Goal: Task Accomplishment & Management: Manage account settings

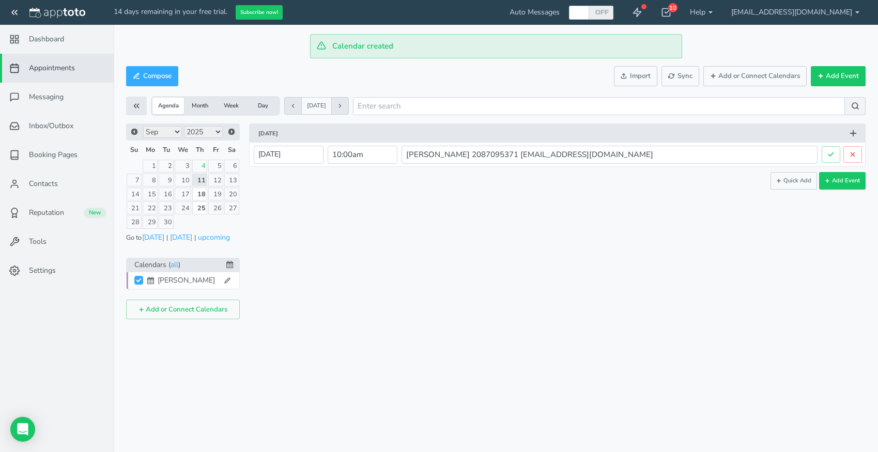
click at [263, 109] on button "Day" at bounding box center [263, 106] width 32 height 17
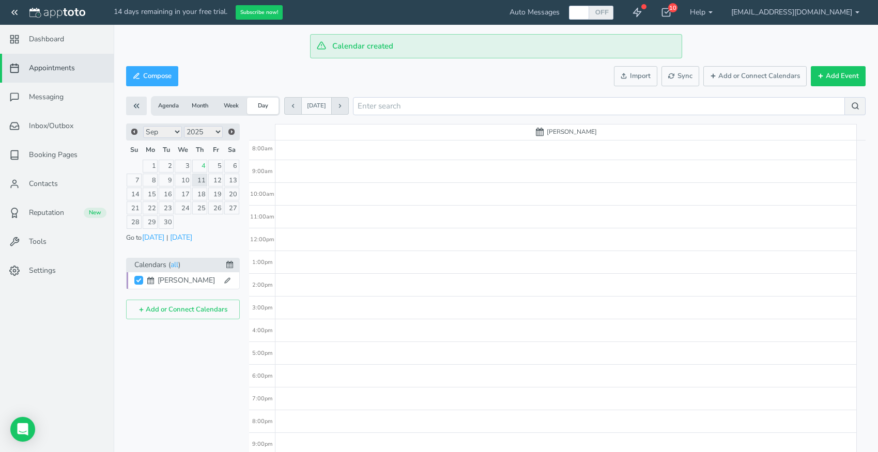
scroll to position [208, 0]
click at [259, 216] on div "12:00pm" at bounding box center [262, 216] width 26 height 23
click at [260, 204] on div "8:00am" at bounding box center [262, 205] width 26 height 23
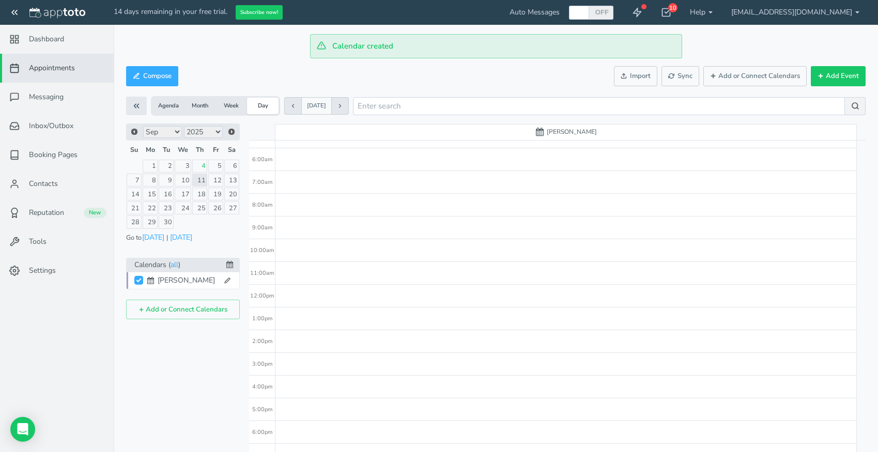
type input "8:30am"
type input "8:45am"
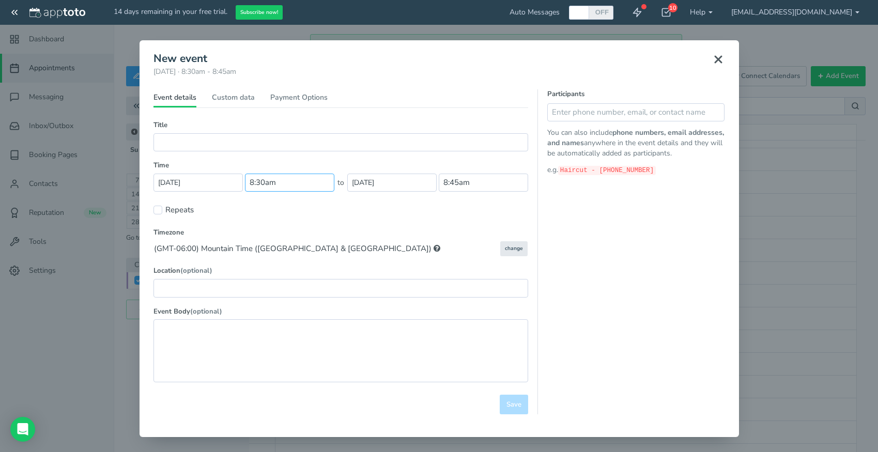
click at [278, 184] on input "8:30am" at bounding box center [289, 183] width 89 height 18
click at [272, 215] on li "08:30 am" at bounding box center [267, 217] width 45 height 8
type input "08:30 am"
click at [210, 139] on input "text" at bounding box center [340, 142] width 375 height 18
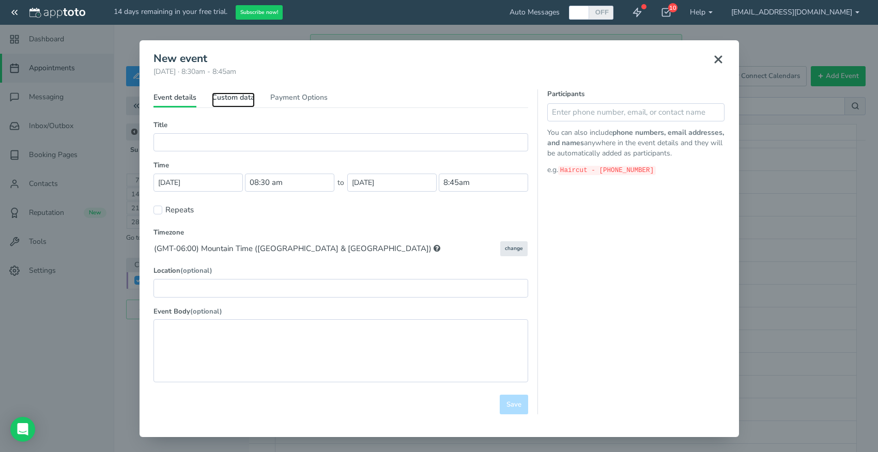
click at [244, 93] on link "Custom data" at bounding box center [233, 99] width 43 height 15
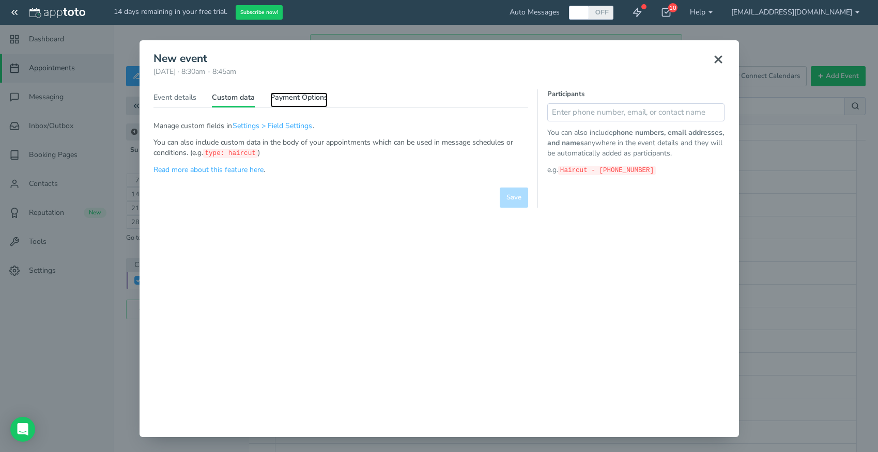
click at [286, 99] on link "Payment Options" at bounding box center [298, 99] width 57 height 15
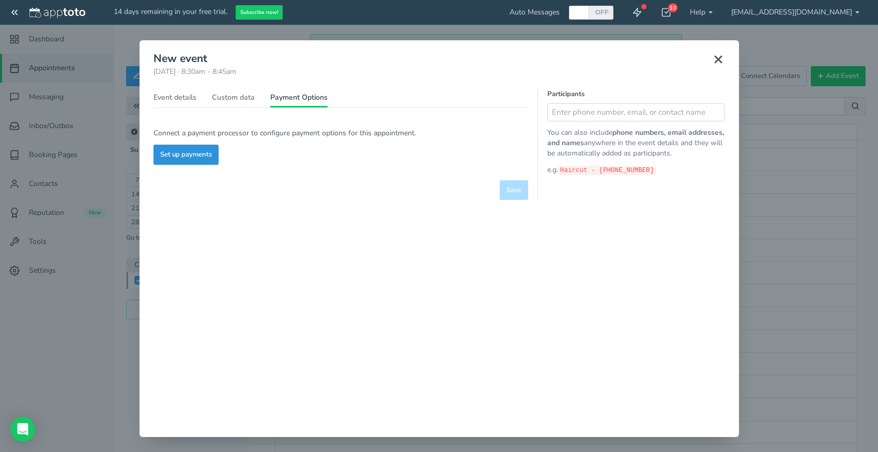
click at [196, 157] on button "Set up payments" at bounding box center [185, 155] width 65 height 20
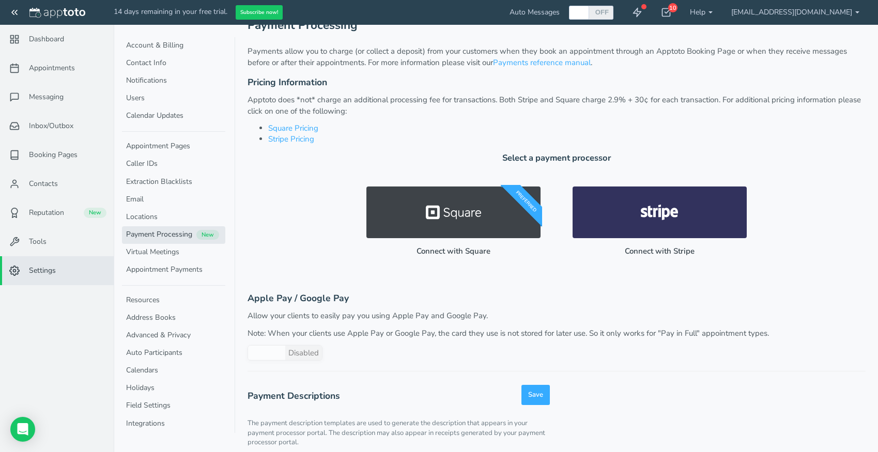
scroll to position [88, 0]
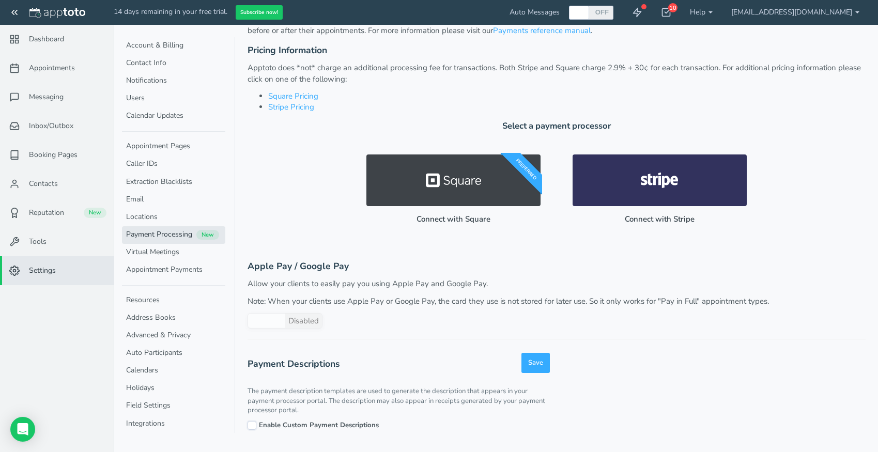
click at [254, 426] on input "Enable Custom Payment Descriptions" at bounding box center [251, 425] width 9 height 9
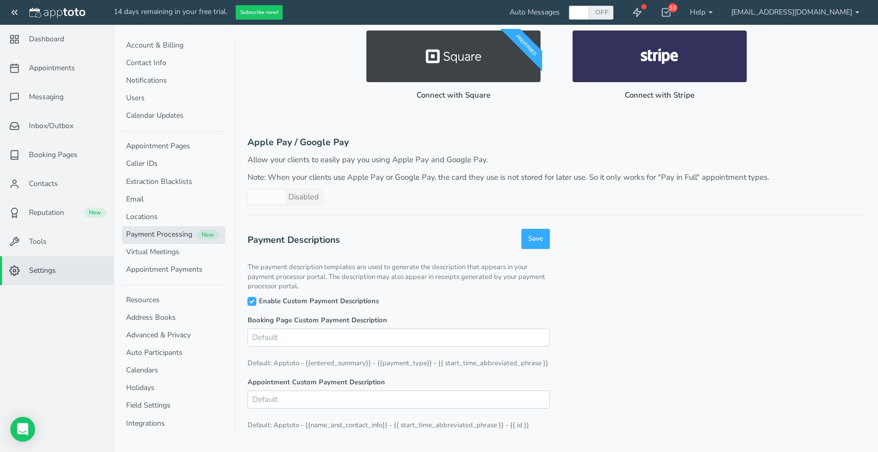
click at [255, 305] on input "Enable Custom Payment Descriptions" at bounding box center [251, 301] width 9 height 9
checkbox input "false"
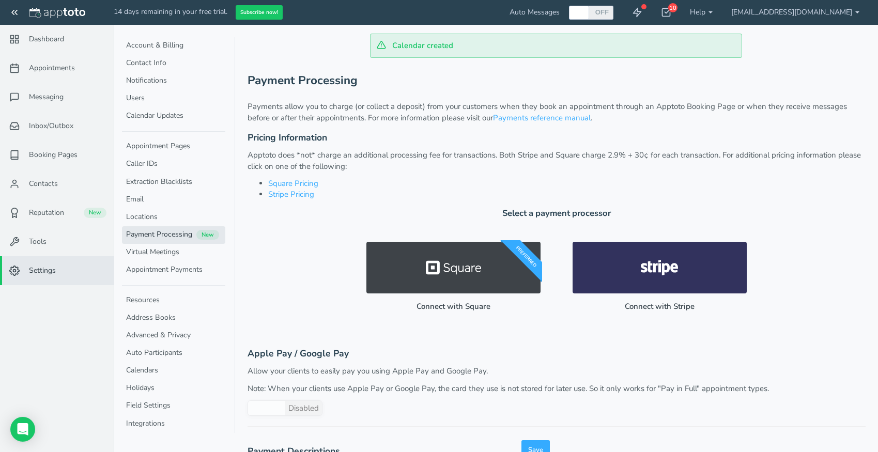
scroll to position [0, 0]
click at [164, 267] on link "Appointment Payments" at bounding box center [173, 270] width 103 height 18
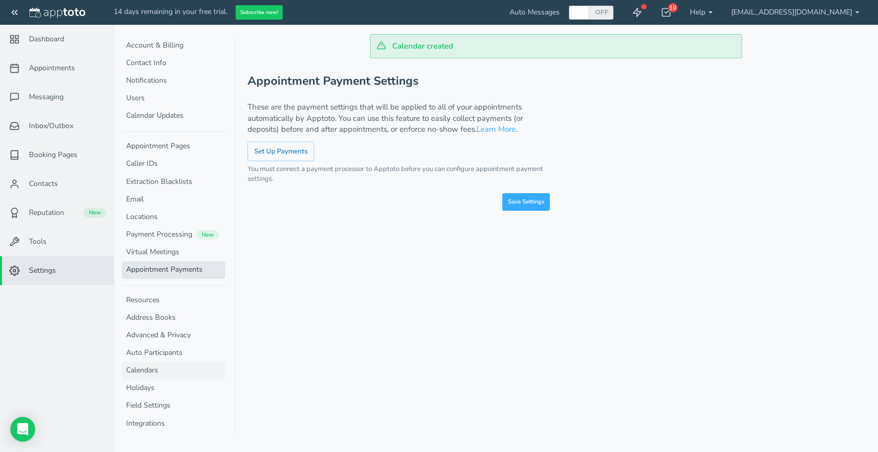
click at [154, 366] on link "Calendars" at bounding box center [173, 371] width 103 height 18
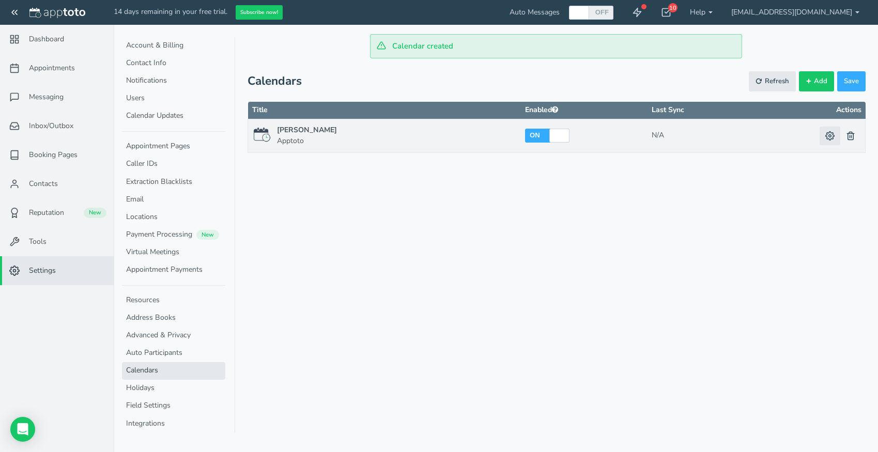
click at [828, 136] on icon at bounding box center [829, 135] width 9 height 9
checkbox input "true"
type input "[PERSON_NAME]"
select select "object:null"
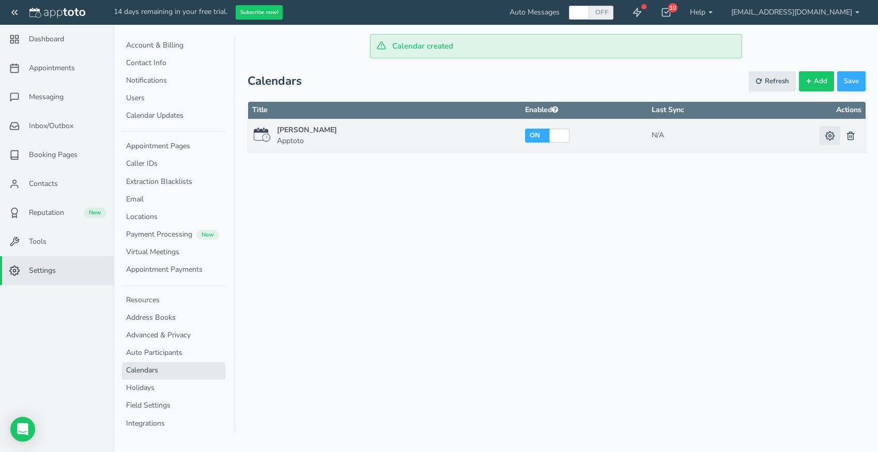
select select "?"
select select "object:null"
select select "?"
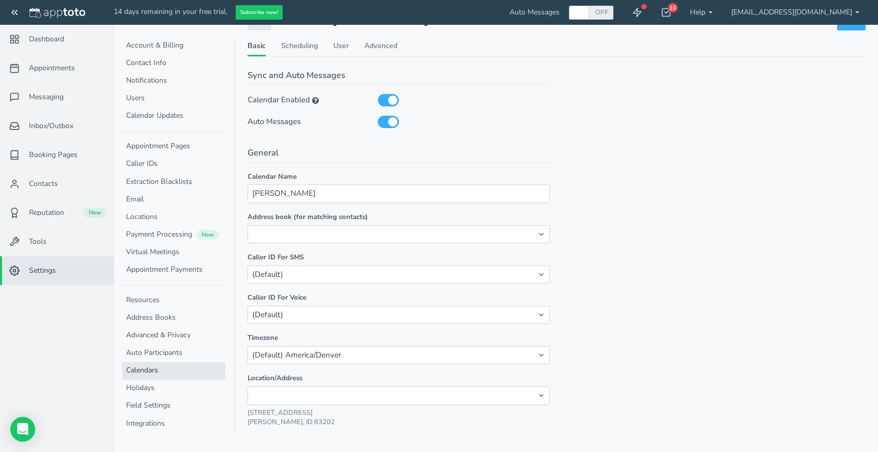
scroll to position [68, 0]
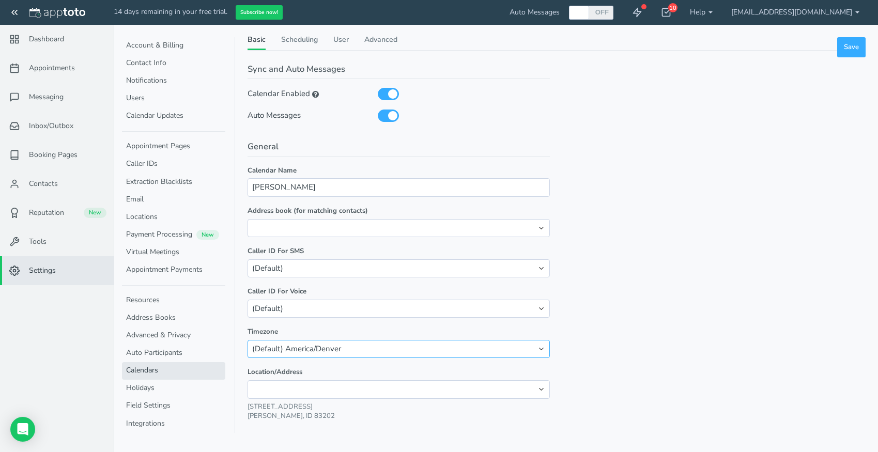
click at [247, 340] on select "(Default) America/Denver (GMT-10:00) Hawaii (GMT-08:00) Alaska (GMT-07:00) Paci…" at bounding box center [398, 349] width 302 height 18
select select "string:[GEOGRAPHIC_DATA]/[GEOGRAPHIC_DATA]"
click option "(GMT-06:00) Mountain Time ([GEOGRAPHIC_DATA] & [GEOGRAPHIC_DATA])" at bounding box center [0, 0] width 0 height 0
select select "number:-1"
click option "(Default)" at bounding box center [0, 0] width 0 height 0
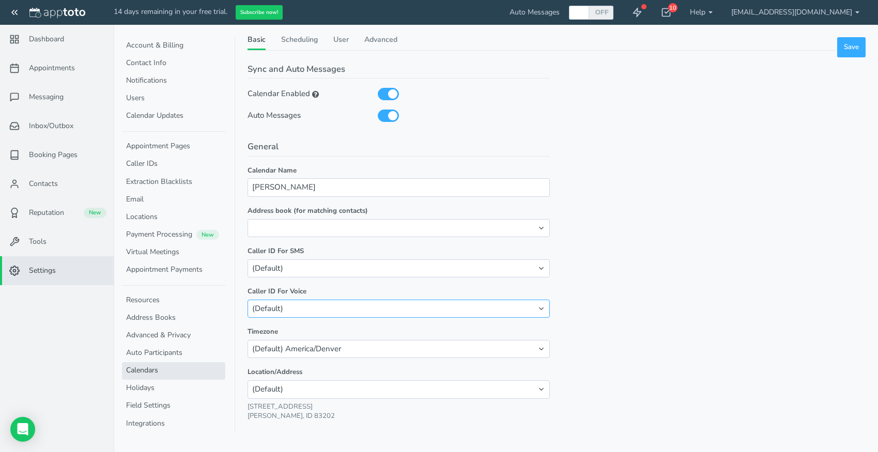
click option "(Default)" at bounding box center [0, 0] width 0 height 0
select select "number:15576"
click option "[PHONE_NUMBER]" at bounding box center [0, 0] width 0 height 0
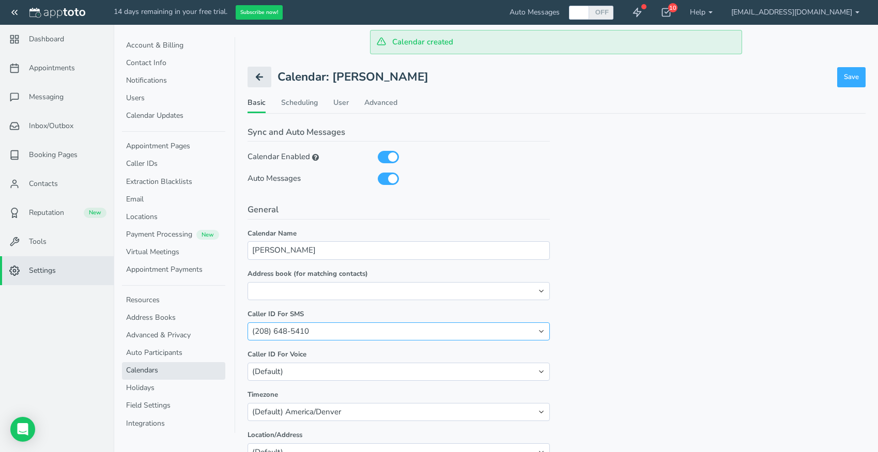
scroll to position [0, 0]
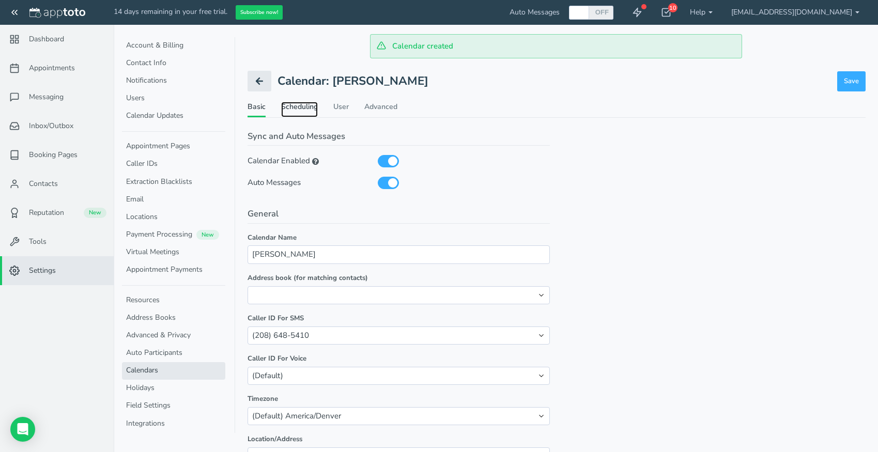
click at [294, 105] on link "Scheduling" at bounding box center [299, 109] width 37 height 15
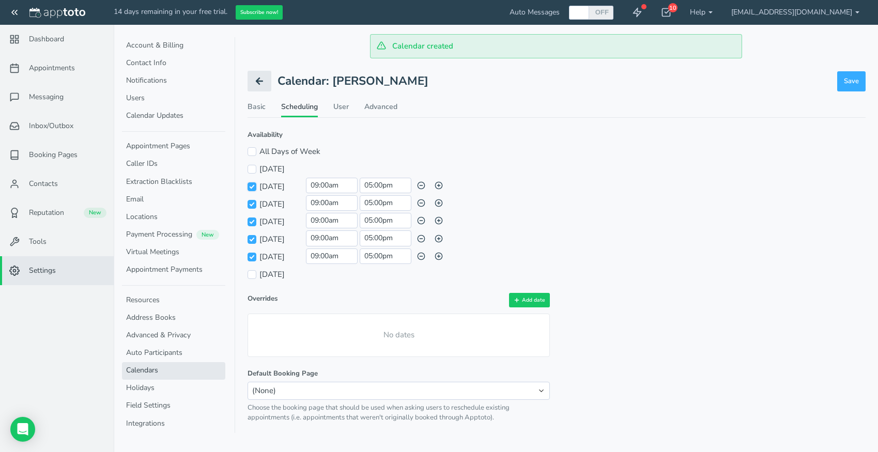
click at [253, 190] on input "[DATE]" at bounding box center [251, 186] width 9 height 9
checkbox input "false"
click at [252, 205] on input "[DATE]" at bounding box center [251, 204] width 9 height 9
checkbox input "false"
click at [252, 219] on input "[DATE]" at bounding box center [251, 222] width 9 height 9
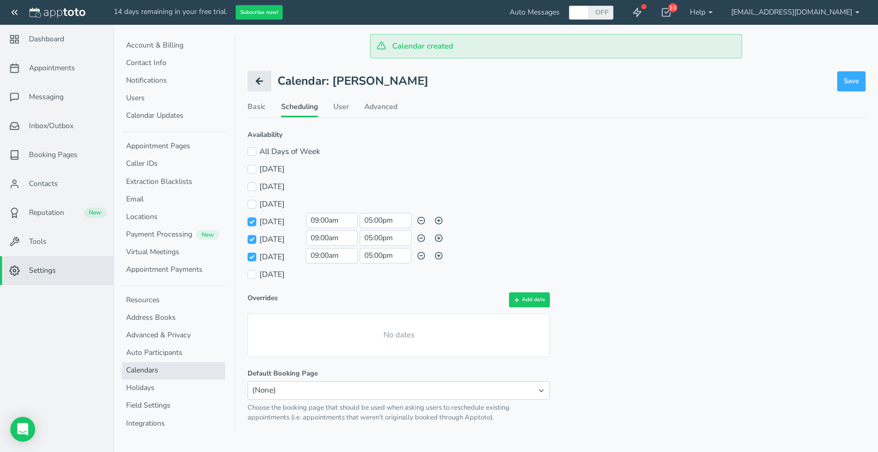
checkbox input "false"
click at [332, 239] on input "09:00am" at bounding box center [332, 238] width 52 height 16
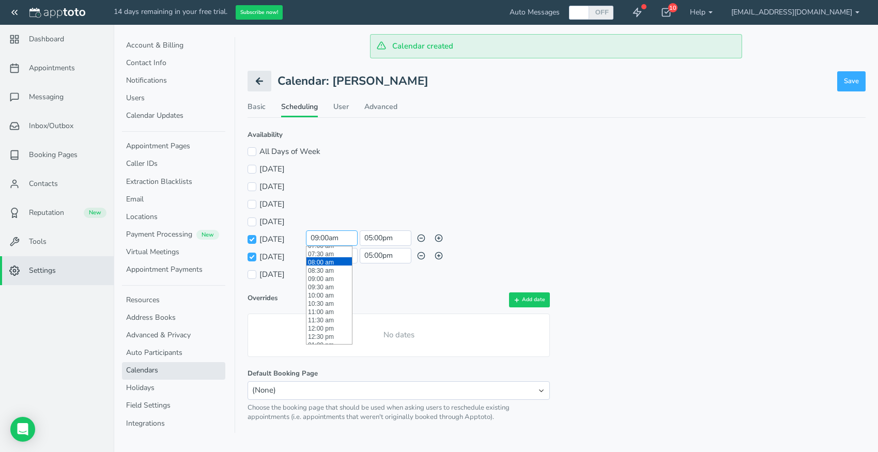
scroll to position [120, 0]
click at [322, 264] on li "08:00 am" at bounding box center [328, 262] width 45 height 8
type input "08:00 am"
click at [252, 256] on input "[DATE]" at bounding box center [251, 257] width 9 height 9
checkbox input "false"
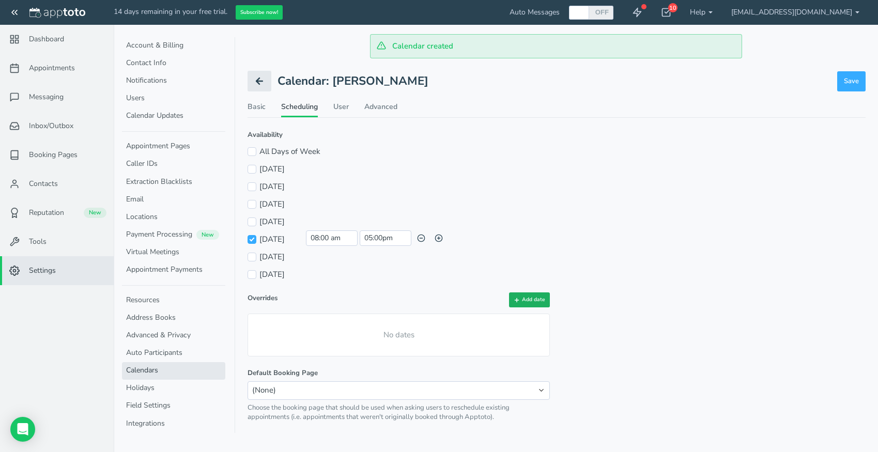
click at [524, 300] on button "Add date" at bounding box center [529, 299] width 41 height 15
type input "[DATE]"
type input "[DATE] - [DATE]"
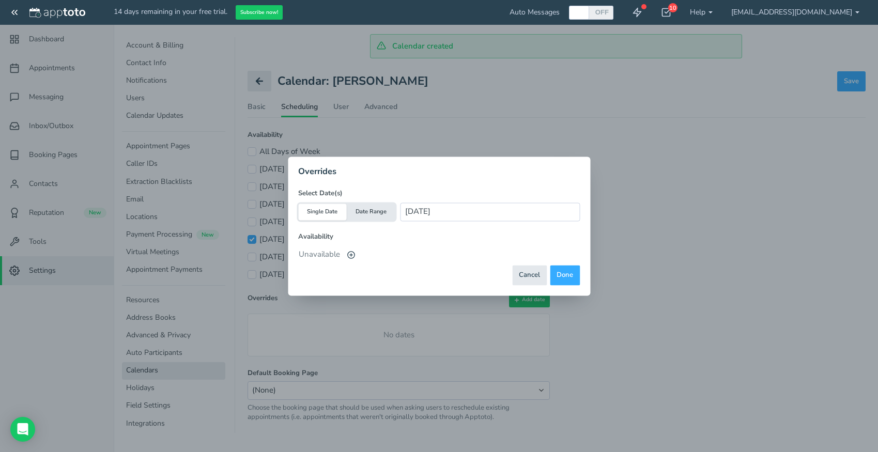
click at [376, 212] on button "Date Range" at bounding box center [371, 212] width 49 height 17
type input "[DATE] - [DATE]"
click at [323, 210] on button "Single Date" at bounding box center [322, 212] width 49 height 17
click at [449, 211] on input "[DATE]" at bounding box center [489, 212] width 179 height 18
click at [563, 277] on button "Done" at bounding box center [565, 275] width 30 height 20
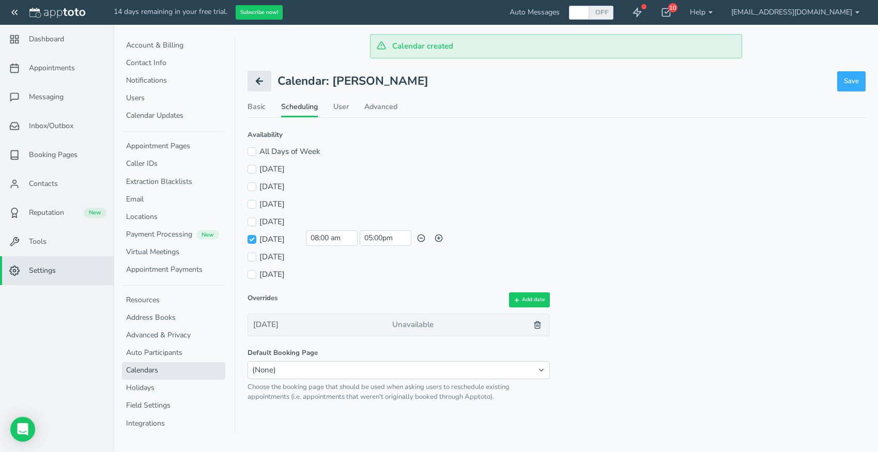
click at [426, 321] on div "Unavailable" at bounding box center [456, 324] width 139 height 21
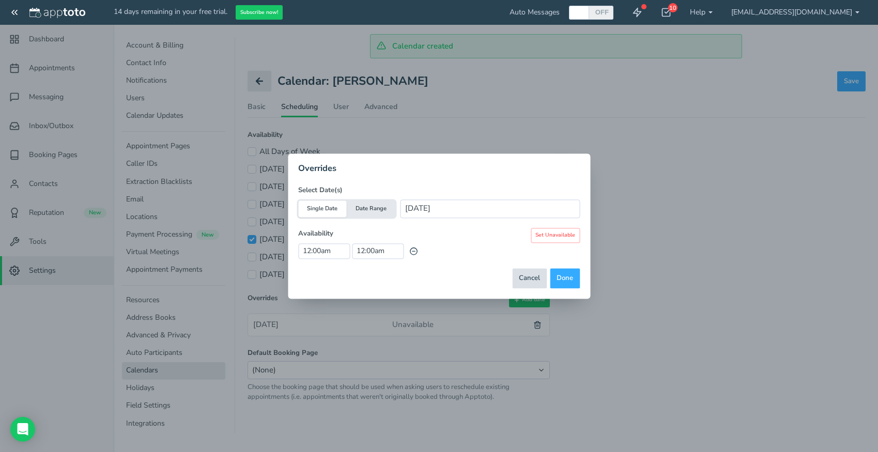
click at [529, 275] on button "Cancel" at bounding box center [529, 278] width 35 height 20
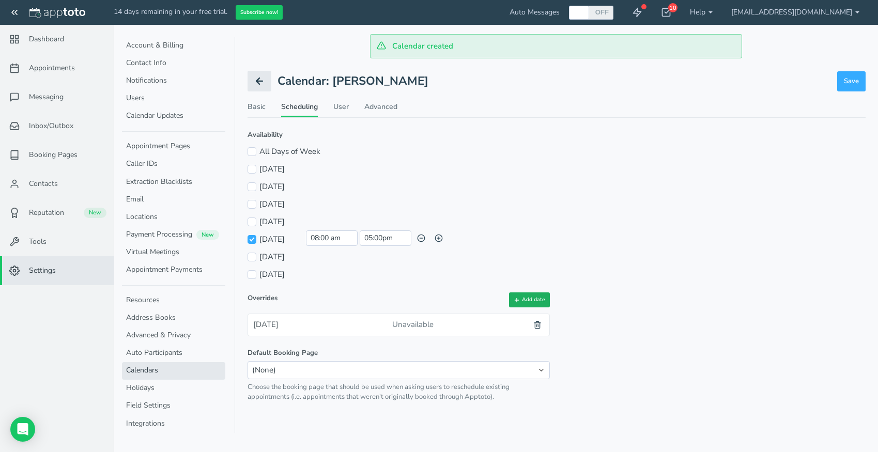
click at [522, 304] on button "Add date" at bounding box center [529, 299] width 41 height 15
type input "[DATE]"
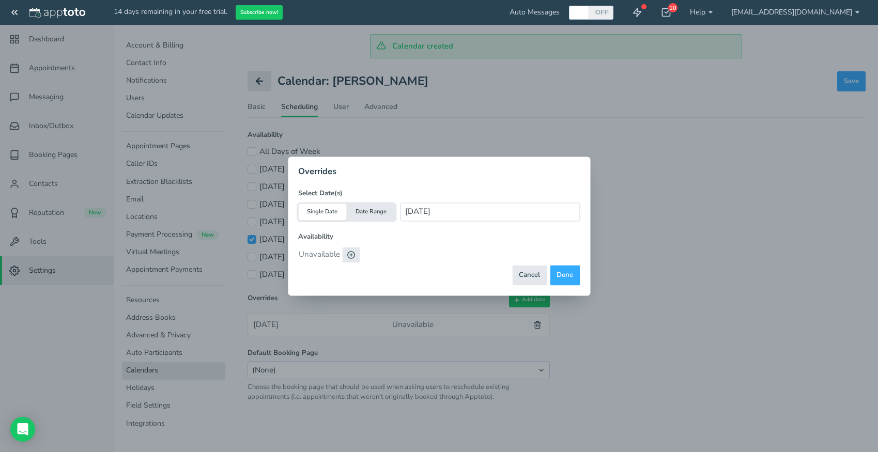
click at [350, 255] on icon at bounding box center [351, 255] width 8 height 8
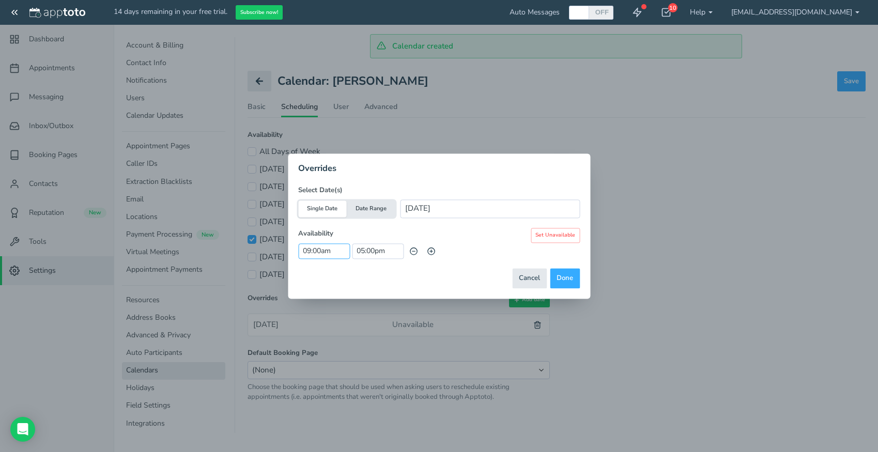
click at [320, 252] on input "09:00am" at bounding box center [324, 251] width 52 height 16
click at [318, 277] on li "08:30 am" at bounding box center [321, 277] width 45 height 8
type input "08:30 am"
click at [558, 282] on button "Done" at bounding box center [565, 278] width 30 height 20
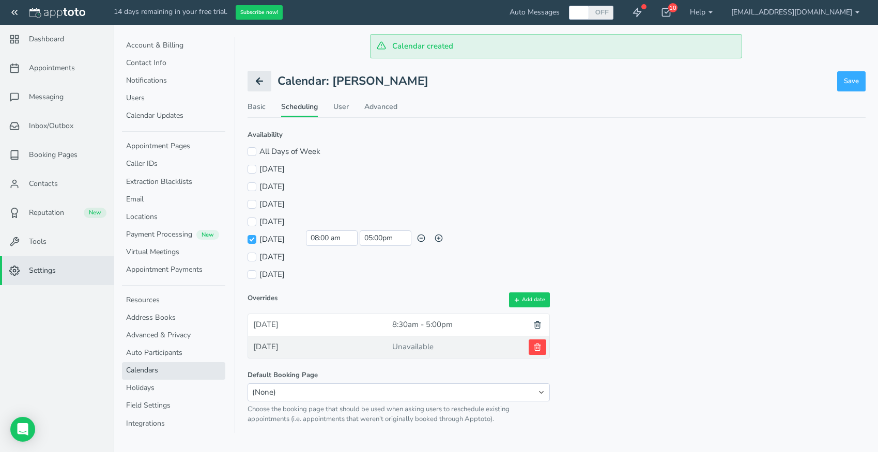
click at [538, 345] on icon at bounding box center [537, 347] width 8 height 8
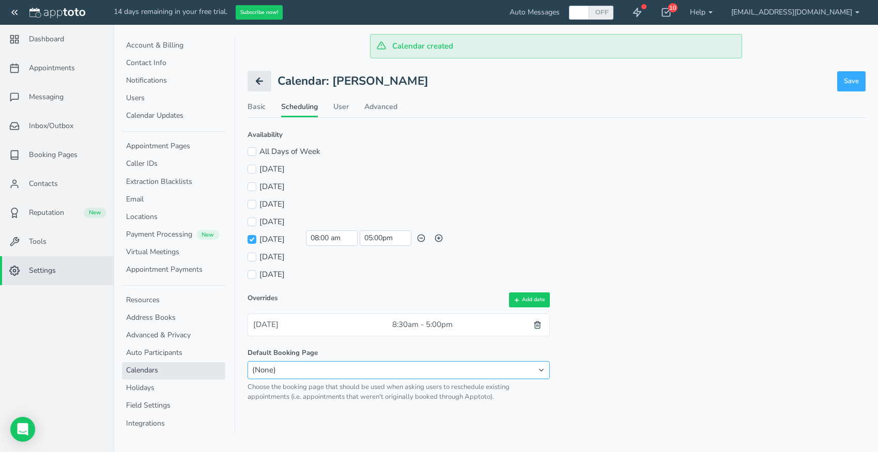
click option "(None)" at bounding box center [0, 0] width 0 height 0
click at [56, 64] on span "Appointments" at bounding box center [52, 68] width 46 height 10
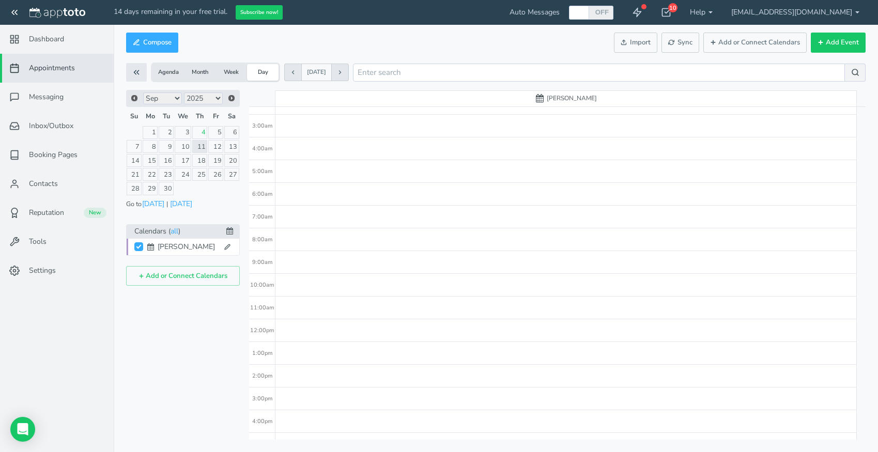
scroll to position [59, 0]
click at [206, 279] on button "Add or Connect Calendars" at bounding box center [183, 276] width 114 height 20
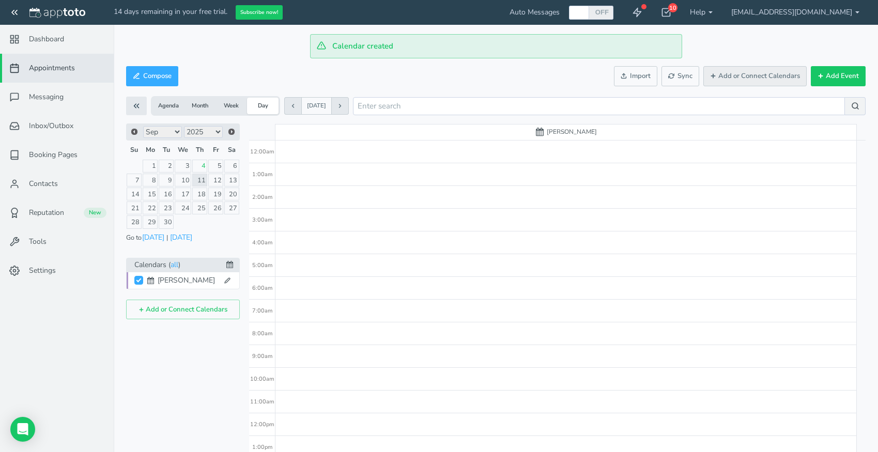
click at [755, 75] on button "Add or Connect Calendars" at bounding box center [754, 76] width 103 height 20
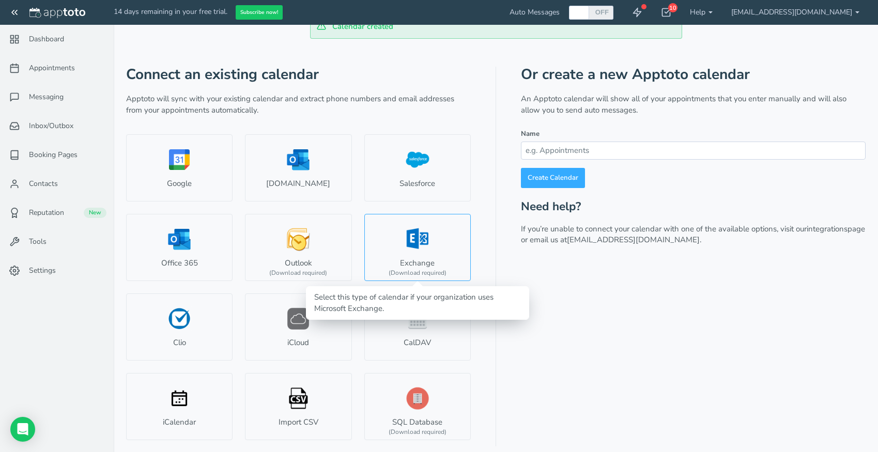
scroll to position [26, 0]
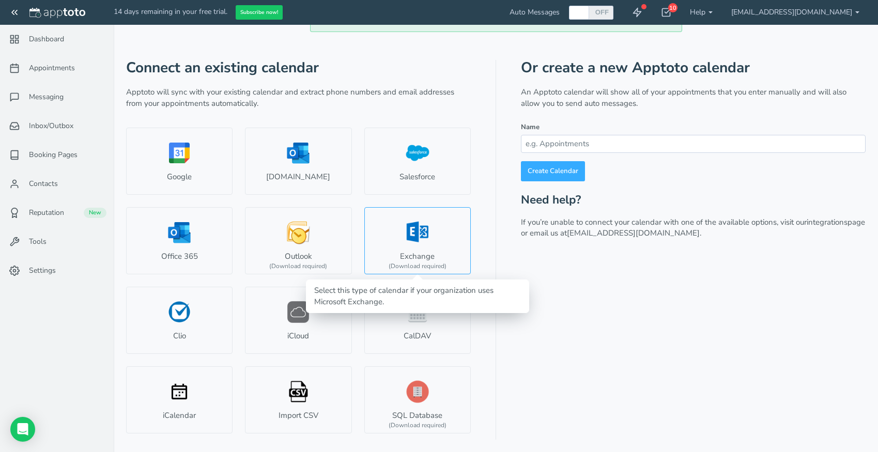
click at [406, 229] on link "Exchange (Download required)" at bounding box center [417, 240] width 106 height 67
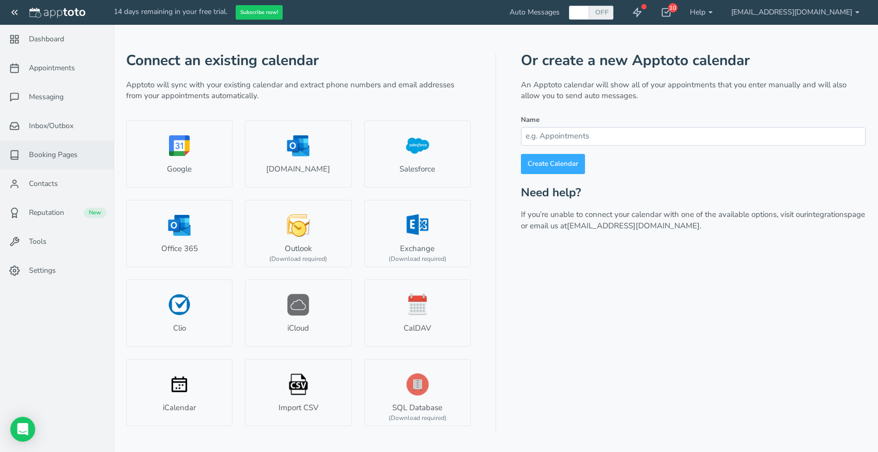
click at [85, 157] on link "Booking Pages" at bounding box center [57, 155] width 114 height 29
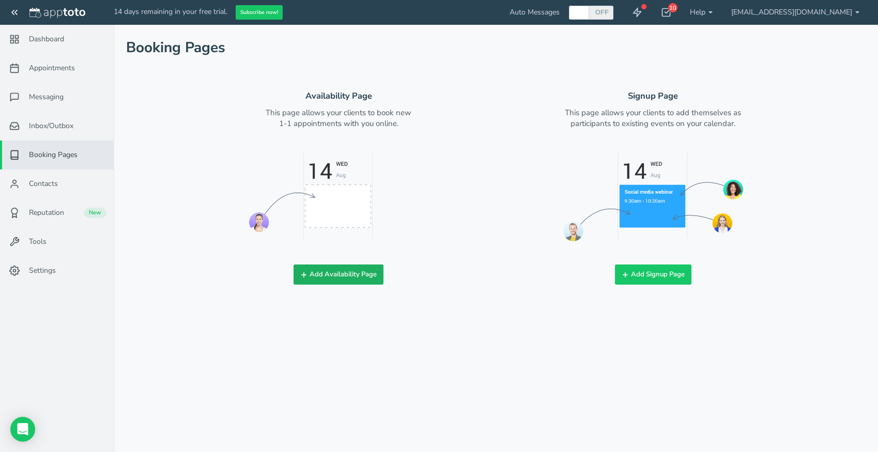
click at [327, 277] on button "Add Availability Page" at bounding box center [338, 275] width 90 height 20
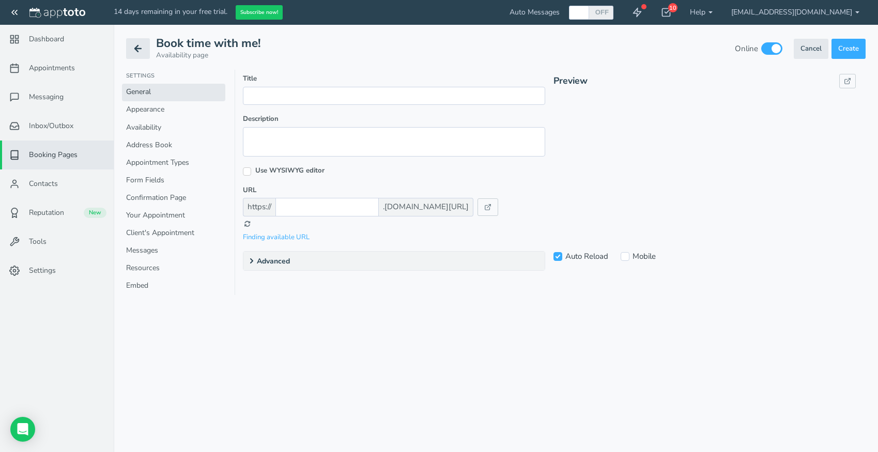
checkbox input "true"
type input "Book time with me!"
type input "gmail_eyedahooptometric"
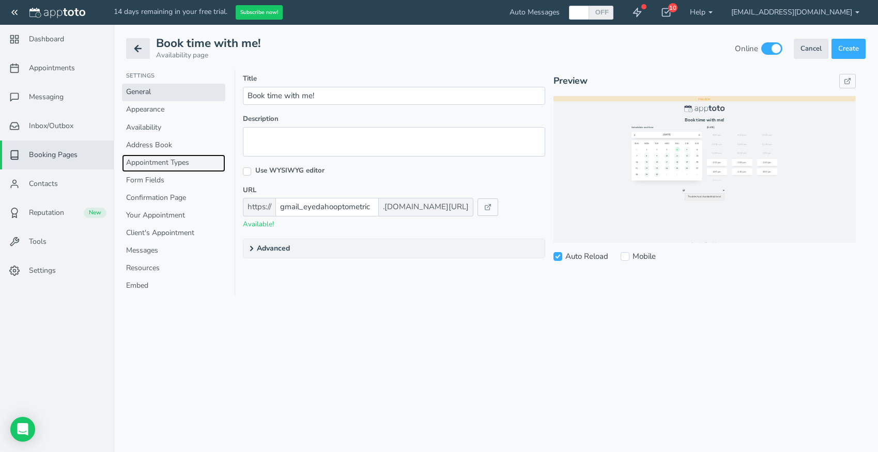
click at [190, 162] on link "Appointment Types" at bounding box center [173, 163] width 103 height 18
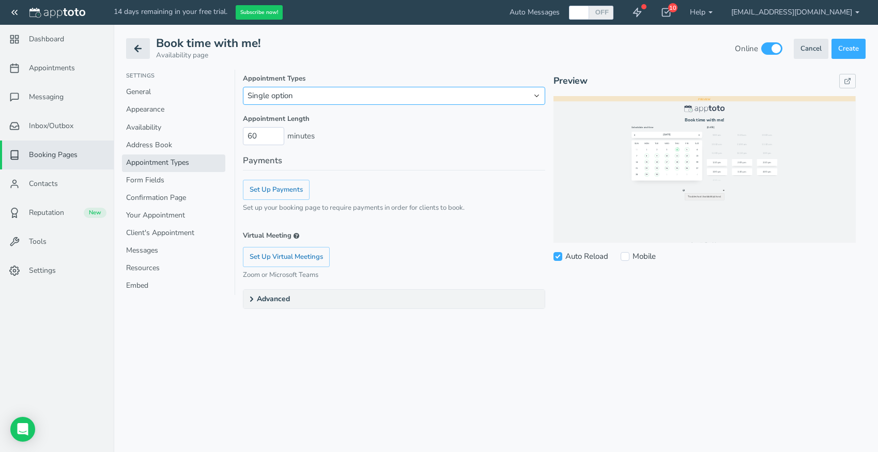
click option "Single option" at bounding box center [0, 0] width 0 height 0
click at [277, 138] on input "59" at bounding box center [263, 136] width 41 height 18
click at [277, 138] on input "58" at bounding box center [263, 136] width 41 height 18
click at [277, 138] on input "57" at bounding box center [263, 136] width 41 height 18
click at [277, 138] on input "56" at bounding box center [263, 136] width 41 height 18
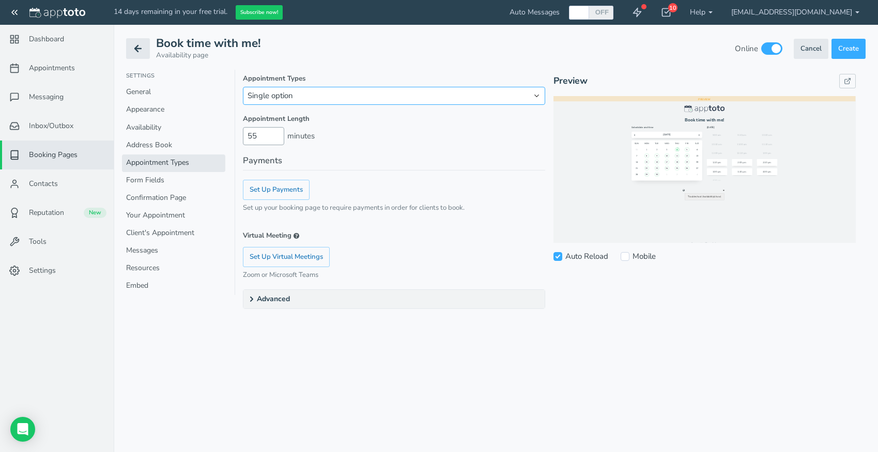
click at [277, 138] on input "55" at bounding box center [263, 136] width 41 height 18
click at [277, 138] on input "54" at bounding box center [263, 136] width 41 height 18
click at [277, 138] on input "53" at bounding box center [263, 136] width 41 height 18
click at [277, 138] on input "52" at bounding box center [263, 136] width 41 height 18
click at [277, 138] on input "51" at bounding box center [263, 136] width 41 height 18
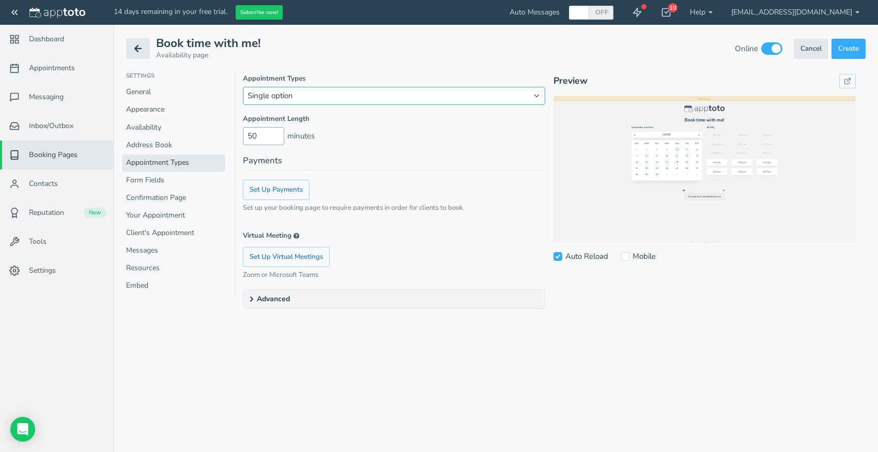
click at [277, 138] on input "50" at bounding box center [263, 136] width 41 height 18
click at [277, 138] on input "49" at bounding box center [263, 136] width 41 height 18
click at [277, 138] on input "48" at bounding box center [263, 136] width 41 height 18
click at [277, 138] on input "47" at bounding box center [263, 136] width 41 height 18
click at [277, 138] on input "46" at bounding box center [263, 136] width 41 height 18
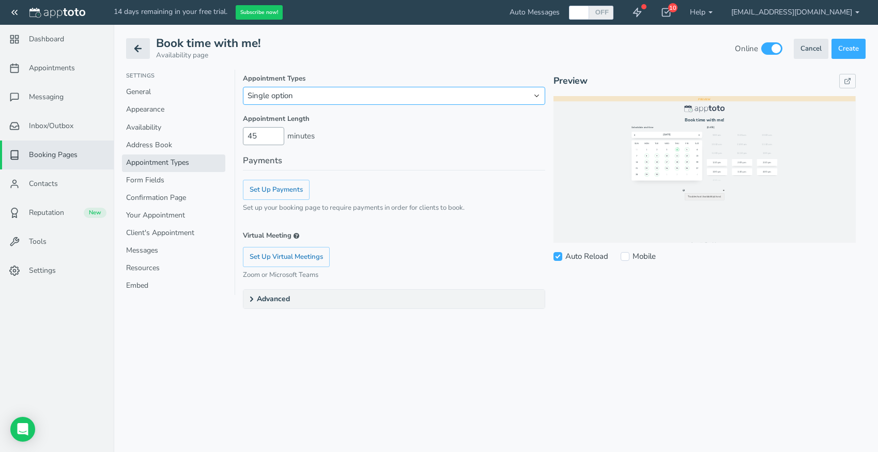
click at [277, 138] on input "45" at bounding box center [263, 136] width 41 height 18
click at [277, 138] on input "44" at bounding box center [263, 136] width 41 height 18
drag, startPoint x: 262, startPoint y: 136, endPoint x: 194, endPoint y: 112, distance: 72.9
click at [243, 127] on input "44" at bounding box center [263, 136] width 41 height 18
type input "15"
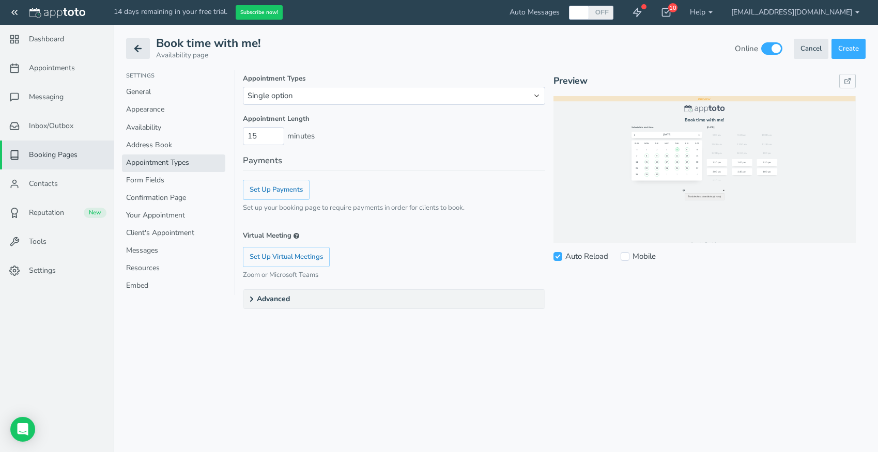
click at [336, 150] on div "Appointment Length 15 minutes Payments Set Up Payments Set up your booking page…" at bounding box center [394, 196] width 302 height 165
click at [304, 299] on summary "Advanced" at bounding box center [393, 299] width 301 height 19
click at [626, 256] on input "Mobile" at bounding box center [625, 256] width 9 height 9
checkbox input "true"
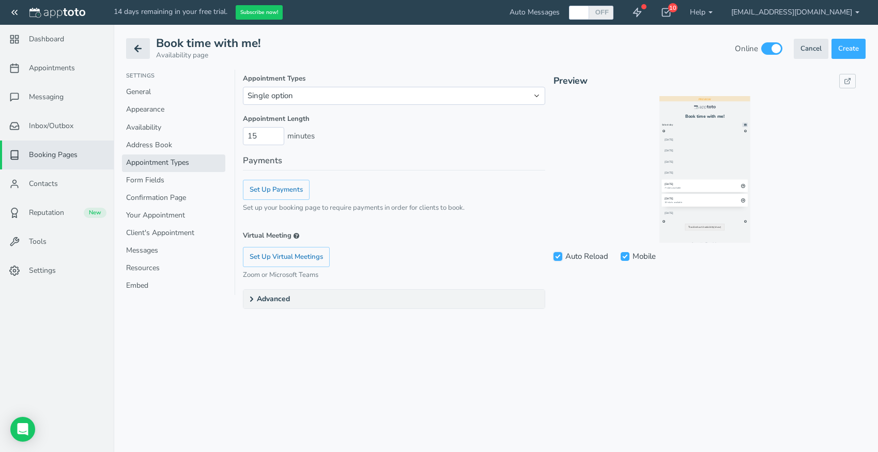
click at [558, 255] on input "Auto Reload" at bounding box center [557, 256] width 9 height 9
checkbox input "false"
click at [625, 258] on input "Mobile" at bounding box center [625, 256] width 9 height 9
checkbox input "false"
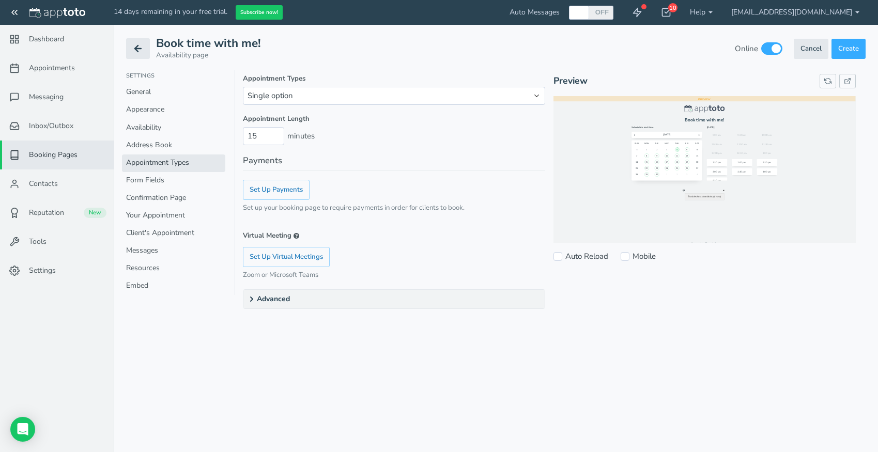
click at [555, 261] on label "Auto Reload" at bounding box center [580, 256] width 55 height 11
click at [555, 261] on input "Auto Reload" at bounding box center [557, 256] width 9 height 9
checkbox input "true"
select select "string:multiple"
click option "Multiple options" at bounding box center [0, 0] width 0 height 0
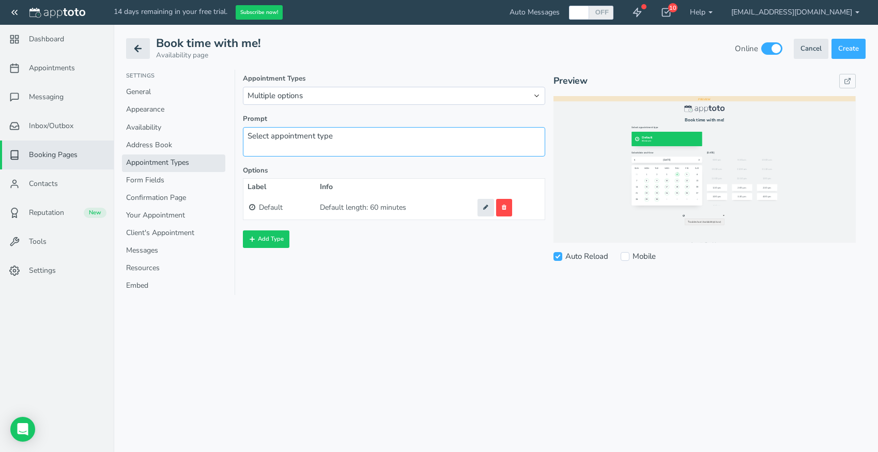
click at [293, 137] on textarea "Select appointment type" at bounding box center [394, 141] width 302 height 29
drag, startPoint x: 350, startPoint y: 141, endPoint x: 214, endPoint y: 130, distance: 136.3
click at [243, 133] on textarea "Select appointment type" at bounding box center [394, 141] width 302 height 29
type textarea "Annual eye exam"
click at [404, 208] on td "Default length: 60 minutes Calendars:" at bounding box center [394, 208] width 157 height 24
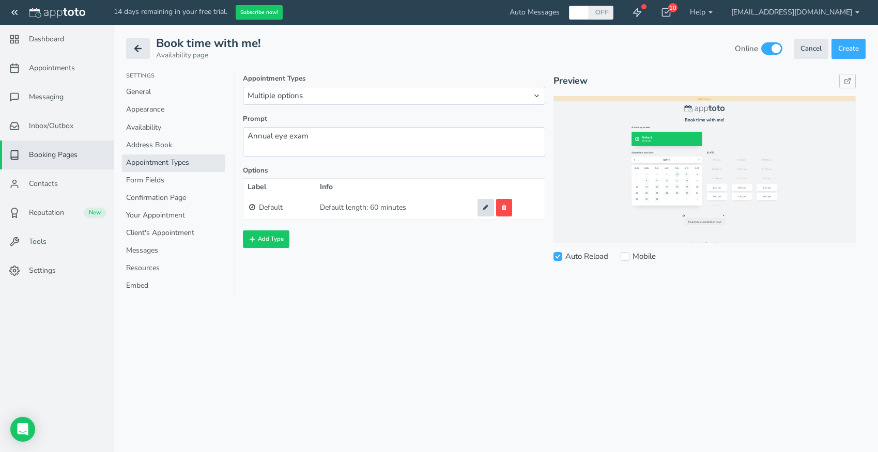
click at [487, 210] on icon at bounding box center [485, 208] width 5 height 6
type input "Default"
type input "default"
select select "string:standard"
type input "60"
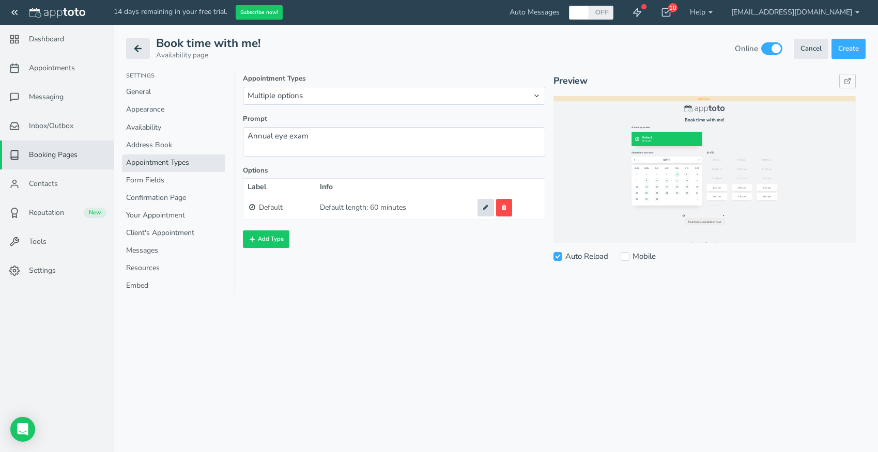
type input "0"
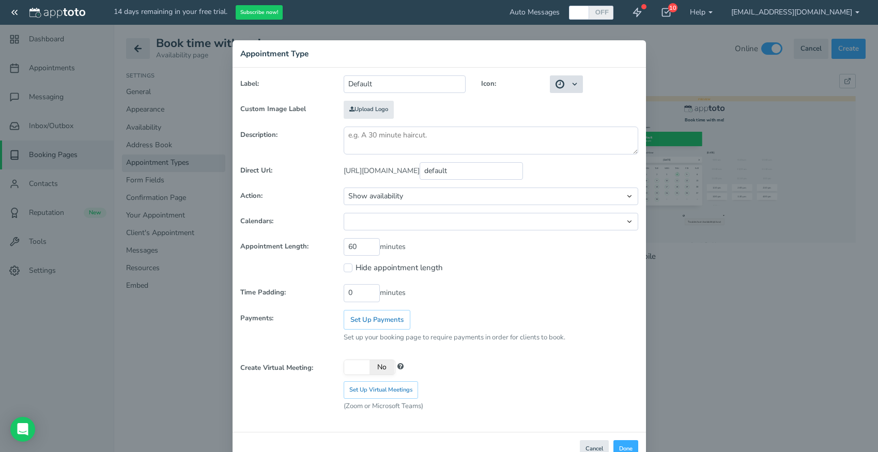
click at [570, 87] on button at bounding box center [566, 84] width 33 height 18
click at [611, 96] on div "Label: Default Icon: Custom Image Label Upload Logo Remove Logo" at bounding box center [439, 245] width 398 height 341
click at [381, 145] on textarea at bounding box center [491, 141] width 295 height 28
type textarea "A"
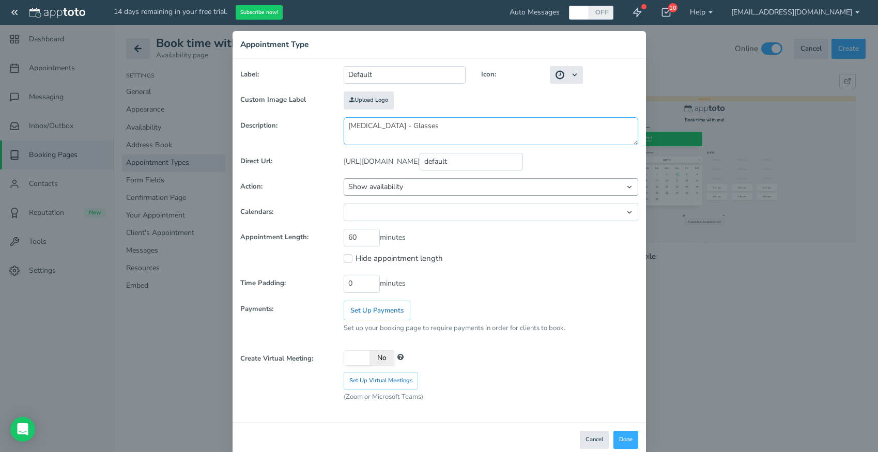
type textarea "[MEDICAL_DATA] - Glasses"
click option "Show availability" at bounding box center [0, 0] width 0 height 0
select select "boolean:false"
click option "Default" at bounding box center [0, 0] width 0 height 0
drag, startPoint x: 362, startPoint y: 239, endPoint x: 296, endPoint y: 223, distance: 67.9
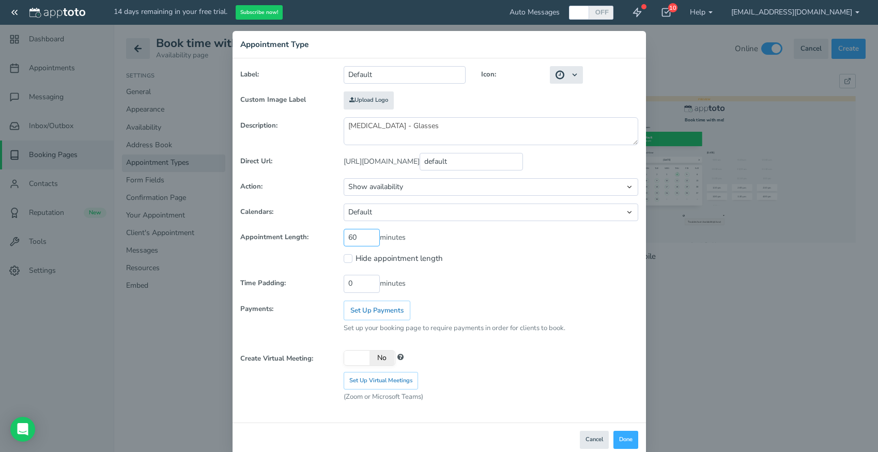
click at [344, 229] on input "60" at bounding box center [362, 238] width 36 height 18
type input "15"
select select "boolean:true"
click option "Customized" at bounding box center [0, 0] width 0 height 0
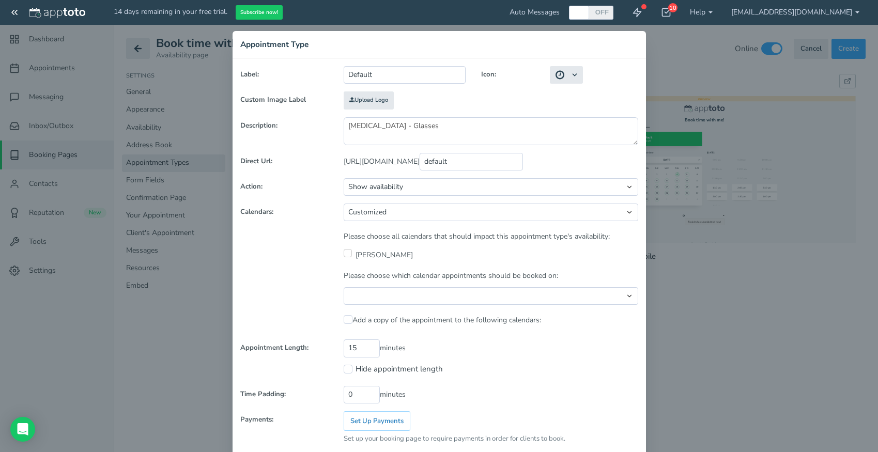
click at [350, 254] on input "checkbox" at bounding box center [348, 253] width 8 height 8
checkbox input "true"
select select "number:-2"
click option "Ordered" at bounding box center [0, 0] width 0 height 0
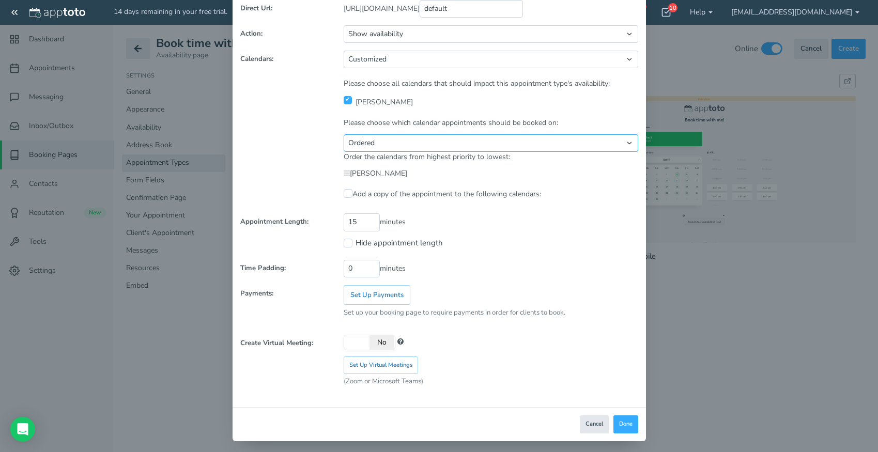
scroll to position [166, 0]
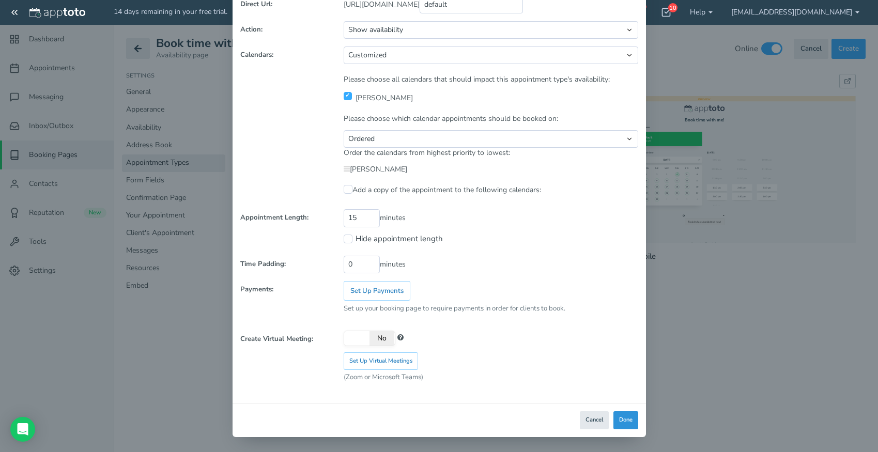
click at [626, 420] on button "Done" at bounding box center [625, 420] width 25 height 18
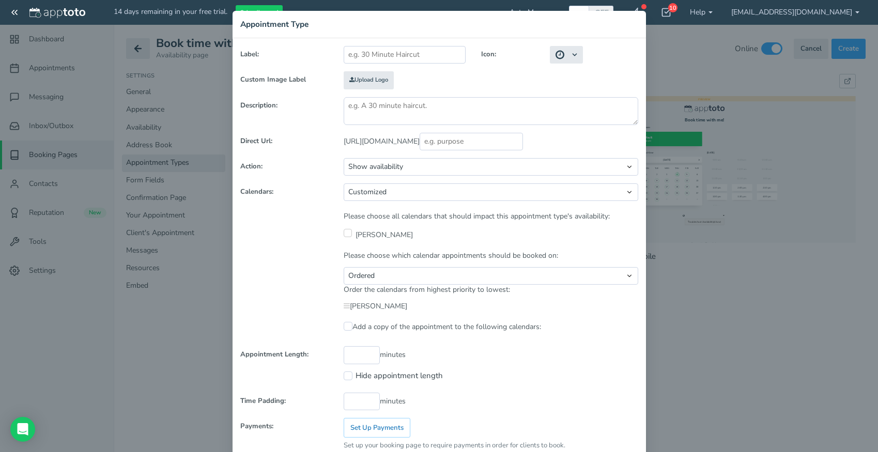
select select "?"
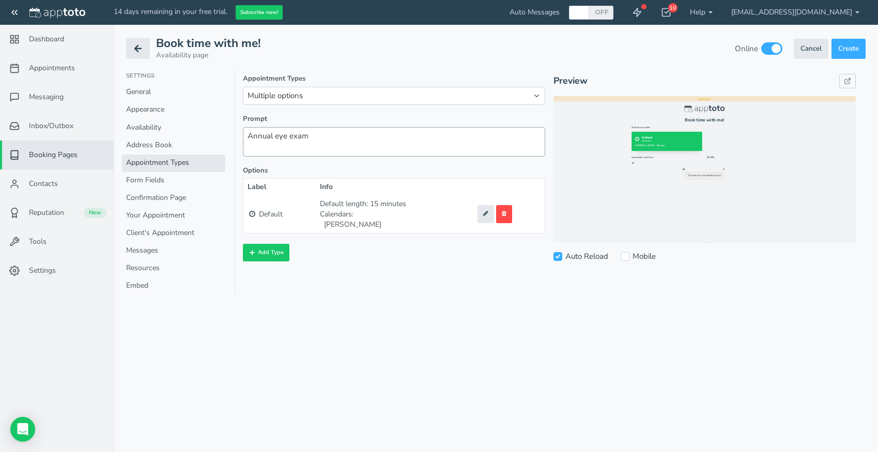
scroll to position [0, 0]
drag, startPoint x: 331, startPoint y: 143, endPoint x: 196, endPoint y: 127, distance: 135.8
click at [243, 127] on textarea "Annual eye exam" at bounding box center [394, 141] width 302 height 29
type textarea "C"
click at [488, 215] on icon at bounding box center [485, 214] width 5 height 6
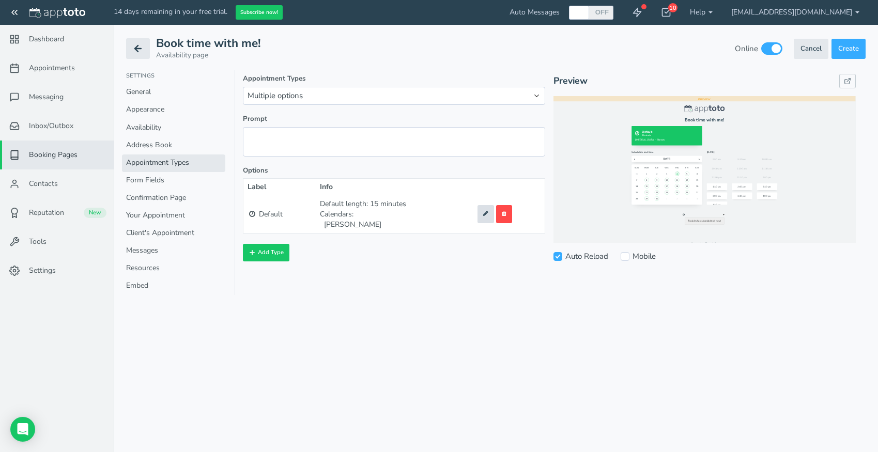
type input "Default"
type textarea "[MEDICAL_DATA] - Glasses"
type input "default"
select select "string:standard"
select select "boolean:true"
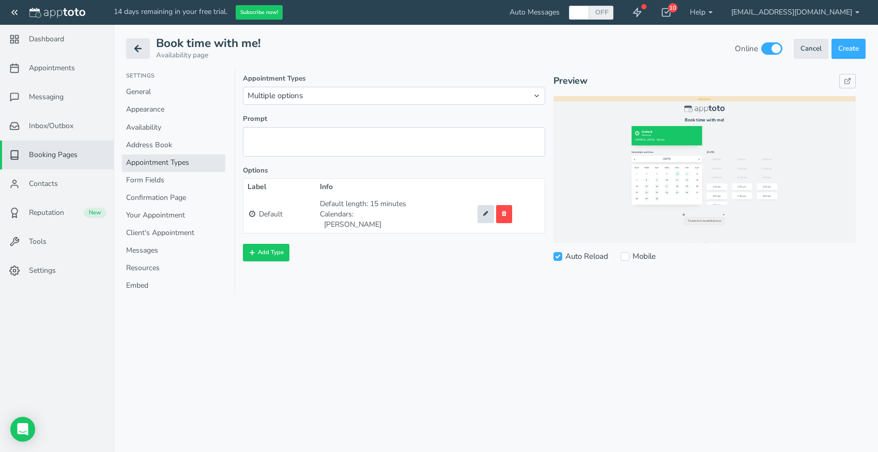
type input "15"
type input "0"
checkbox input "true"
select select "number:-2"
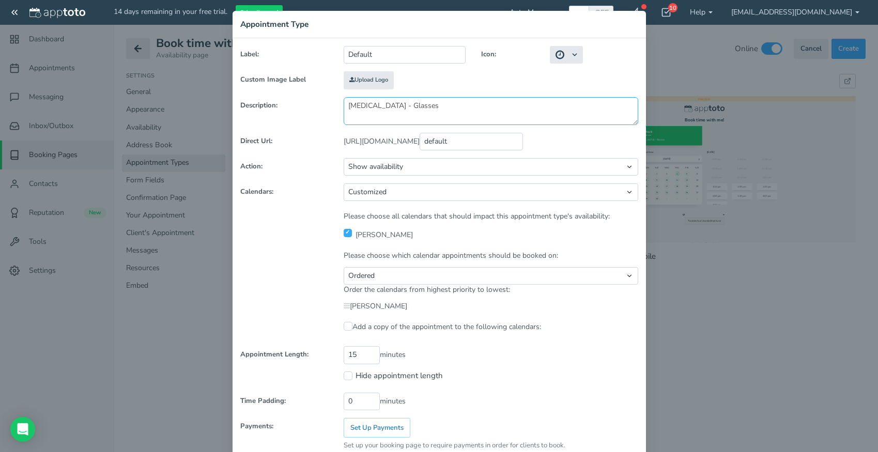
click at [349, 125] on textarea "[MEDICAL_DATA] - Glasses" at bounding box center [491, 111] width 295 height 28
click at [481, 125] on textarea "Glasses - [MEDICAL_DATA] - Glasses" at bounding box center [491, 111] width 295 height 28
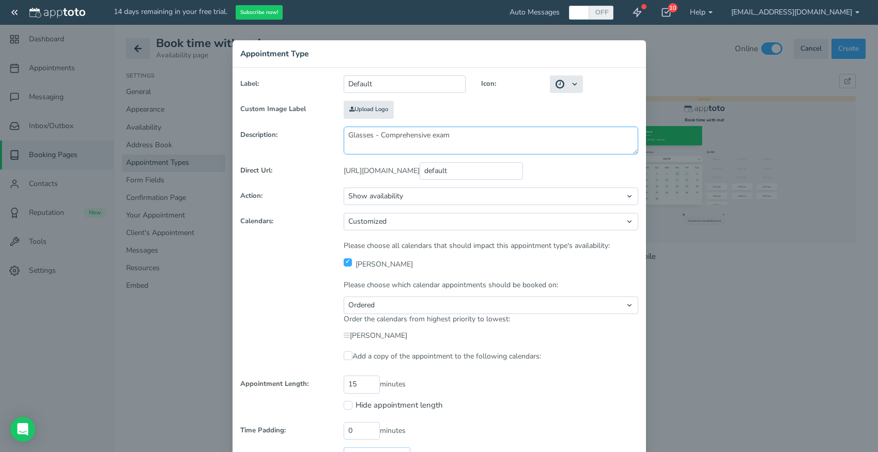
drag, startPoint x: 466, startPoint y: 135, endPoint x: 279, endPoint y: 107, distance: 188.5
click at [344, 127] on textarea "Glasses - Comprehensive exam" at bounding box center [491, 141] width 295 height 28
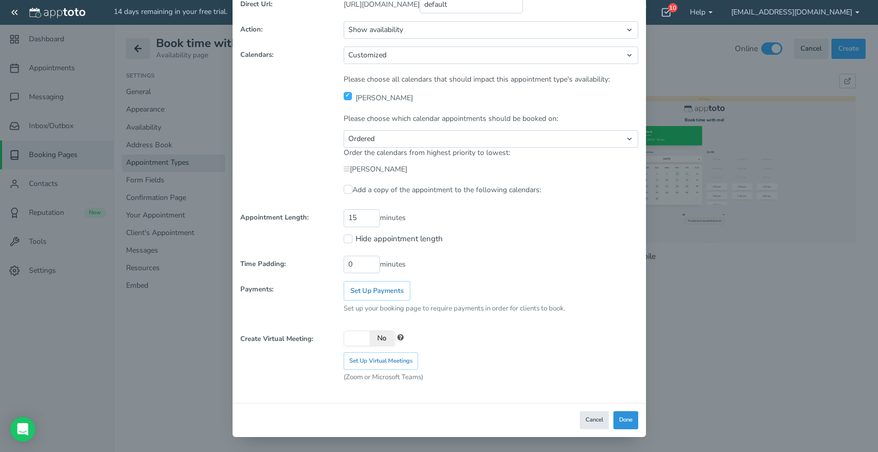
type textarea "Glasses - Comprehensive exam"
click at [624, 421] on button "Done" at bounding box center [625, 420] width 25 height 18
select select "?"
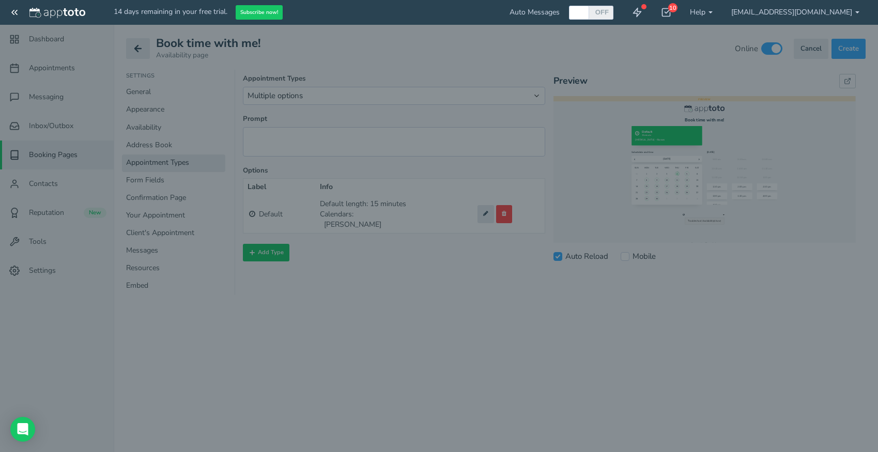
scroll to position [29, 0]
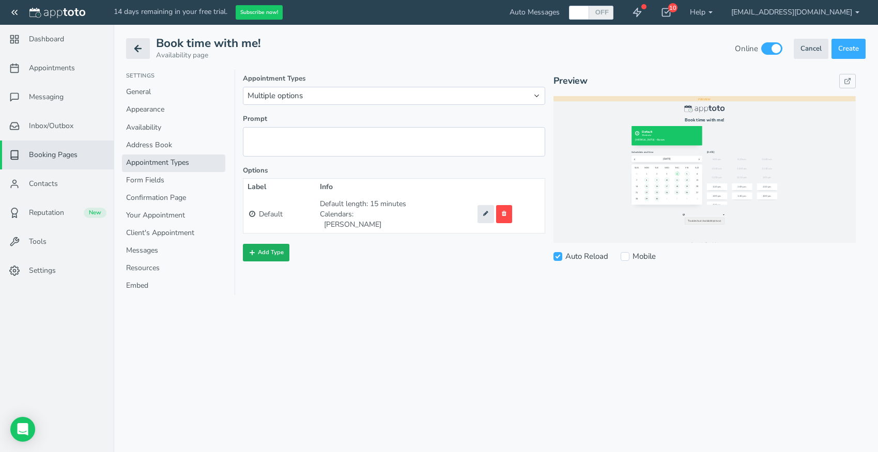
click at [276, 256] on button "Add Type" at bounding box center [266, 253] width 47 height 18
select select "string:standard"
select select "boolean:false"
type input "60"
type input "0"
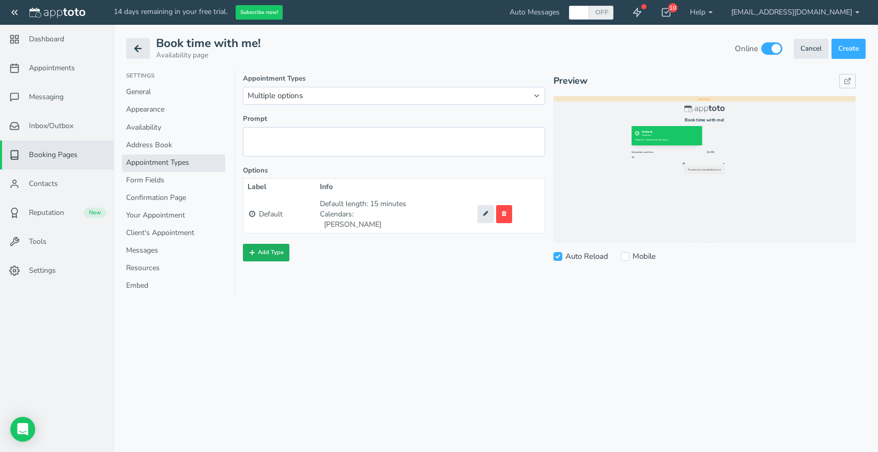
scroll to position [0, 0]
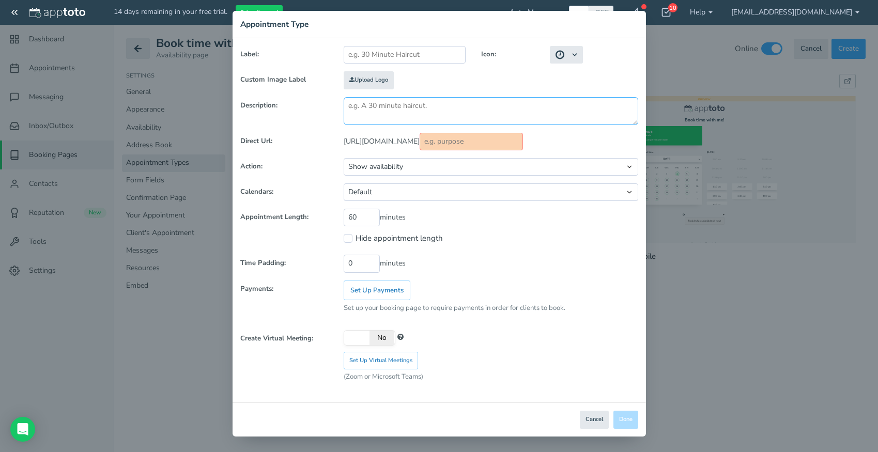
click at [427, 125] on textarea at bounding box center [491, 111] width 295 height 28
paste textarea "Glasses - Comprehensive exam"
click at [364, 125] on textarea "Glasses - Comprehensive exam" at bounding box center [491, 111] width 295 height 28
type textarea "Contact - Comprehensive exam"
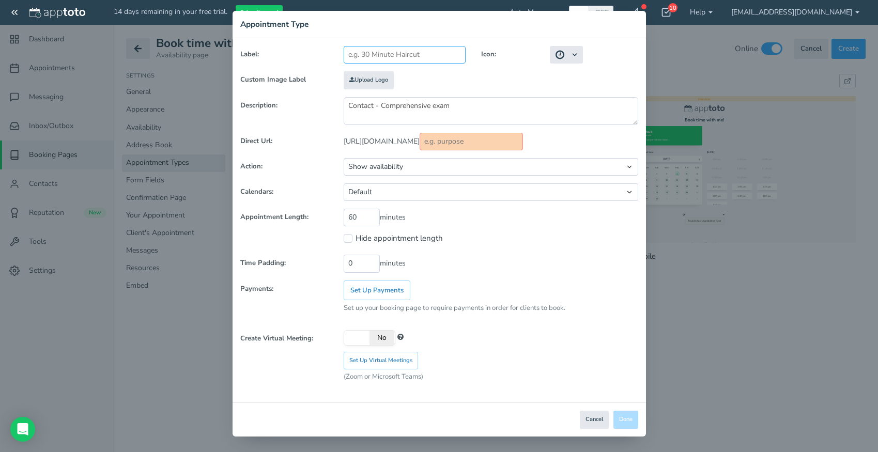
click at [399, 64] on input "text" at bounding box center [405, 55] width 122 height 18
type input "C"
type input "c"
type input "Co"
type input "co"
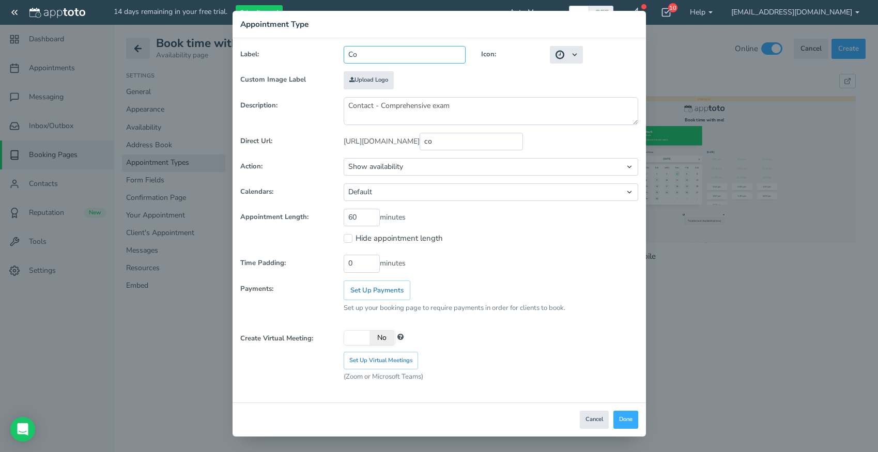
type input "Con"
type input "con"
type input "Cont"
type input "cont"
type input "Contt"
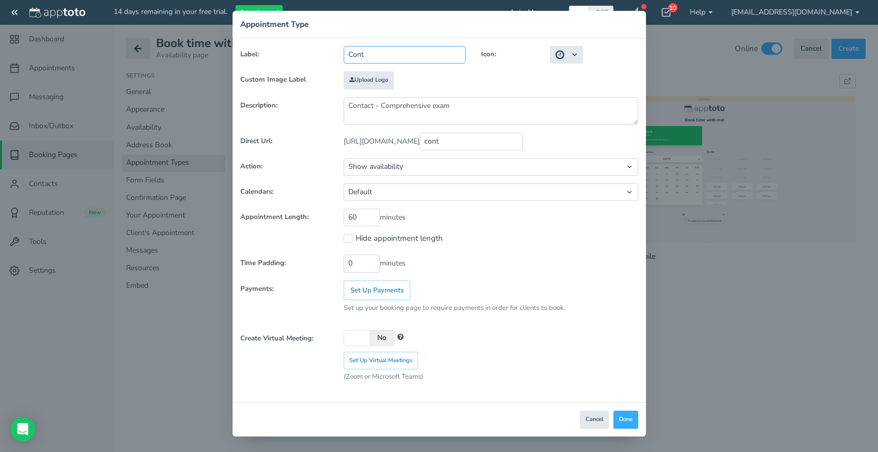
type input "contt"
type input "Contta"
type input "contta"
type input "Conttac"
type input "conttac"
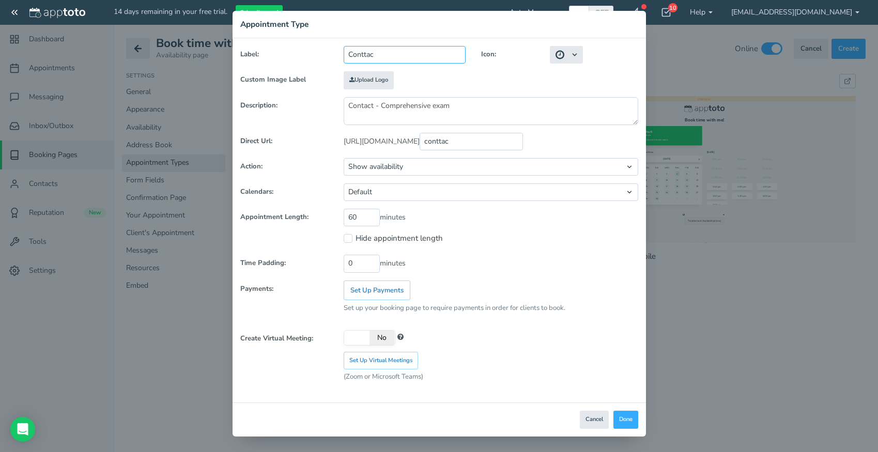
type input "Conttact"
type input "conttact"
type input "Conttac"
type input "conttac"
type input "Contta"
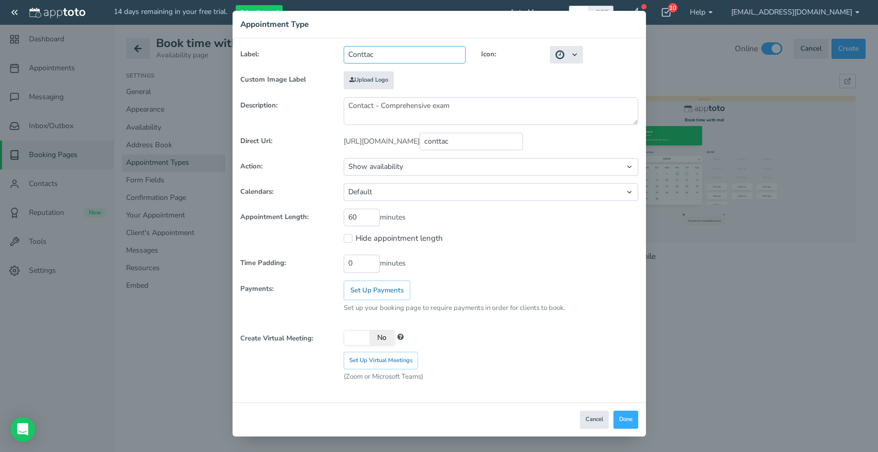
type input "contta"
type input "Contt"
type input "contt"
type input "Cont"
type input "cont"
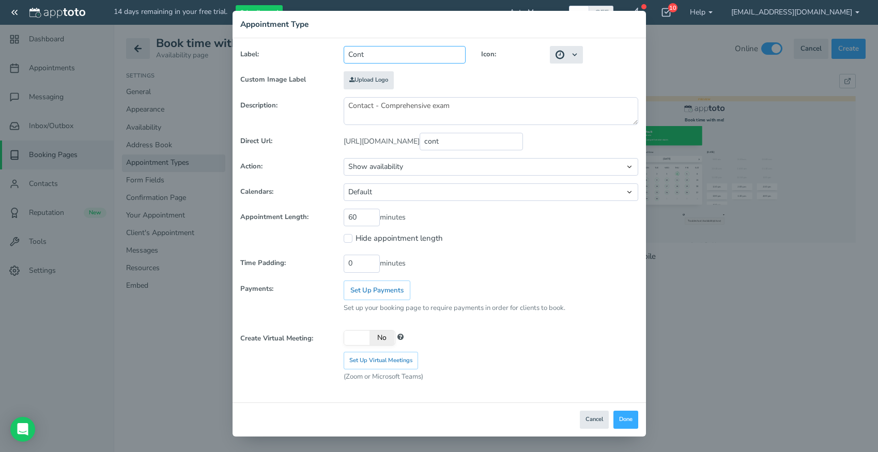
type input "Conta"
type input "conta"
type input "Contac"
type input "contac"
type input "Contact"
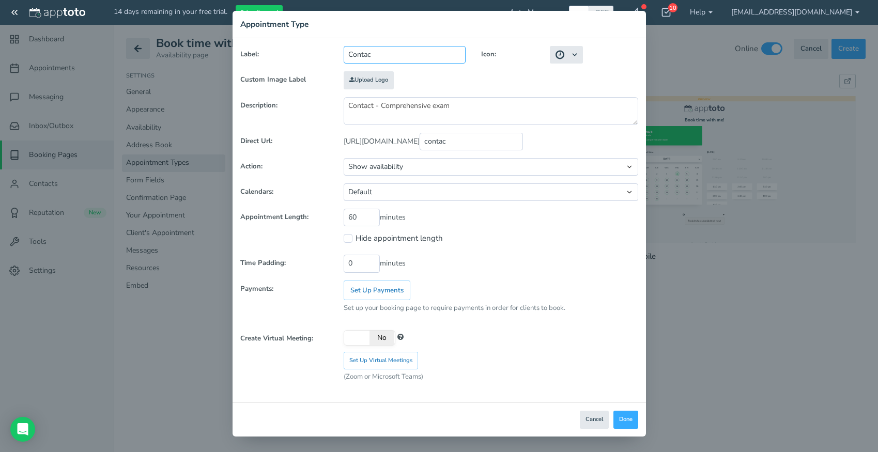
type input "contact"
type input "Contactg"
type input "contactg"
type input "Contactgs"
type input "contactgs"
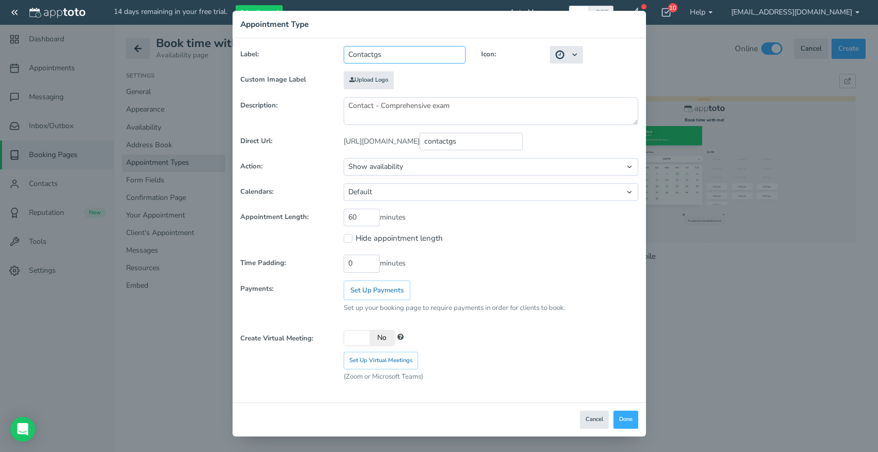
type input "Contactg"
type input "contactg"
type input "Contact"
type input "contact"
type input "Contact l"
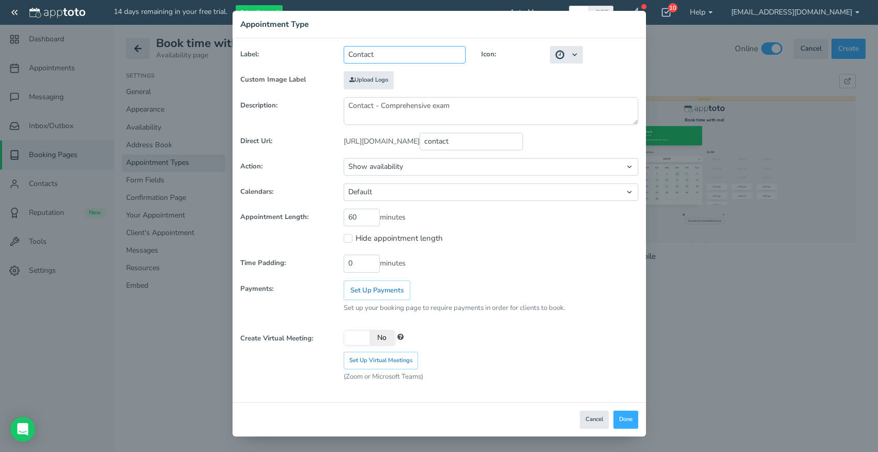
type input "contact_l"
type input "Contact"
type input "contact"
type input "Contact L"
type input "contact_l"
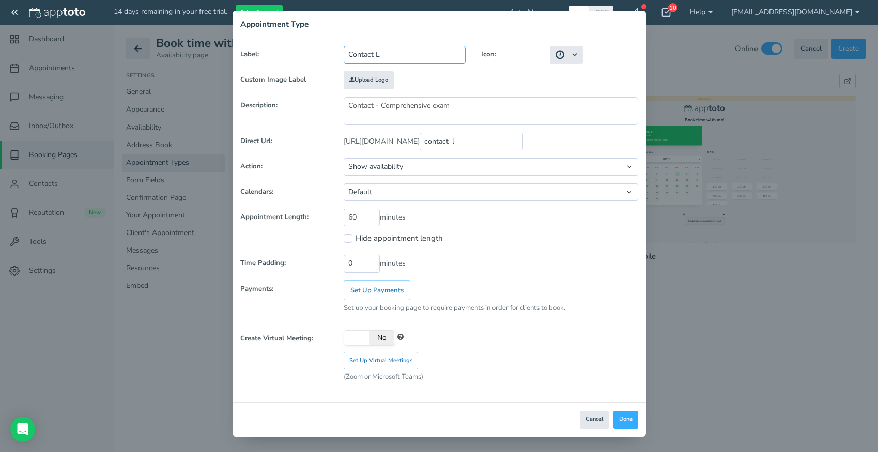
type input "Contact Le"
type input "contact_le"
type input "Contact Len"
type input "contact_len"
type input "Contact Lens"
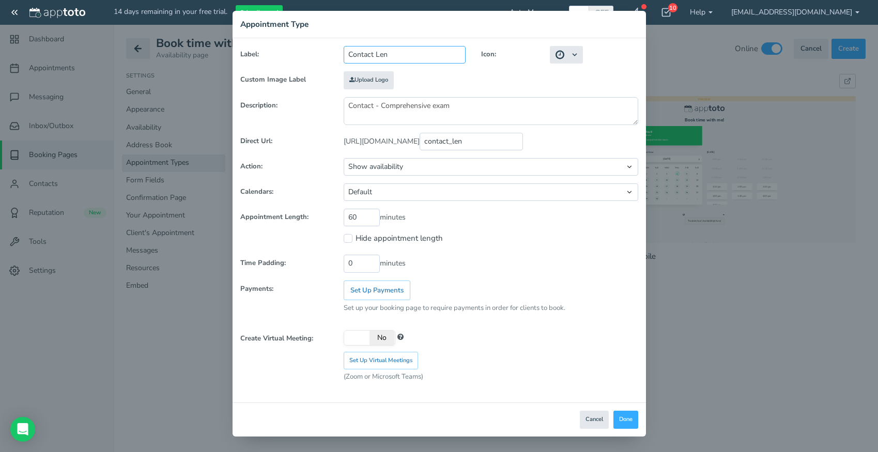
type input "contact_lens"
type input "Contact Lens +"
type input "contact_lens_"
type input "Contact Lens + C"
type input "contact_lens_c"
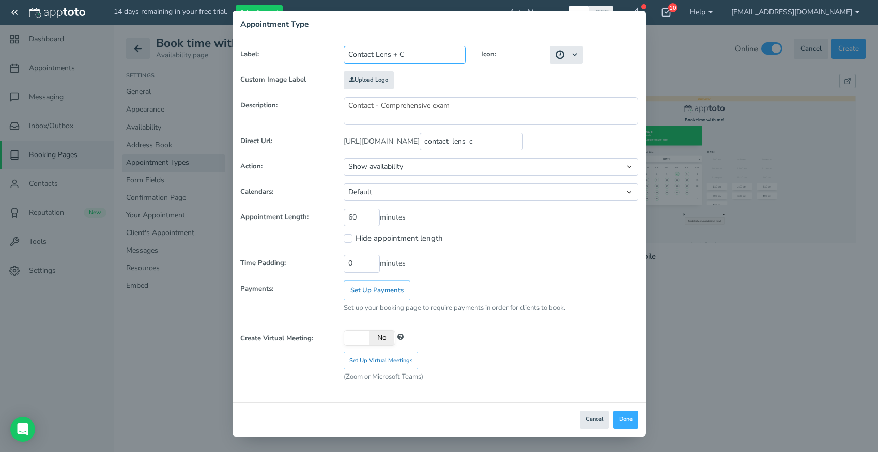
type input "Contact Lens + Co"
type input "contact_lens_co"
type input "Contact Lens + Com"
type input "contact_lens_com"
type input "Contact Lens + Comp"
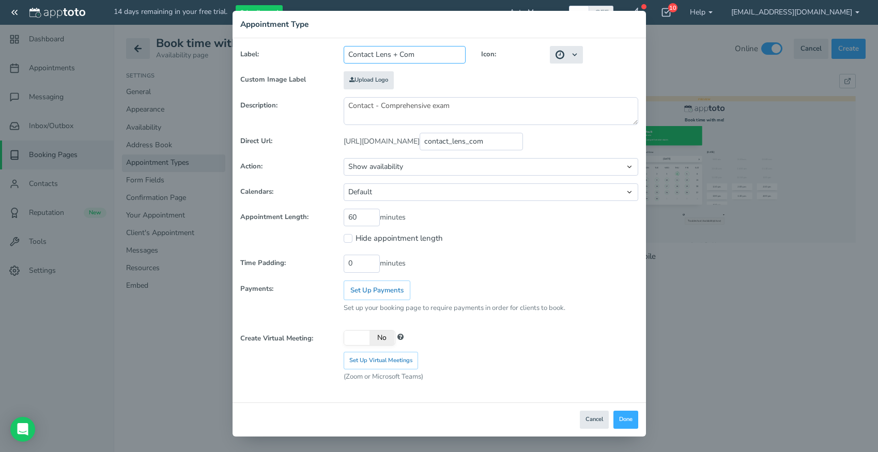
type input "contact_lens_comp"
type input "Contact Lens + Compr"
type input "contact_lens_compr"
type input "Contact Lens + Compre"
type input "contact_lens_compre"
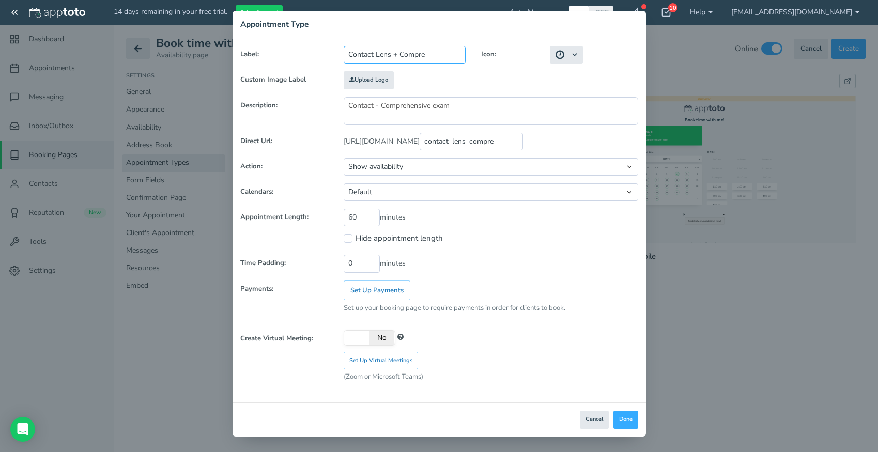
type input "Contact Lens + Compreh"
type input "contact_lens_compreh"
type input "Contact Lens + Comprehe"
type input "contact_lens_comprehe"
type input "Contact Lens + Comprehen"
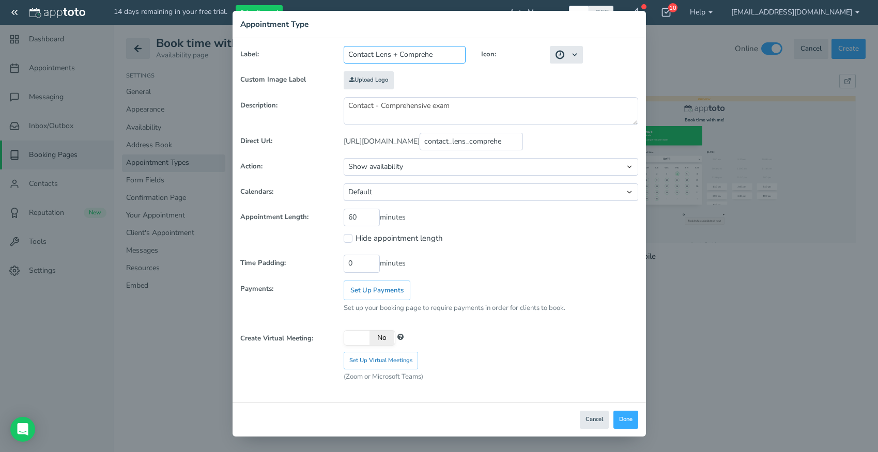
type input "contact_lens_comprehen"
type input "Contact Lens + Comprehens"
type input "contact_lens_comprehens"
type input "Contact Lens + Comprehensi"
type input "contact_lens_comprehensi"
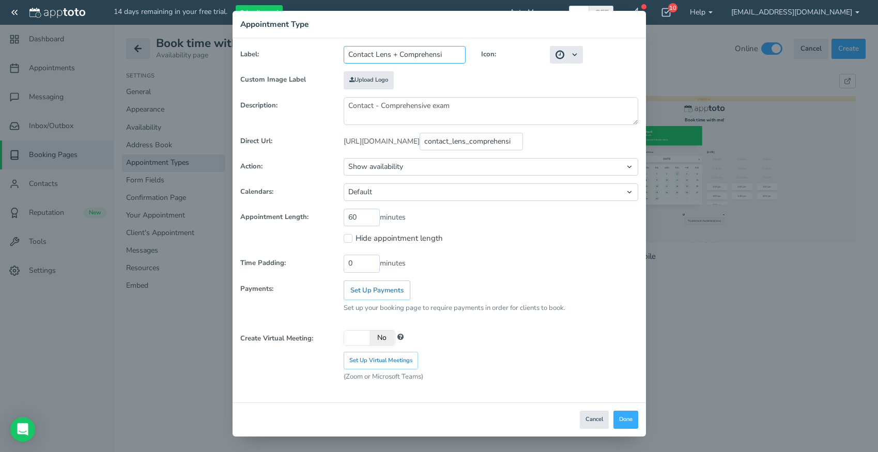
type input "Contact Lens + Comprehensiv"
type input "contact_lens_comprehensiv"
type input "Contact Lens + Comprehensive"
type input "contact_lens_comprehensive"
type input "Contact Lens + Comprehensive"
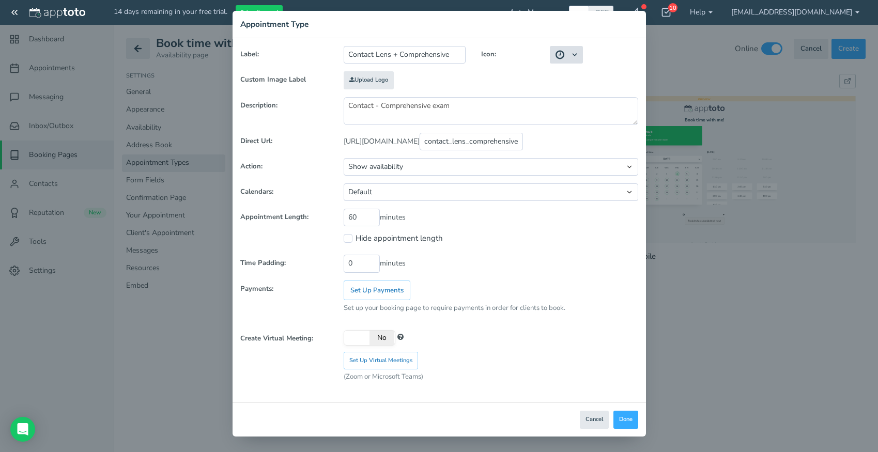
click at [576, 58] on icon at bounding box center [574, 54] width 7 height 7
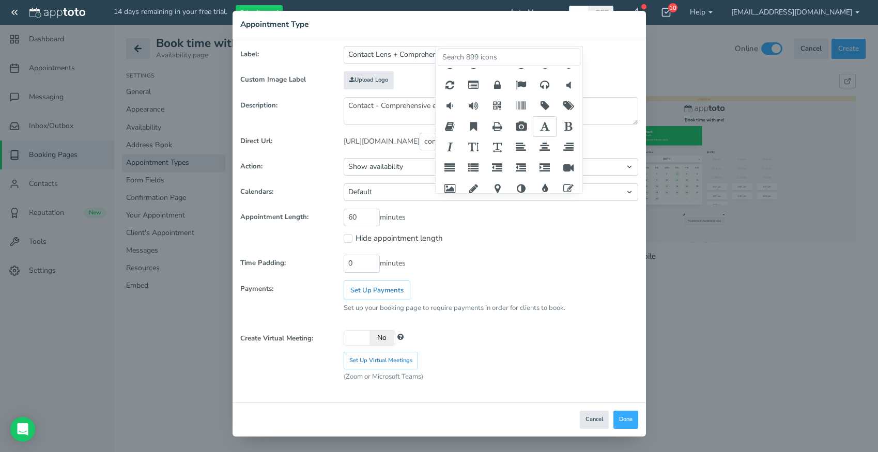
scroll to position [1799, 0]
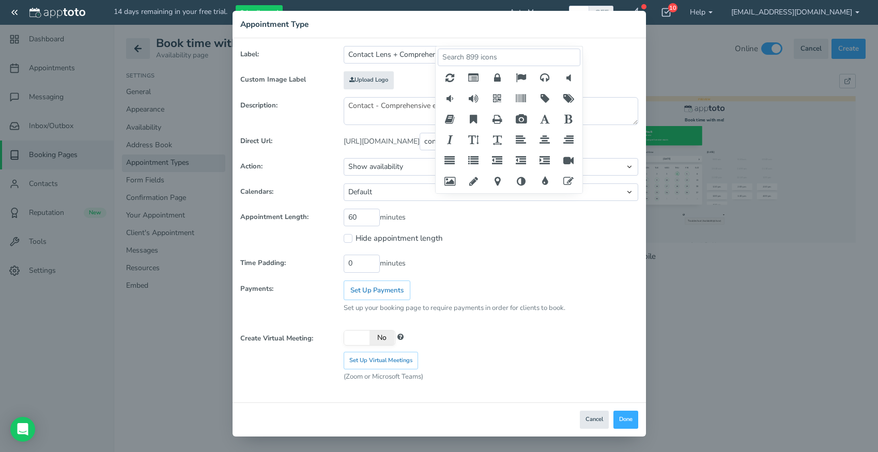
click at [623, 74] on div "Label: Contact Lens + Comprehensive Icon:" at bounding box center [439, 220] width 413 height 364
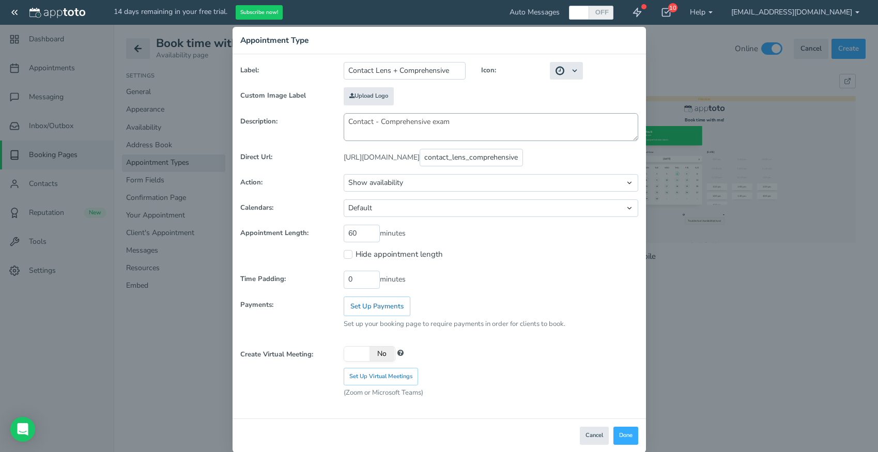
scroll to position [14, 0]
click option "Show availability" at bounding box center [0, 0] width 0 height 0
drag, startPoint x: 362, startPoint y: 235, endPoint x: 293, endPoint y: 220, distance: 70.2
click at [344, 224] on input "60" at bounding box center [362, 233] width 36 height 18
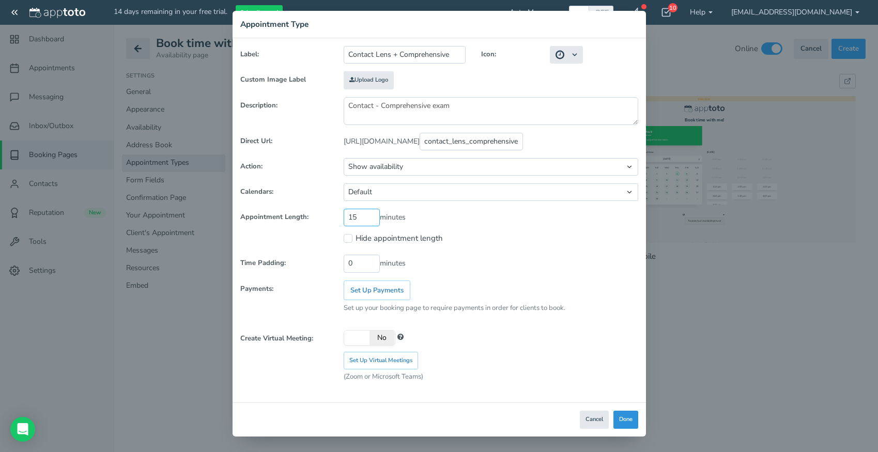
type input "15"
click at [629, 419] on button "Done" at bounding box center [625, 420] width 25 height 18
select select "?"
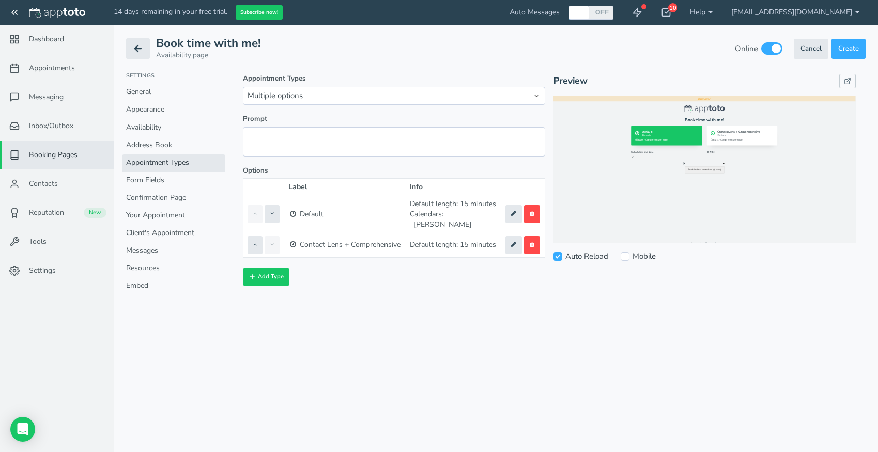
scroll to position [0, 0]
click at [512, 213] on button at bounding box center [513, 214] width 17 height 18
type input "Default"
type textarea "Glasses - Comprehensive exam"
type input "default"
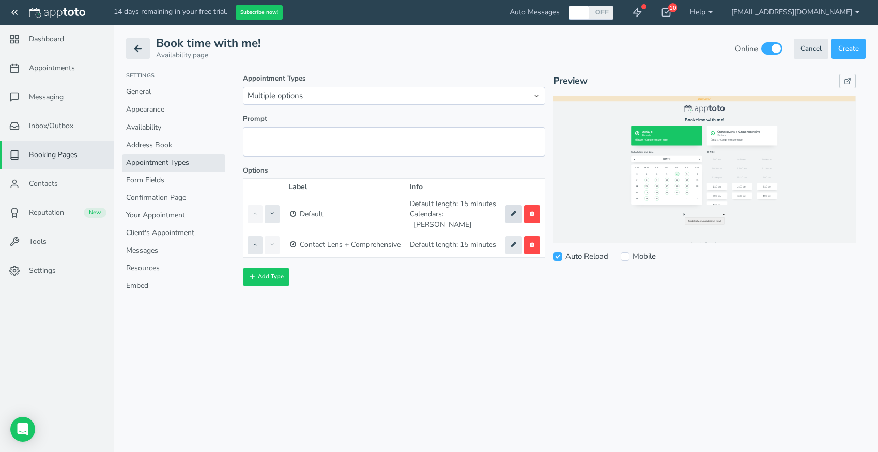
select select "string:standard"
select select "boolean:true"
type input "15"
type input "0"
checkbox input "true"
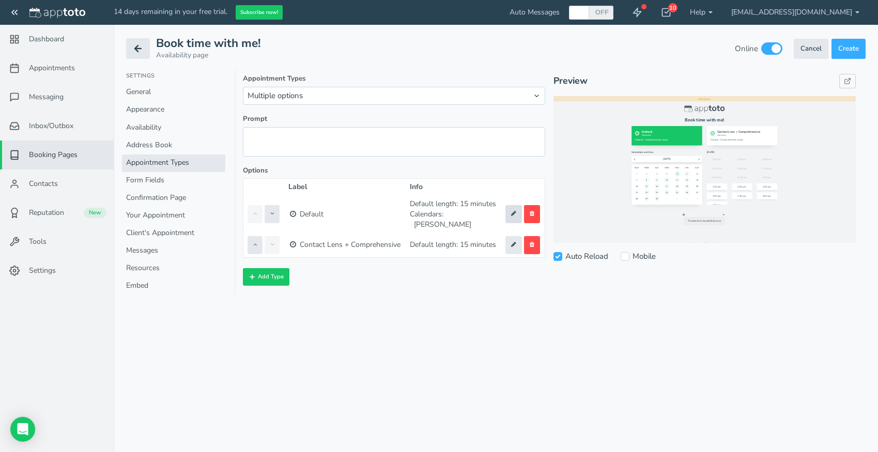
select select "number:-2"
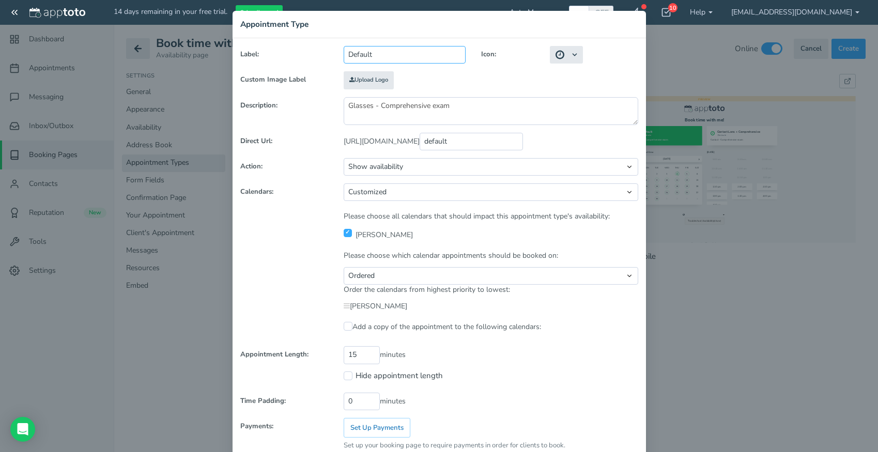
drag, startPoint x: 385, startPoint y: 88, endPoint x: 256, endPoint y: 68, distance: 130.7
click at [344, 64] on input "Default" at bounding box center [405, 55] width 122 height 18
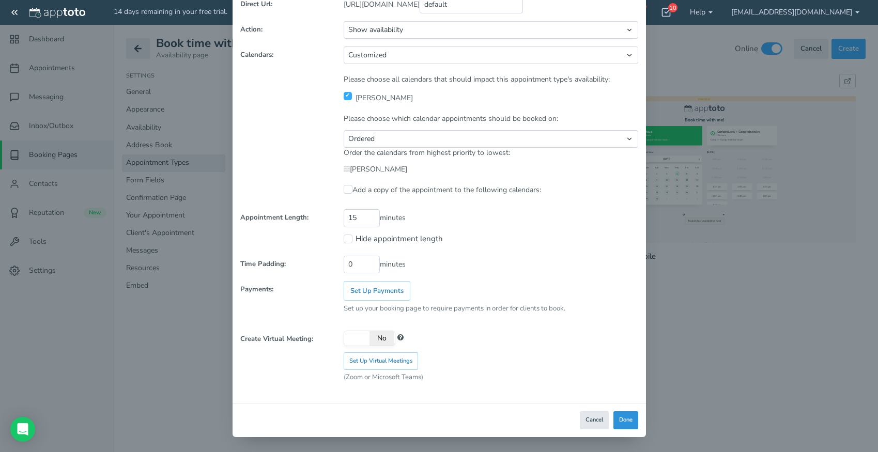
type input "Glasses + Comprehensive"
click at [625, 426] on button "Done" at bounding box center [625, 420] width 25 height 18
select select "?"
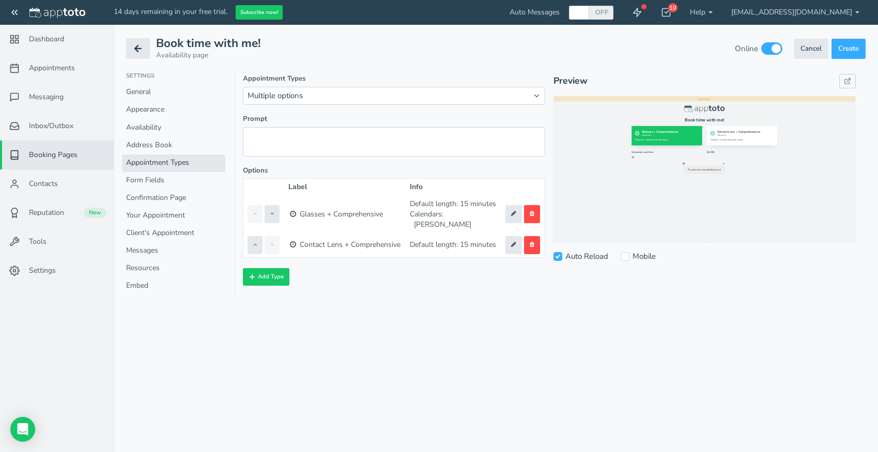
scroll to position [0, 0]
click at [275, 276] on button "Add Type" at bounding box center [266, 277] width 47 height 18
select select "string:standard"
select select "boolean:false"
type input "60"
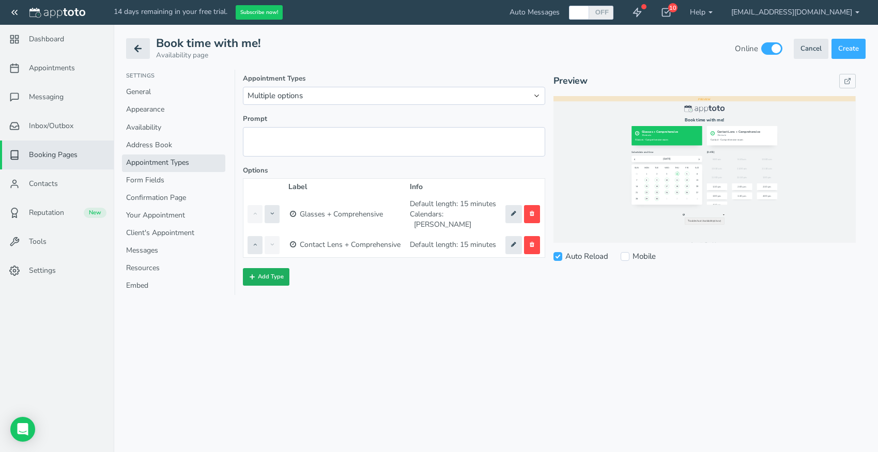
type input "0"
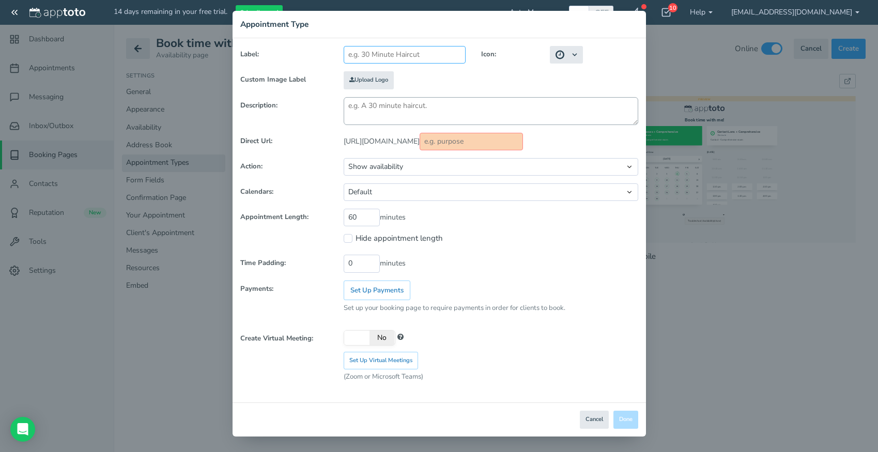
type input "M"
type input "m"
type input "Me"
type input "me"
type input "Med"
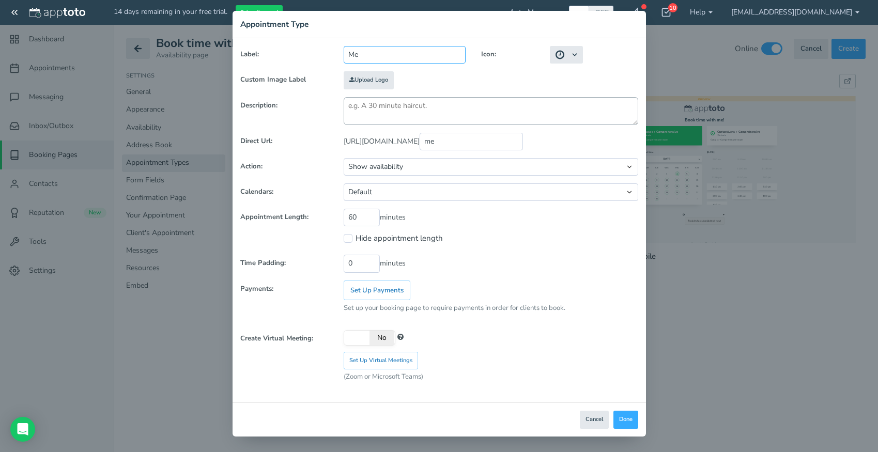
type input "med"
type input "Medi"
type input "medi"
type input "Medic"
type input "medic"
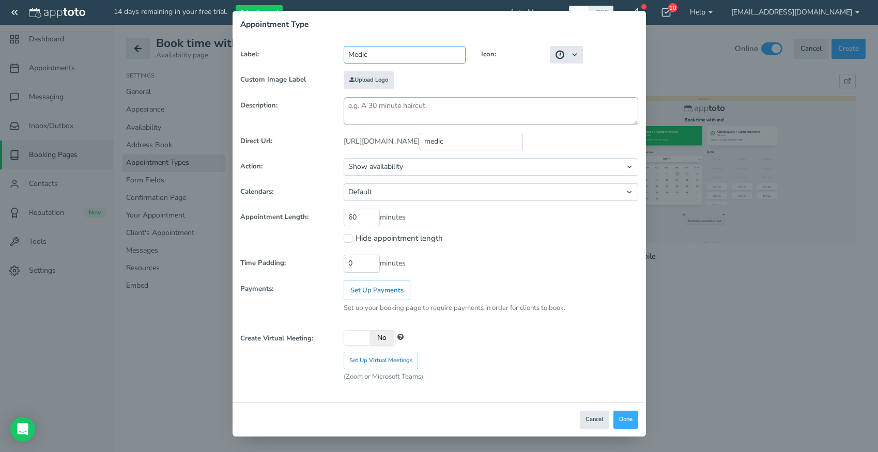
type input "Medica"
type input "medica"
type input "Medicai"
type input "medicai"
type input "Medicair"
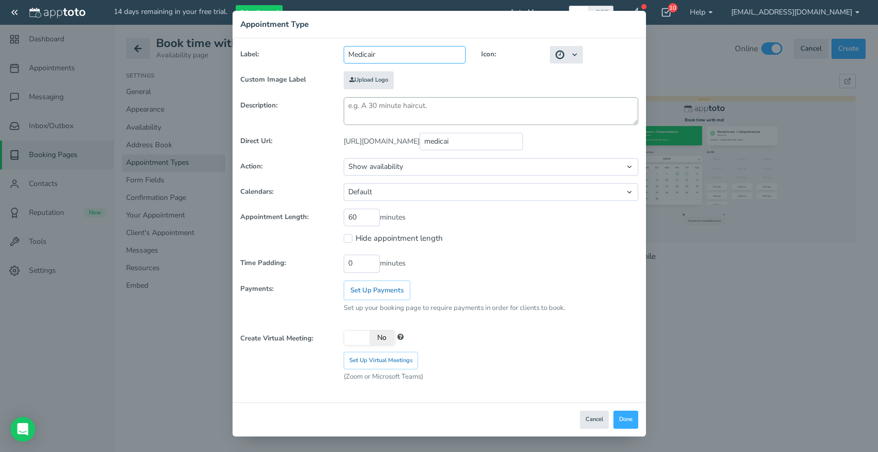
type input "medicair"
type input "Medicaird"
type input "medicaird"
type input "Medicair"
type input "medicair"
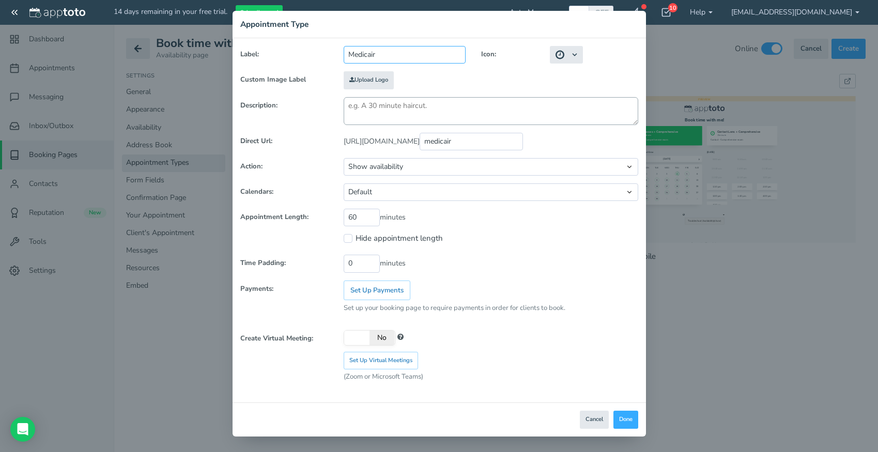
type input "Medicai"
type input "medicai"
type input "Medica"
type input "medica"
type input "Medic"
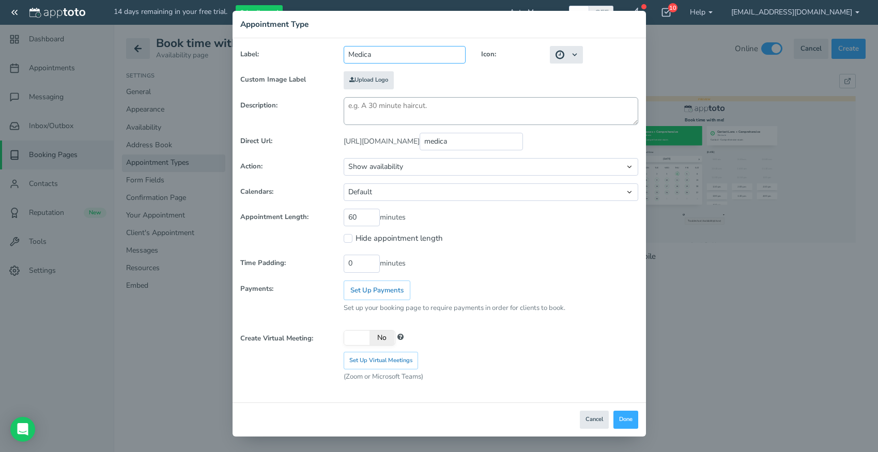
type input "medic"
type input "Medi"
type input "medi"
type input "Med"
type input "med"
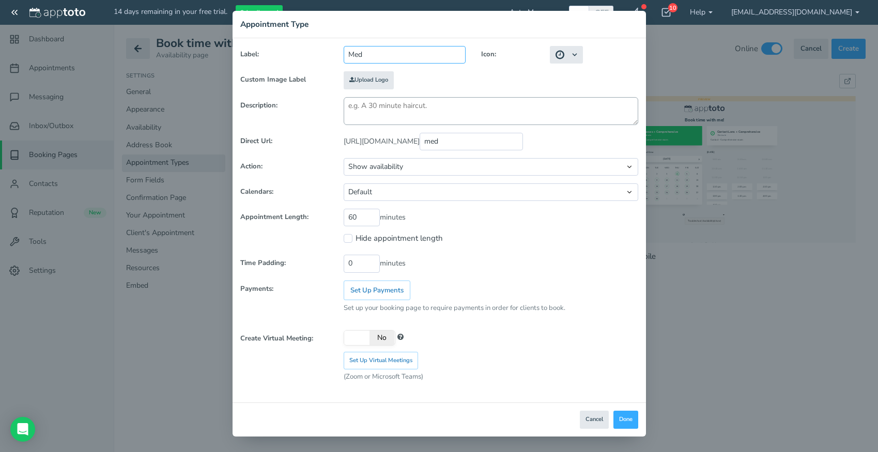
type input "Me"
type input "me"
type input "M"
type input "m"
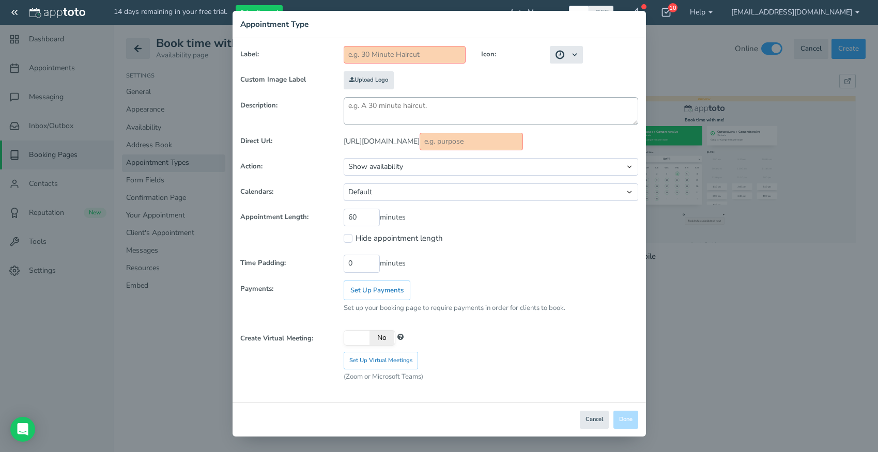
type input "C"
type input "c"
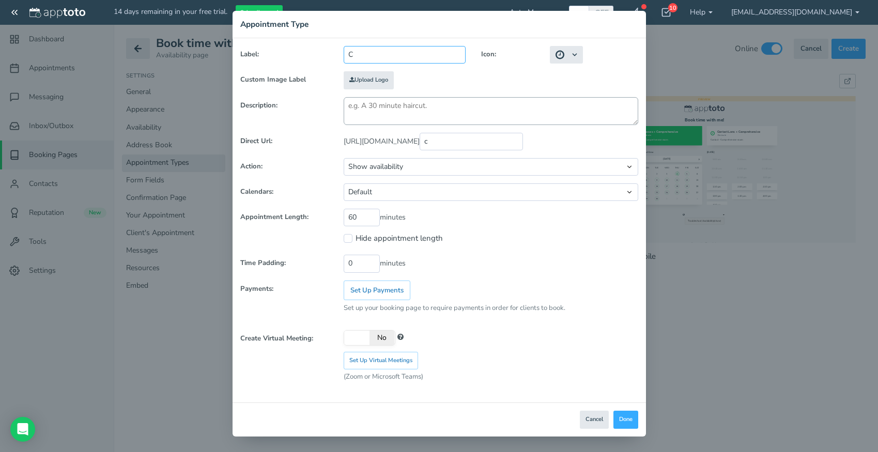
type input "Co"
drag, startPoint x: 358, startPoint y: 249, endPoint x: 328, endPoint y: 239, distance: 31.5
click at [344, 226] on input "60" at bounding box center [362, 218] width 36 height 18
click at [393, 125] on textarea at bounding box center [491, 111] width 295 height 28
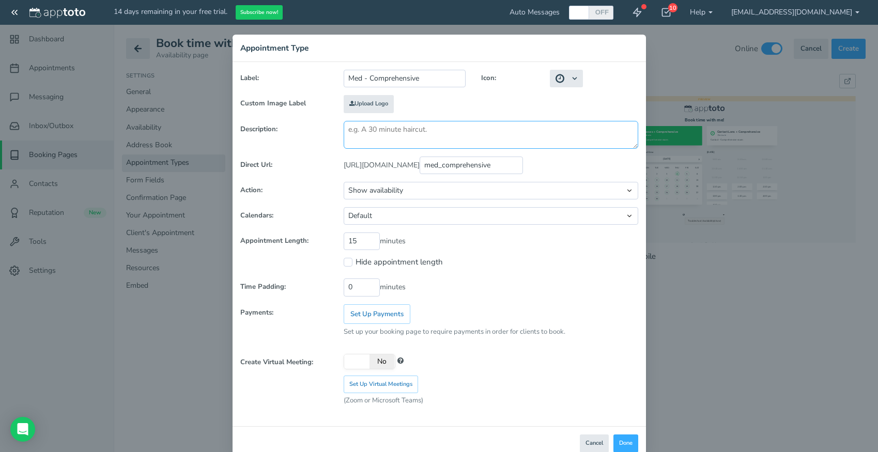
scroll to position [11, 0]
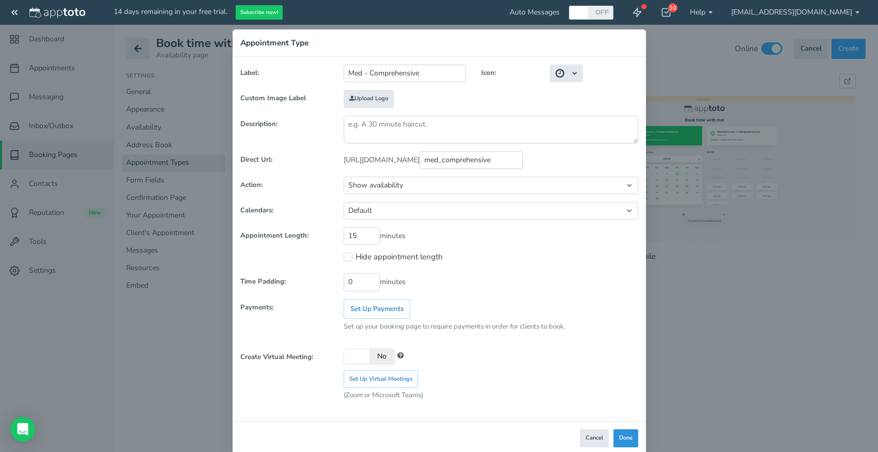
click at [622, 436] on button "Done" at bounding box center [625, 438] width 25 height 18
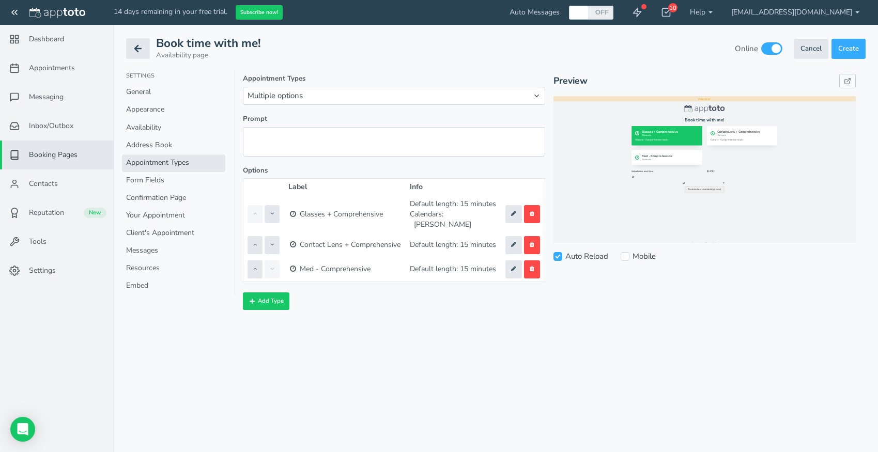
scroll to position [0, 0]
click at [280, 298] on button "Add Type" at bounding box center [266, 301] width 47 height 18
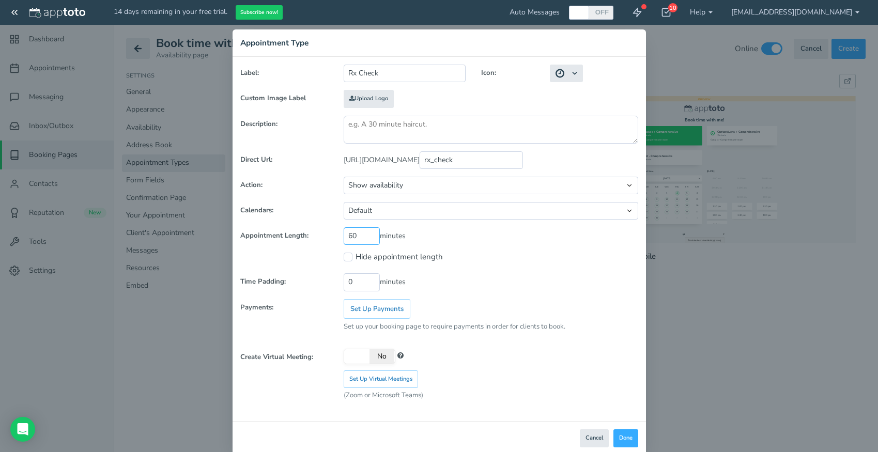
click at [353, 245] on input "60" at bounding box center [362, 236] width 36 height 18
drag, startPoint x: 359, startPoint y: 250, endPoint x: 306, endPoint y: 228, distance: 57.2
click at [344, 228] on input "60" at bounding box center [362, 236] width 36 height 18
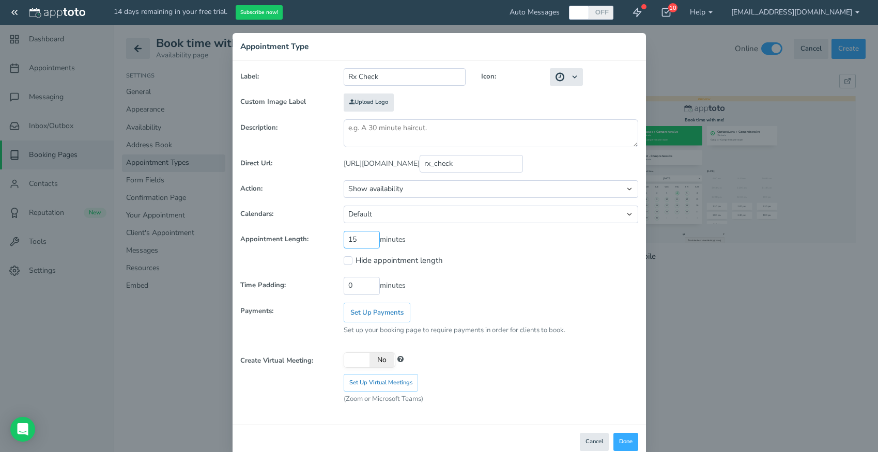
scroll to position [9, 0]
click at [624, 437] on button "Done" at bounding box center [625, 440] width 25 height 18
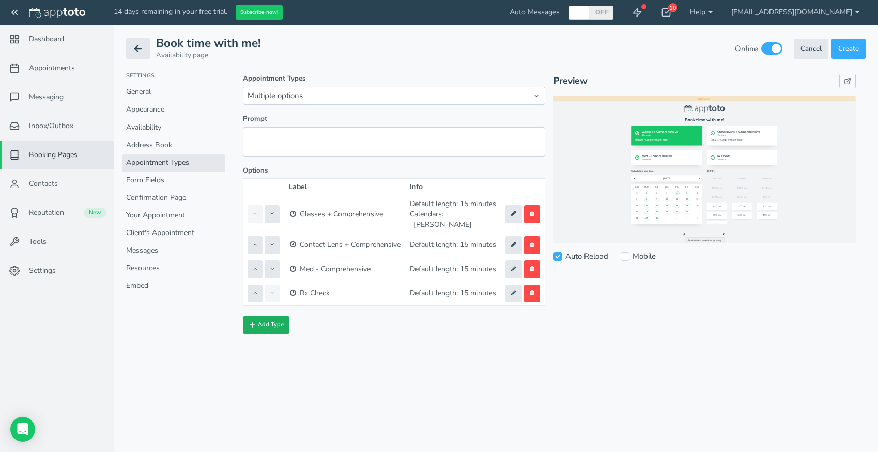
scroll to position [0, 0]
click at [281, 320] on button "Add Type" at bounding box center [266, 325] width 47 height 18
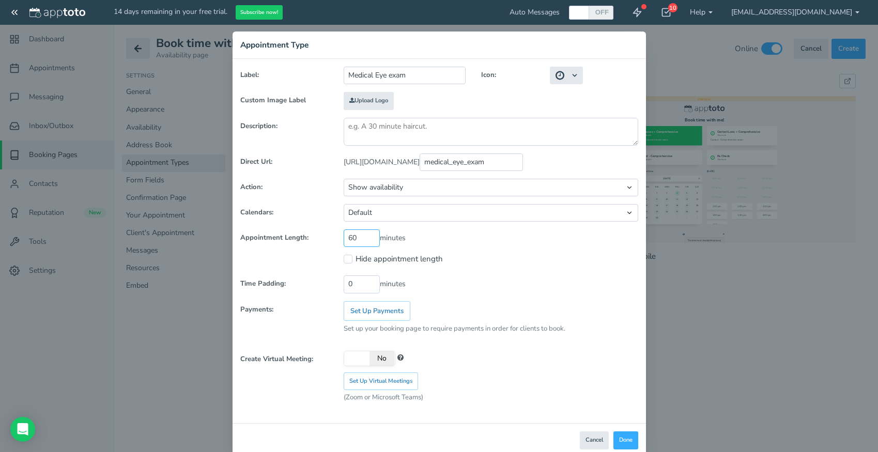
drag, startPoint x: 358, startPoint y: 251, endPoint x: 319, endPoint y: 237, distance: 41.7
click at [344, 237] on input "60" at bounding box center [362, 238] width 36 height 18
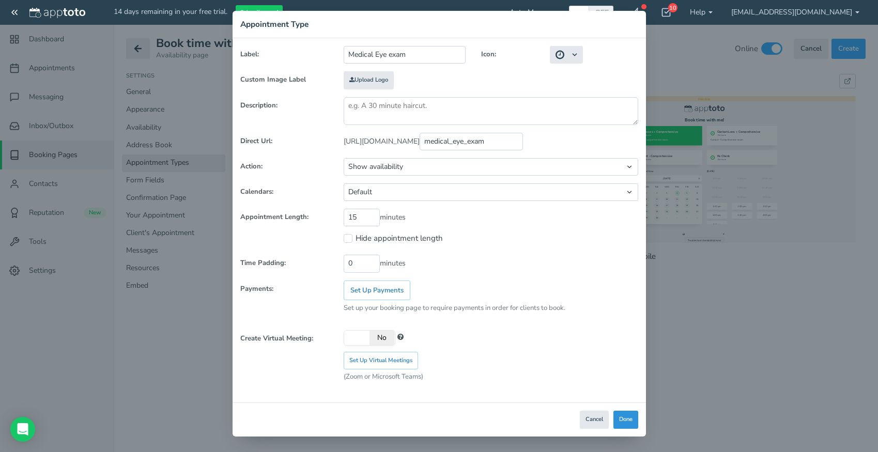
click at [624, 419] on button "Done" at bounding box center [625, 420] width 25 height 18
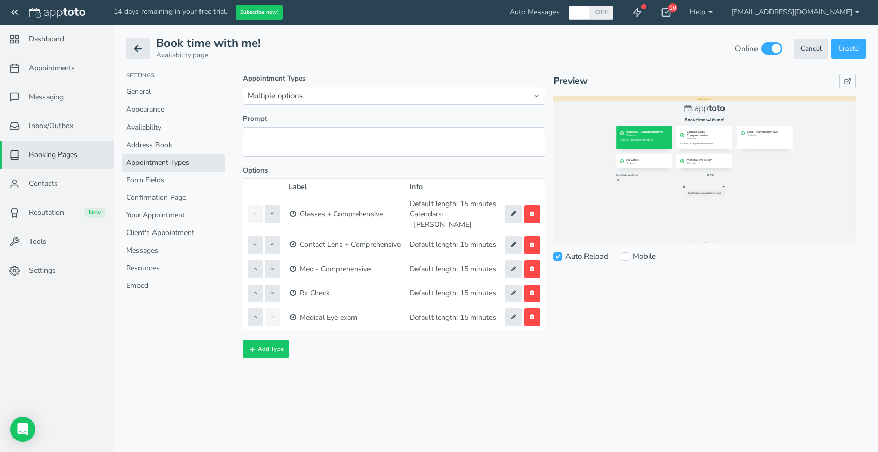
scroll to position [0, 0]
click at [160, 184] on link "Form Fields" at bounding box center [173, 181] width 103 height 18
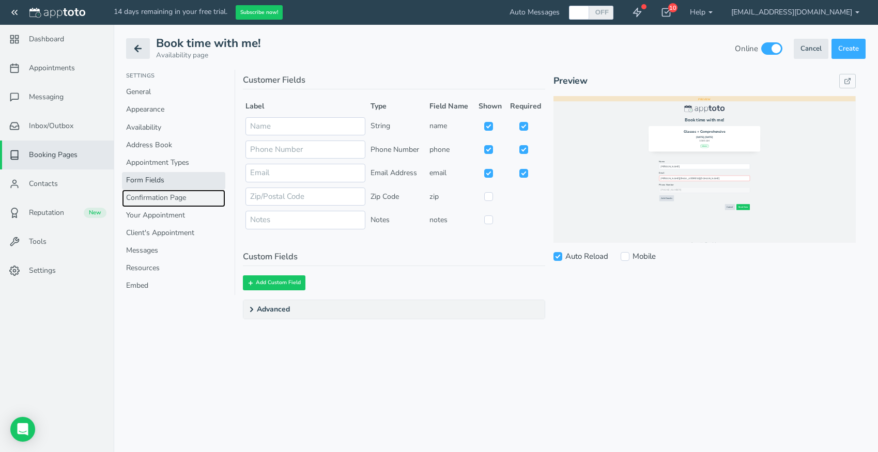
click at [166, 203] on link "Confirmation Page" at bounding box center [173, 199] width 103 height 18
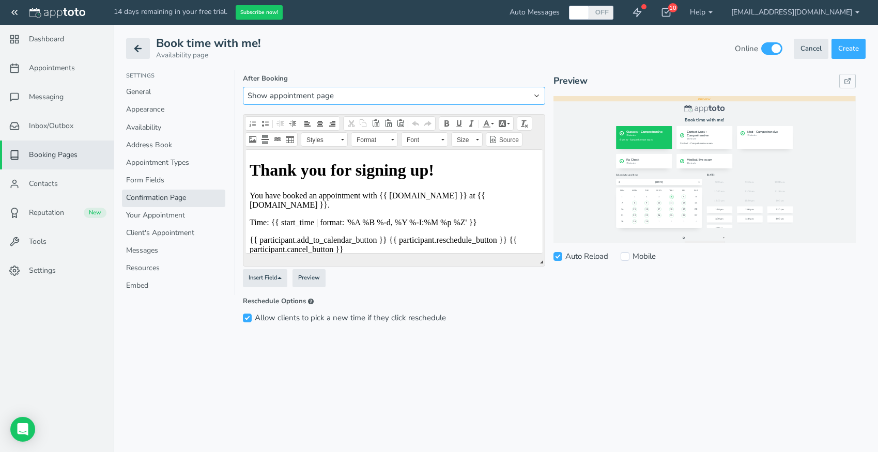
click option "Show appointment page" at bounding box center [0, 0] width 0 height 0
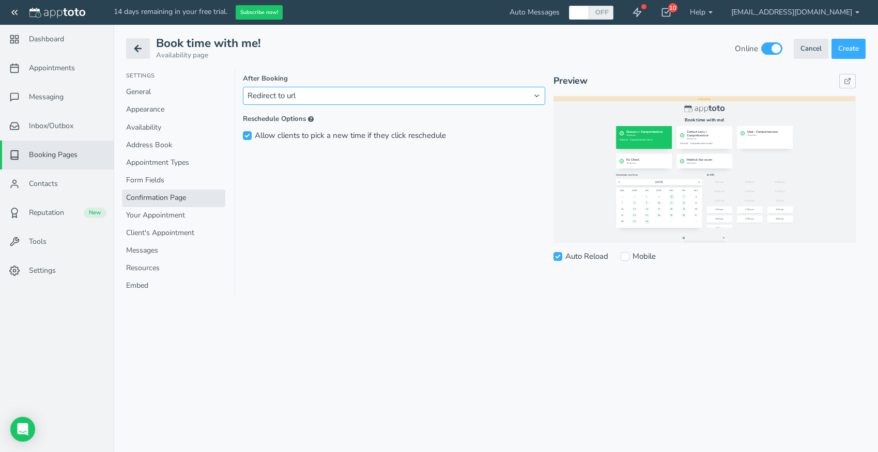
click option "Redirect to url" at bounding box center [0, 0] width 0 height 0
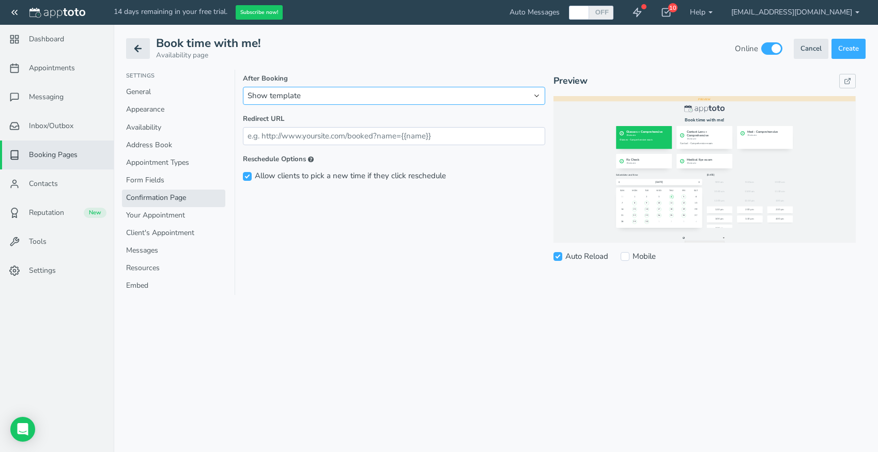
click option "Show template" at bounding box center [0, 0] width 0 height 0
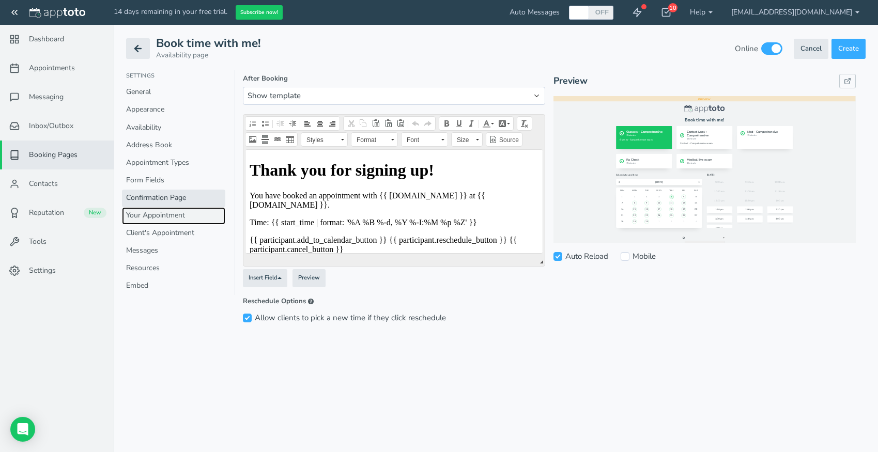
click at [171, 217] on link "Your Appointment" at bounding box center [173, 216] width 103 height 18
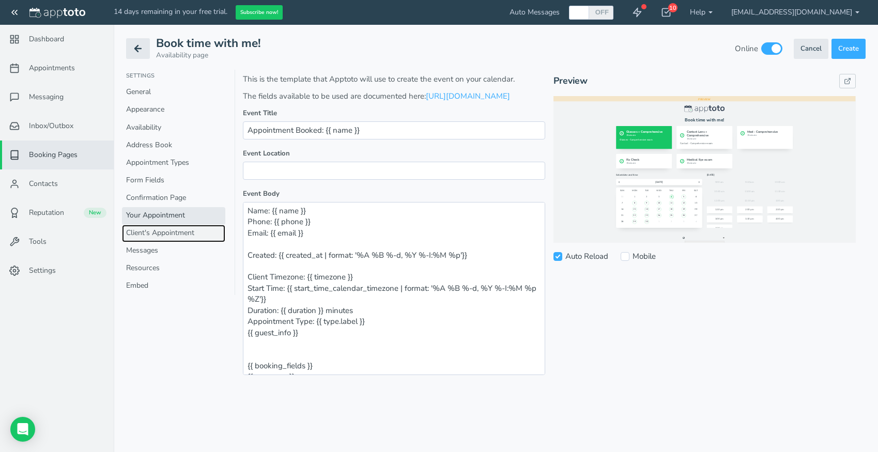
click at [171, 231] on link "Client's Appointment" at bounding box center [173, 234] width 103 height 18
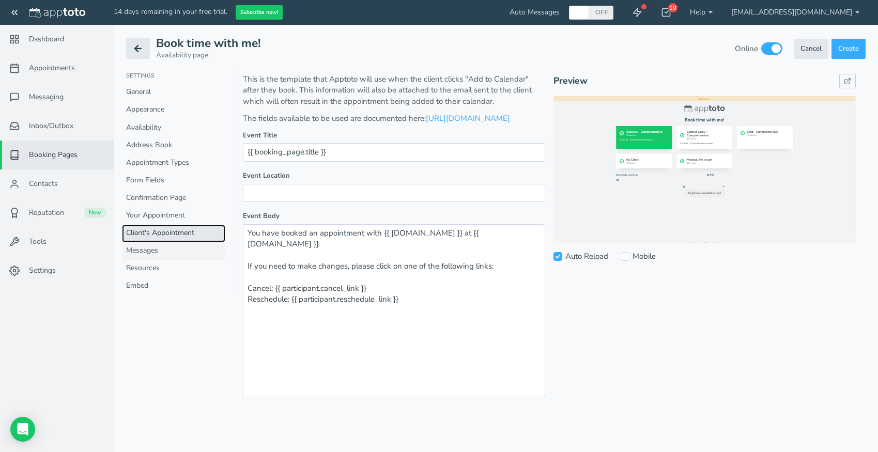
click at [160, 255] on link "Messages" at bounding box center [173, 251] width 103 height 18
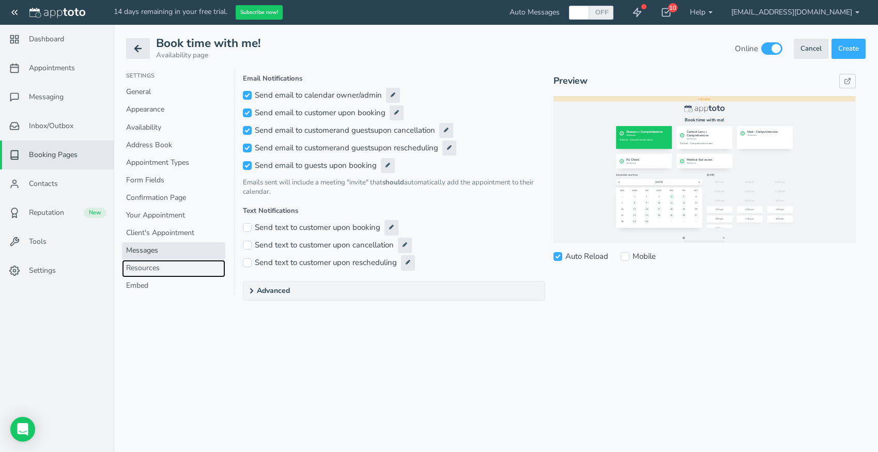
click at [163, 269] on link "Resources" at bounding box center [173, 269] width 103 height 18
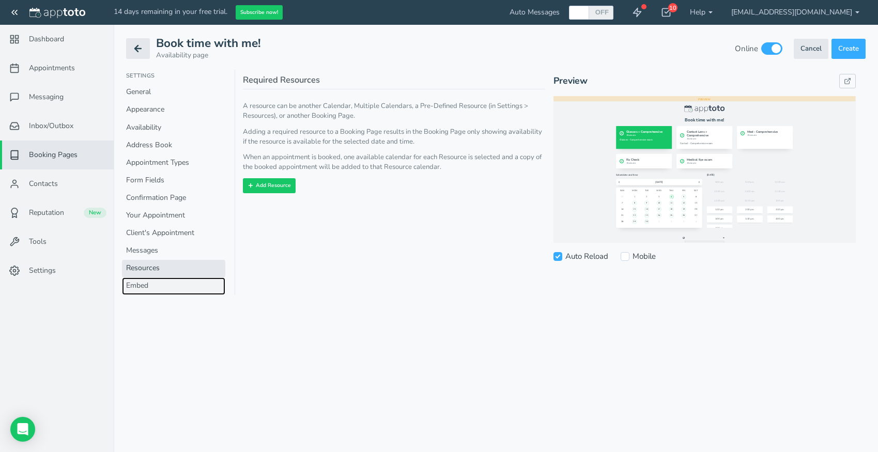
click at [157, 281] on link "Embed" at bounding box center [173, 286] width 103 height 18
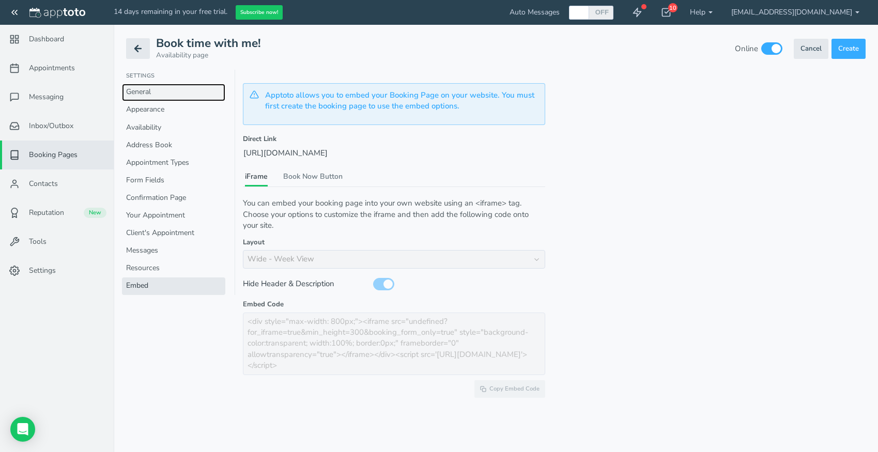
click at [157, 95] on link "General" at bounding box center [173, 93] width 103 height 18
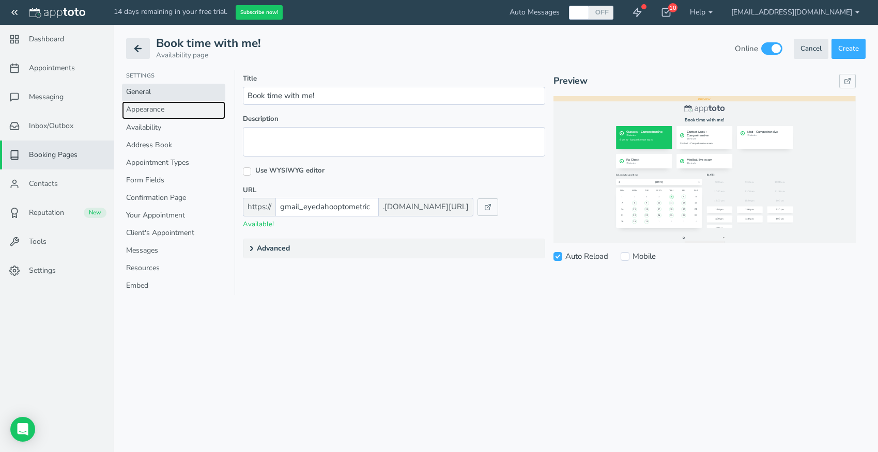
click at [165, 109] on link "Appearance" at bounding box center [173, 110] width 103 height 18
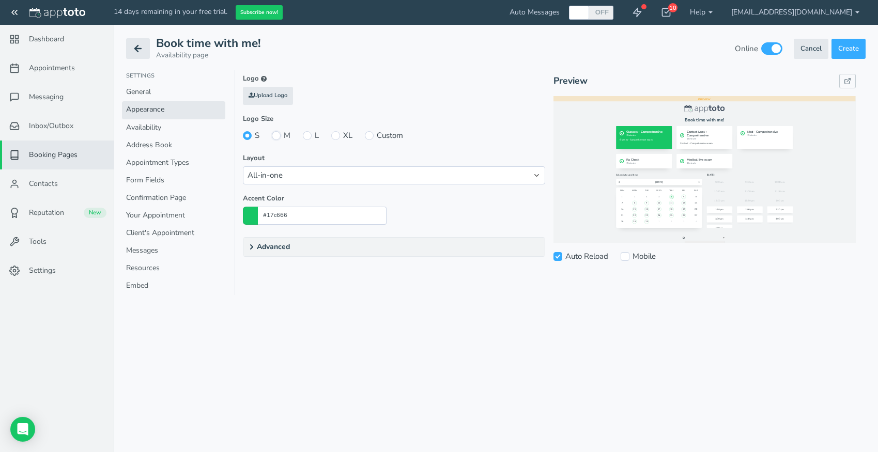
click at [276, 137] on input "M" at bounding box center [276, 135] width 9 height 9
click at [249, 135] on input "S" at bounding box center [247, 135] width 9 height 9
click at [183, 131] on link "Availability" at bounding box center [173, 128] width 103 height 18
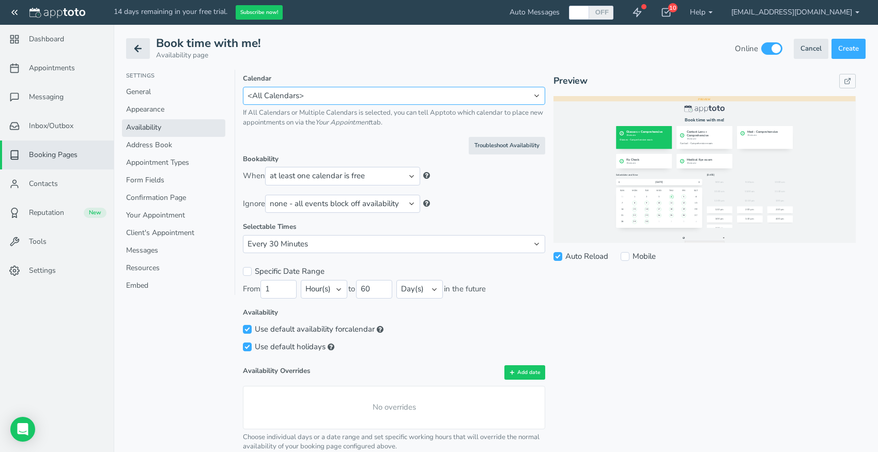
click option "<All Calendars>" at bounding box center [0, 0] width 0 height 0
click at [388, 291] on input "59" at bounding box center [374, 289] width 36 height 18
click at [388, 291] on input "58" at bounding box center [374, 289] width 36 height 18
click at [388, 291] on input "57" at bounding box center [374, 289] width 36 height 18
click at [388, 291] on input "56" at bounding box center [374, 289] width 36 height 18
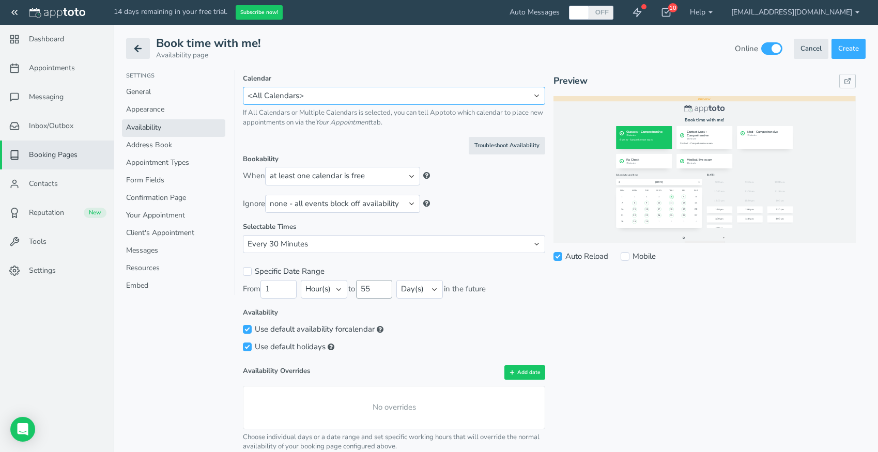
click at [388, 291] on input "55" at bounding box center [374, 289] width 36 height 18
click at [388, 291] on input "54" at bounding box center [374, 289] width 36 height 18
click at [388, 291] on input "53" at bounding box center [374, 289] width 36 height 18
click at [388, 291] on input "52" at bounding box center [374, 289] width 36 height 18
click at [388, 291] on input "51" at bounding box center [374, 289] width 36 height 18
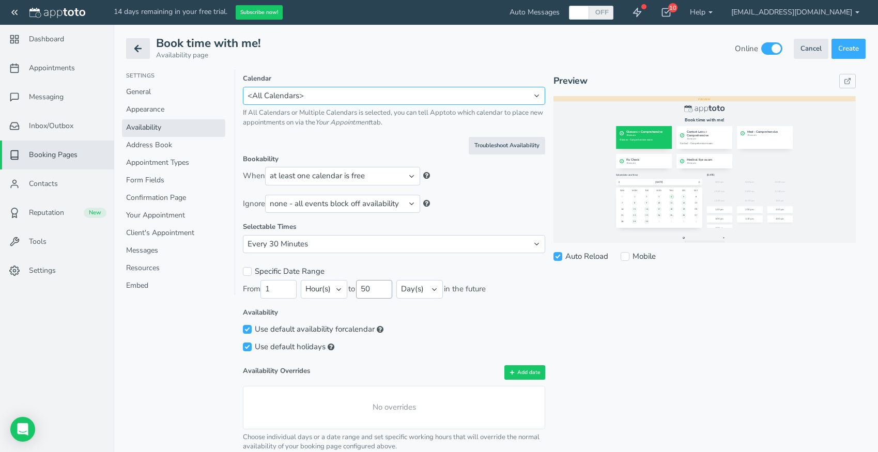
click at [388, 291] on input "50" at bounding box center [374, 289] width 36 height 18
click at [388, 291] on input "49" at bounding box center [374, 289] width 36 height 18
click at [388, 291] on input "48" at bounding box center [374, 289] width 36 height 18
click at [388, 291] on input "47" at bounding box center [374, 289] width 36 height 18
click at [388, 291] on input "46" at bounding box center [374, 289] width 36 height 18
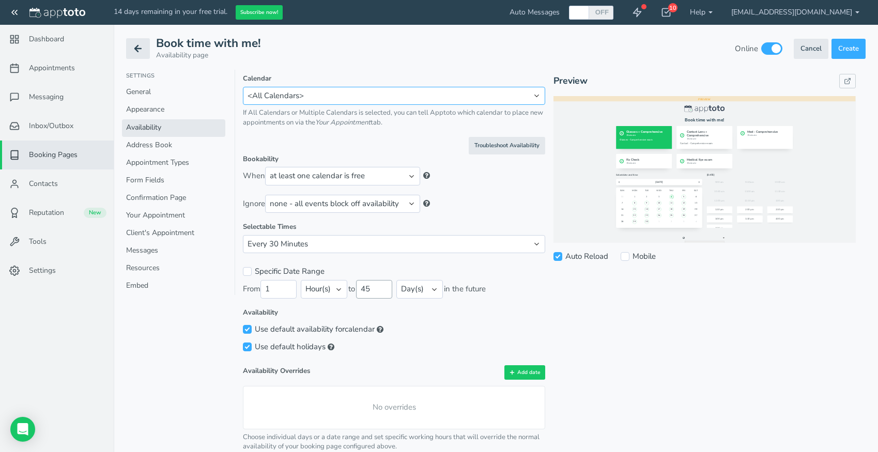
click at [388, 291] on input "45" at bounding box center [374, 289] width 36 height 18
click at [388, 291] on input "25" at bounding box center [374, 289] width 36 height 18
click at [388, 289] on input "26" at bounding box center [374, 289] width 36 height 18
click at [388, 289] on input "27" at bounding box center [374, 289] width 36 height 18
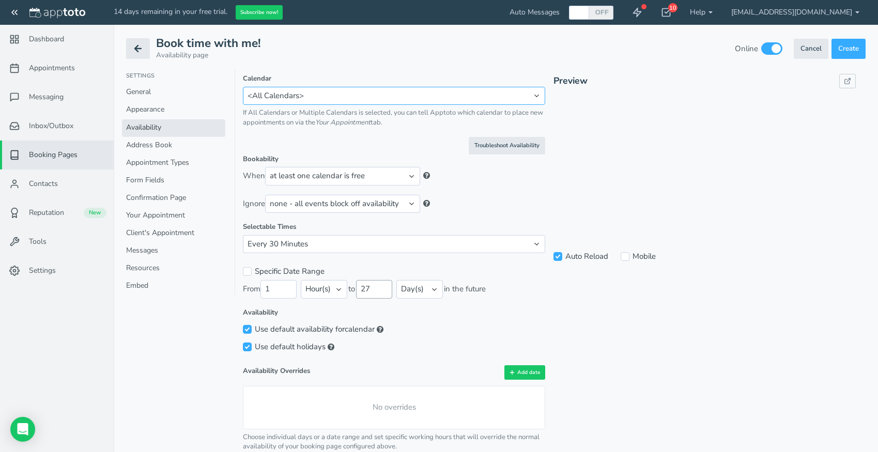
click at [388, 289] on input "28" at bounding box center [374, 289] width 36 height 18
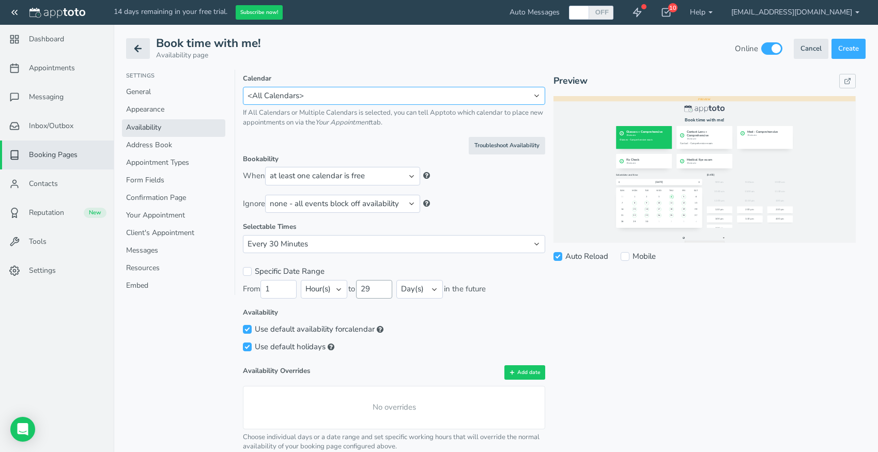
click at [389, 287] on input "29" at bounding box center [374, 289] width 36 height 18
click at [389, 287] on input "30" at bounding box center [374, 289] width 36 height 18
click option "Every 15 Minutes" at bounding box center [0, 0] width 0 height 0
click at [367, 324] on label "Use default availability for each calendar" at bounding box center [313, 329] width 141 height 11
click at [252, 325] on input "Use default availability for each calendar" at bounding box center [247, 329] width 9 height 9
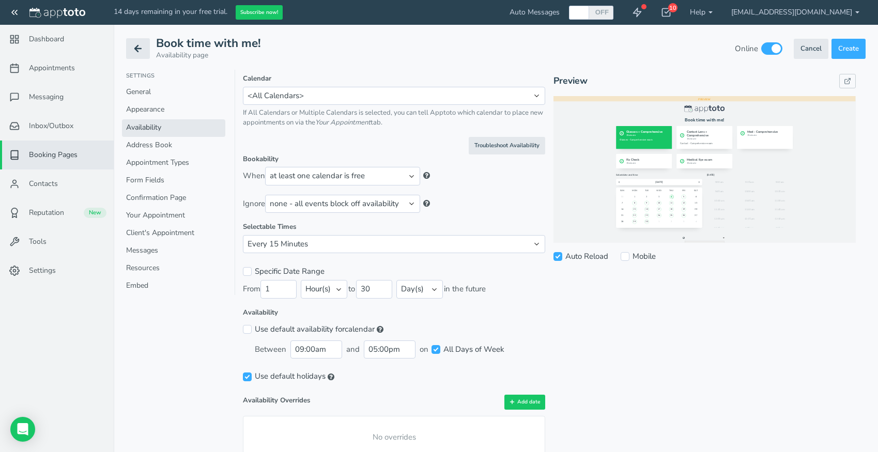
click at [367, 324] on label "Use default availability for each calendar" at bounding box center [313, 329] width 141 height 11
click at [252, 325] on input "Use default availability for each calendar" at bounding box center [247, 329] width 9 height 9
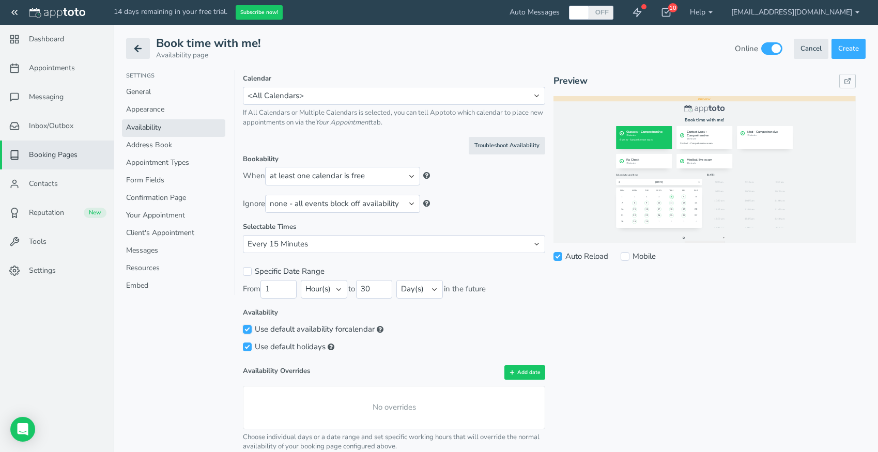
click at [365, 324] on label "Use default availability for each calendar" at bounding box center [313, 329] width 141 height 11
click at [252, 325] on input "Use default availability for each calendar" at bounding box center [247, 329] width 9 height 9
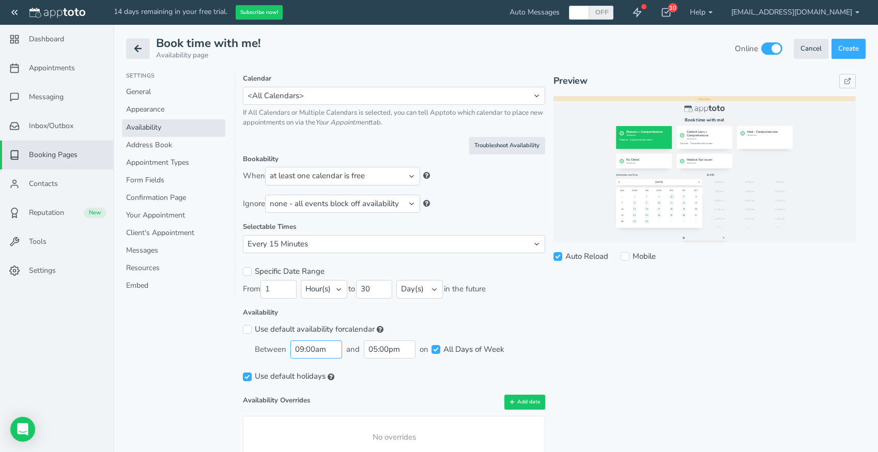
click at [315, 345] on input "09:00am" at bounding box center [316, 350] width 52 height 18
click at [313, 376] on li "08:30 am" at bounding box center [312, 378] width 45 height 8
click at [386, 349] on input "05:00pm" at bounding box center [390, 350] width 52 height 18
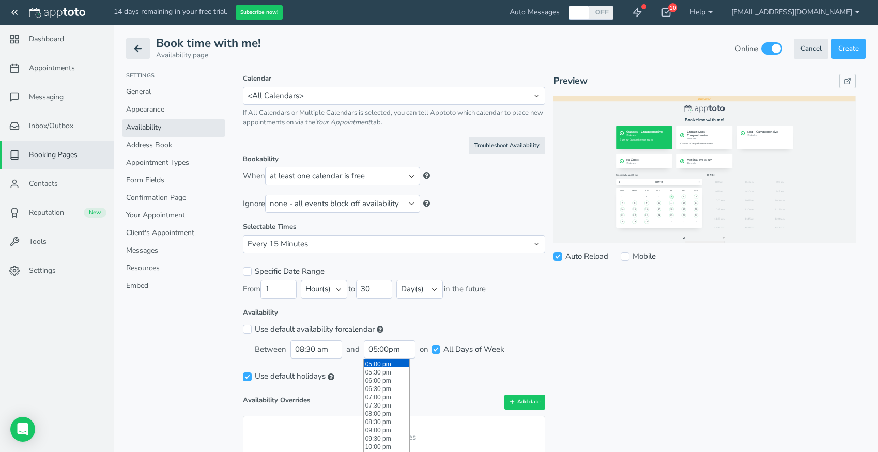
click at [383, 363] on li "05:00 pm" at bounding box center [386, 363] width 45 height 8
click at [372, 373] on div "Use default holidays" at bounding box center [394, 377] width 302 height 18
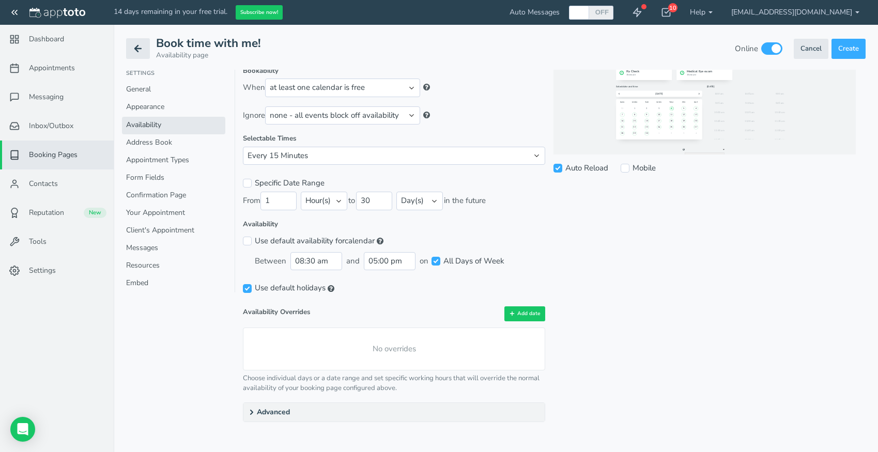
scroll to position [89, 0]
click at [527, 310] on button "Add date" at bounding box center [524, 312] width 41 height 15
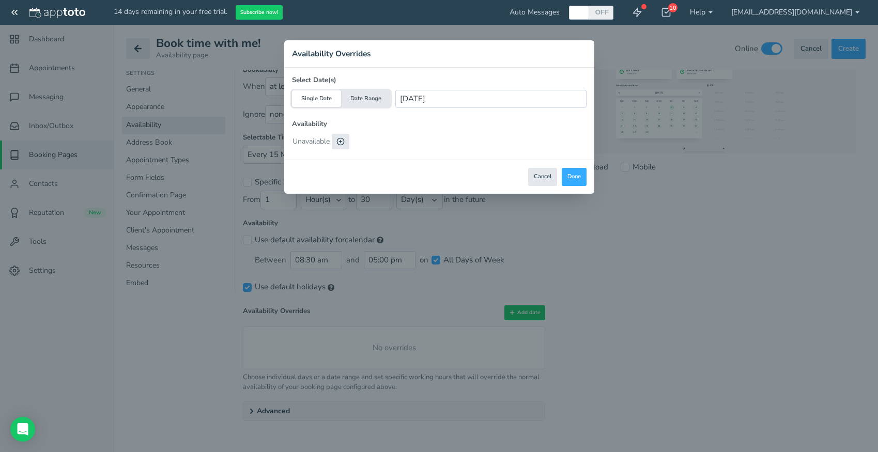
click at [346, 143] on button at bounding box center [341, 142] width 18 height 16
click at [325, 144] on input "09:00am" at bounding box center [318, 141] width 52 height 16
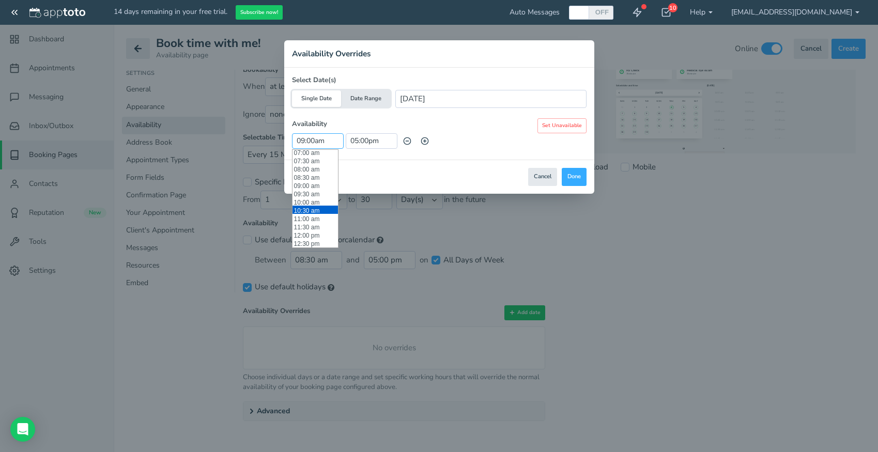
scroll to position [116, 0]
click at [318, 173] on li "08:00 am" at bounding box center [314, 170] width 45 height 8
click at [315, 144] on input "08:00 am" at bounding box center [318, 141] width 52 height 16
click at [316, 165] on li "08:30 am" at bounding box center [314, 162] width 45 height 8
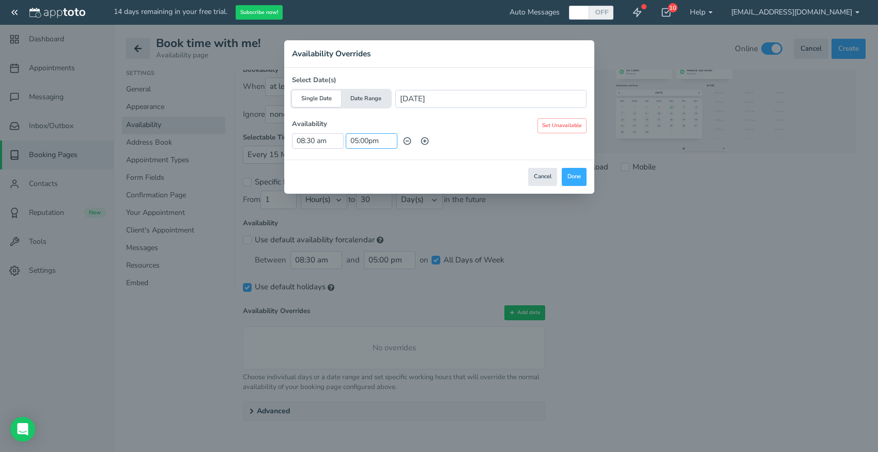
click at [372, 136] on input "05:00pm" at bounding box center [372, 141] width 52 height 16
click at [458, 114] on div "Select Date(s) Single Date Date Range [DATE] [DATE] - [DATE] Availability Set U…" at bounding box center [439, 114] width 310 height 92
click at [378, 100] on button "Date Range" at bounding box center [365, 98] width 49 height 17
click at [330, 99] on button "Single Date" at bounding box center [316, 98] width 49 height 17
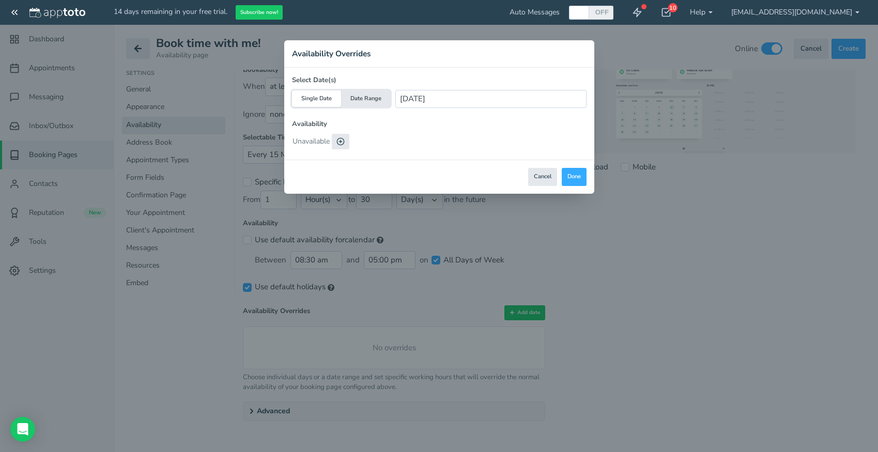
click at [343, 141] on icon at bounding box center [340, 141] width 8 height 8
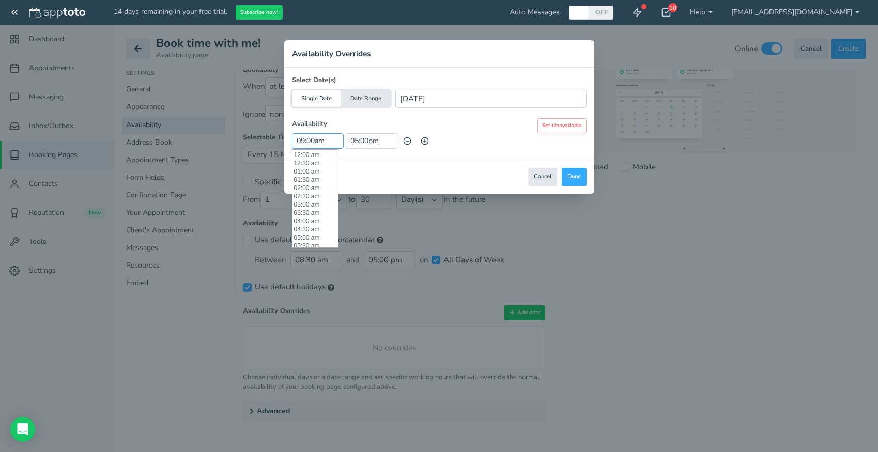
click at [312, 144] on input "09:00am" at bounding box center [318, 141] width 52 height 16
click at [317, 176] on li "08:30 am" at bounding box center [314, 173] width 45 height 8
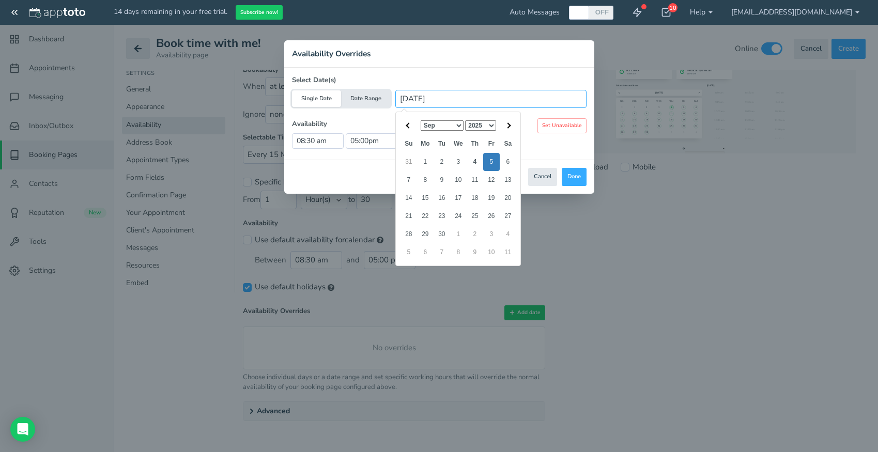
click at [444, 98] on input "[DATE]" at bounding box center [490, 99] width 191 height 18
click at [570, 175] on button "Done" at bounding box center [574, 177] width 25 height 18
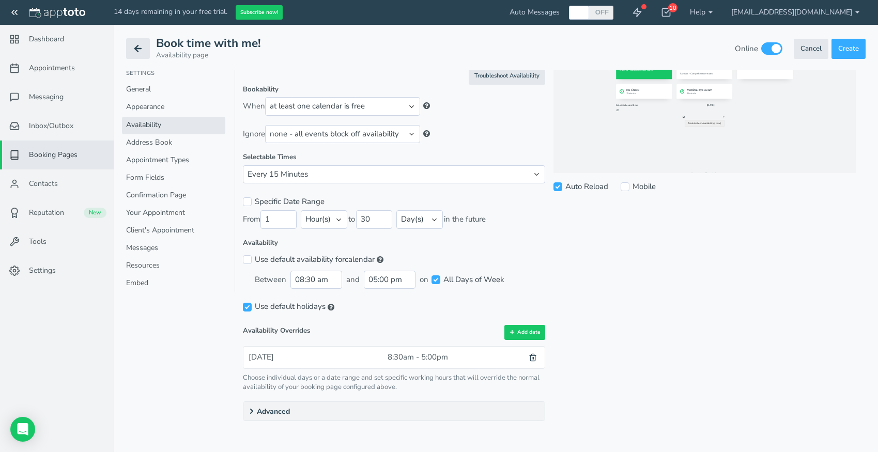
scroll to position [0, 0]
click at [249, 203] on input "Specific Date Range" at bounding box center [247, 201] width 9 height 9
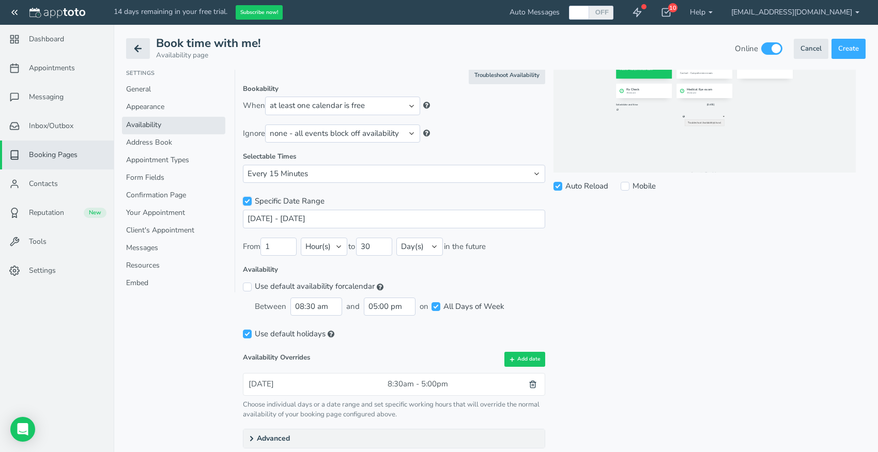
click at [249, 203] on input "Specific Date Range" at bounding box center [247, 201] width 9 height 9
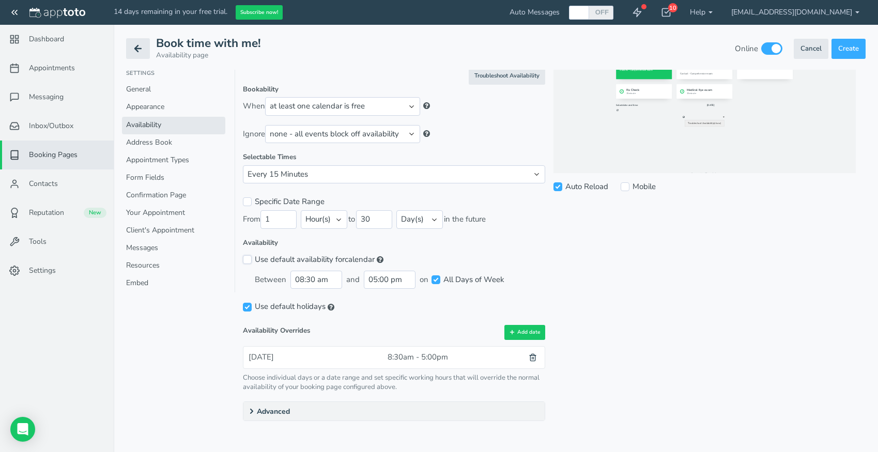
click at [249, 261] on input "Use default availability for each calendar" at bounding box center [247, 259] width 9 height 9
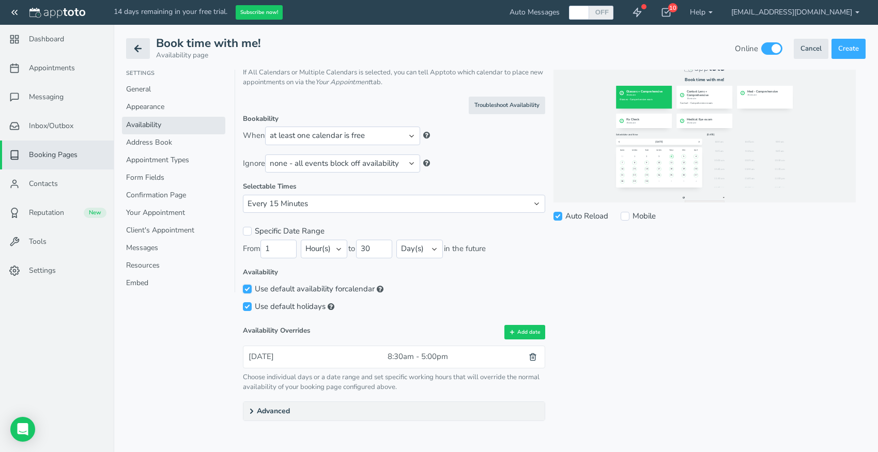
scroll to position [40, 0]
click at [250, 286] on input "Use default availability for each calendar" at bounding box center [247, 289] width 9 height 9
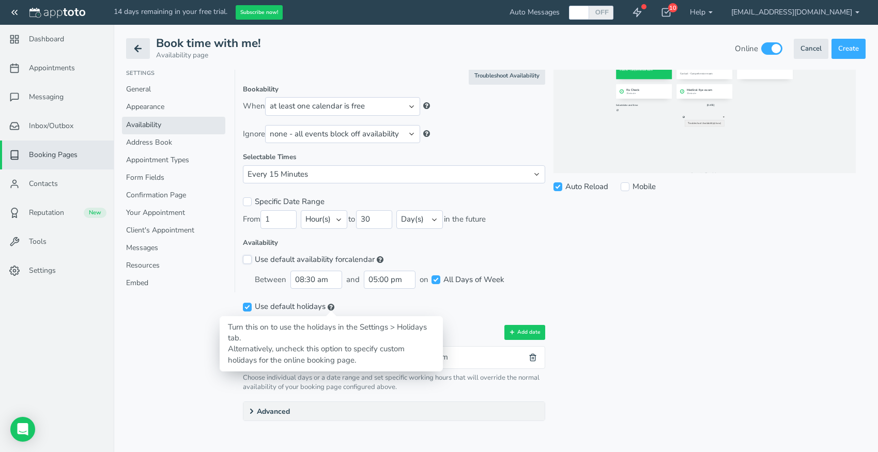
scroll to position [0, 0]
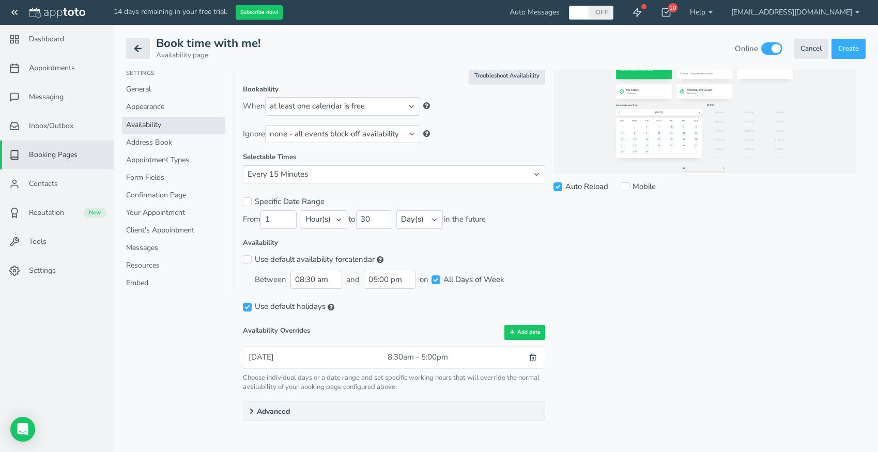
click at [326, 408] on summary "Advanced" at bounding box center [393, 411] width 301 height 19
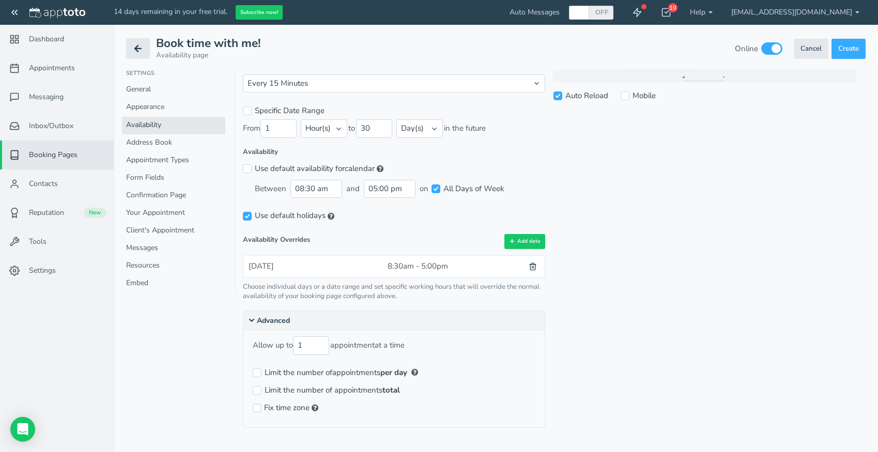
scroll to position [167, 0]
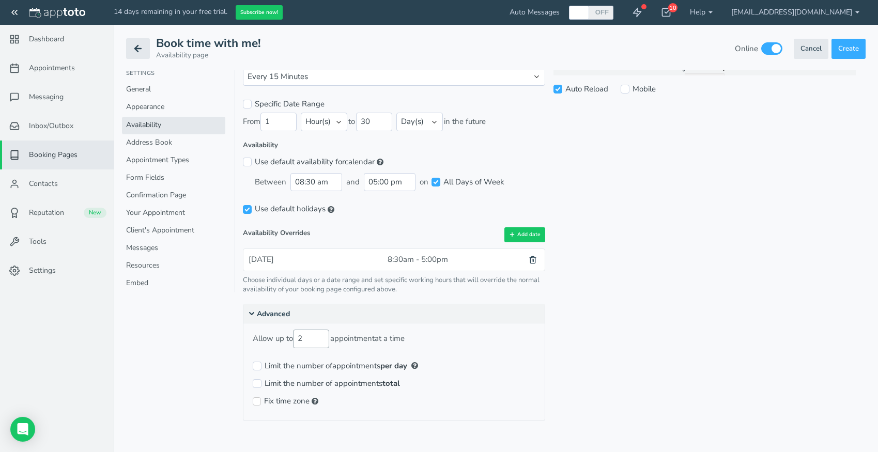
click at [322, 337] on input "2" at bounding box center [311, 339] width 36 height 18
click at [322, 342] on input "1" at bounding box center [311, 339] width 36 height 18
click at [257, 383] on input "Limit the number of appointments total" at bounding box center [257, 383] width 9 height 9
click at [257, 367] on input "Limit the number of appointments per day" at bounding box center [257, 366] width 9 height 9
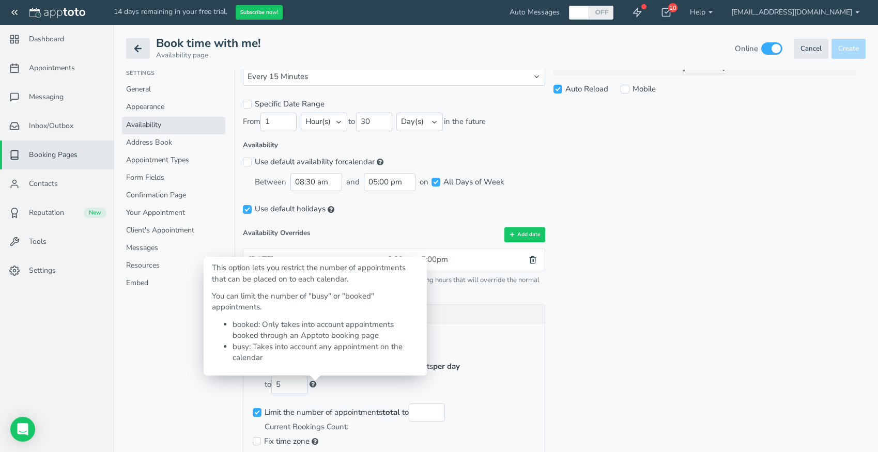
click at [316, 385] on span at bounding box center [312, 384] width 7 height 8
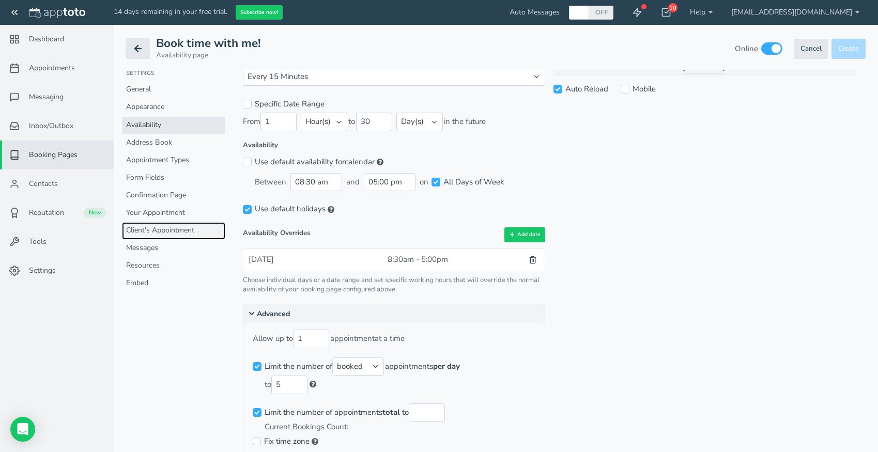
click at [157, 231] on link "Client's Appointment" at bounding box center [173, 231] width 103 height 18
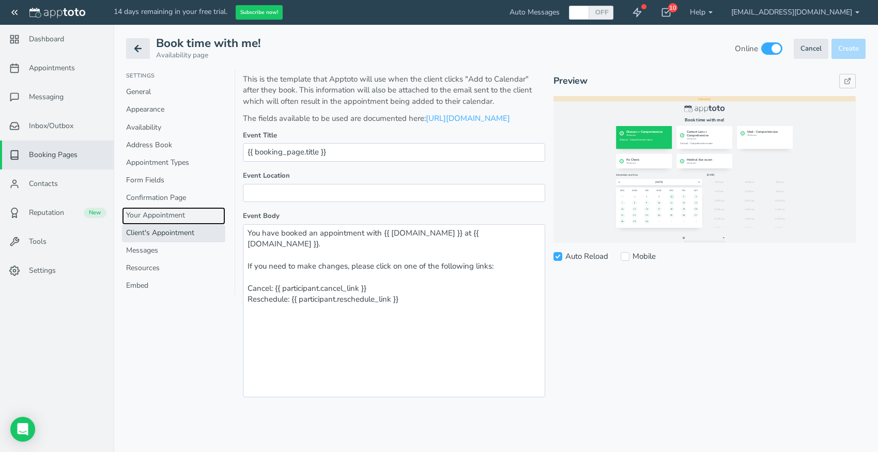
click at [159, 215] on link "Your Appointment" at bounding box center [173, 216] width 103 height 18
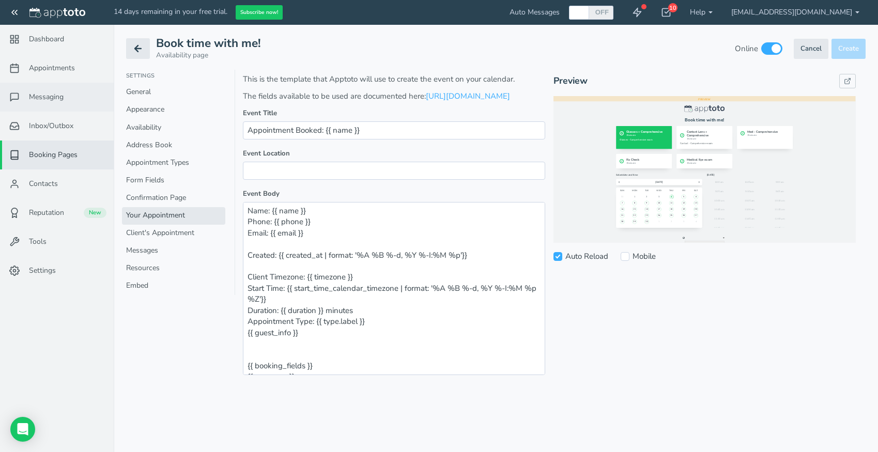
click at [60, 97] on span "Messaging" at bounding box center [46, 97] width 35 height 10
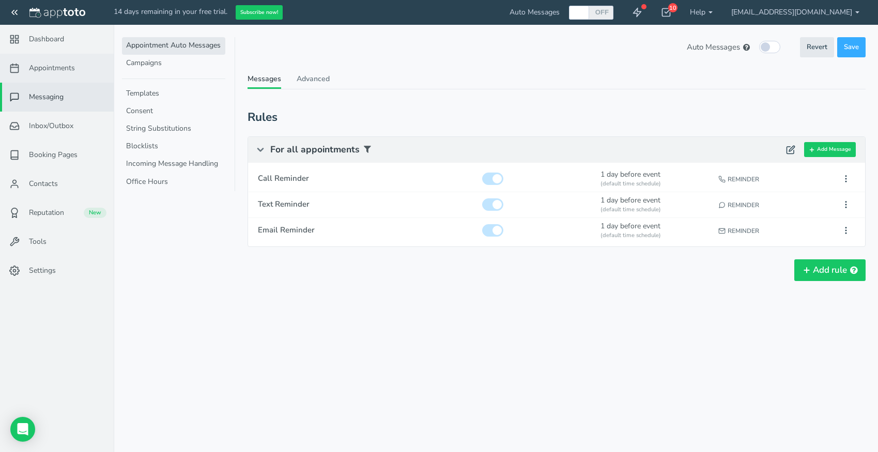
click at [55, 75] on link "Appointments" at bounding box center [57, 68] width 114 height 29
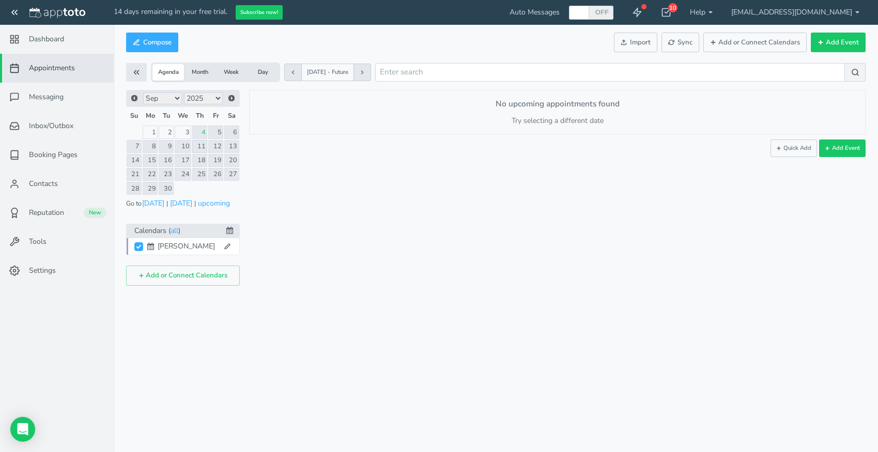
click at [202, 148] on link "11" at bounding box center [199, 146] width 15 height 13
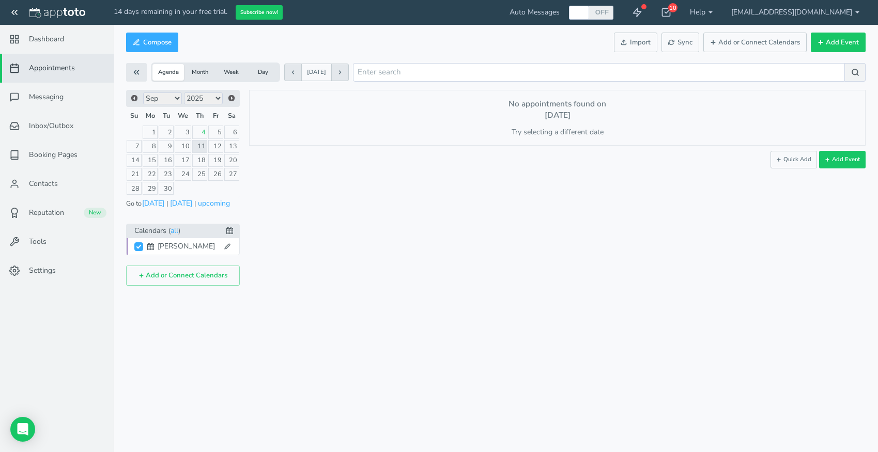
click at [560, 123] on div "No appointments found on [DATE] Try selecting a different date or calendar. Add…" at bounding box center [557, 117] width 616 height 55
click at [786, 163] on button "Quick Add" at bounding box center [793, 160] width 47 height 18
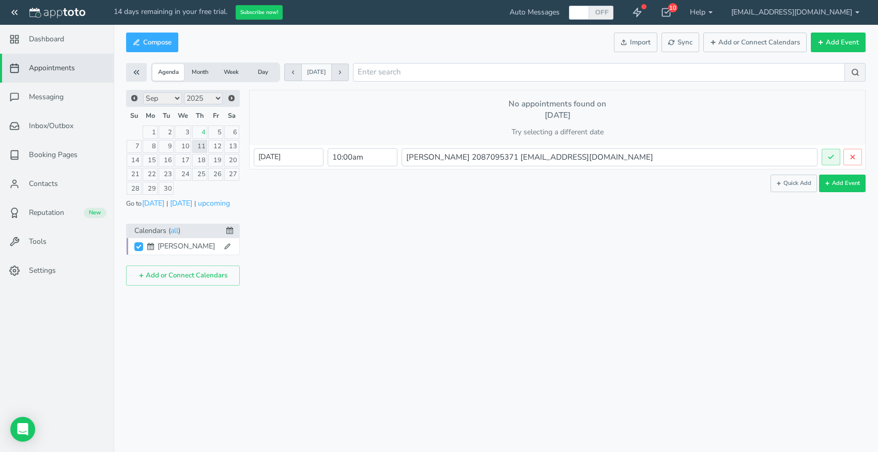
click at [830, 157] on icon at bounding box center [830, 156] width 7 height 7
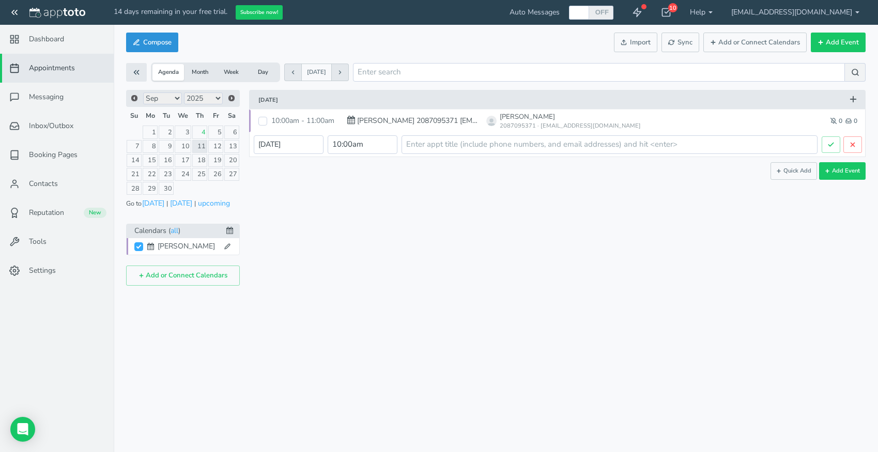
click at [167, 40] on button "Compose" at bounding box center [152, 43] width 52 height 20
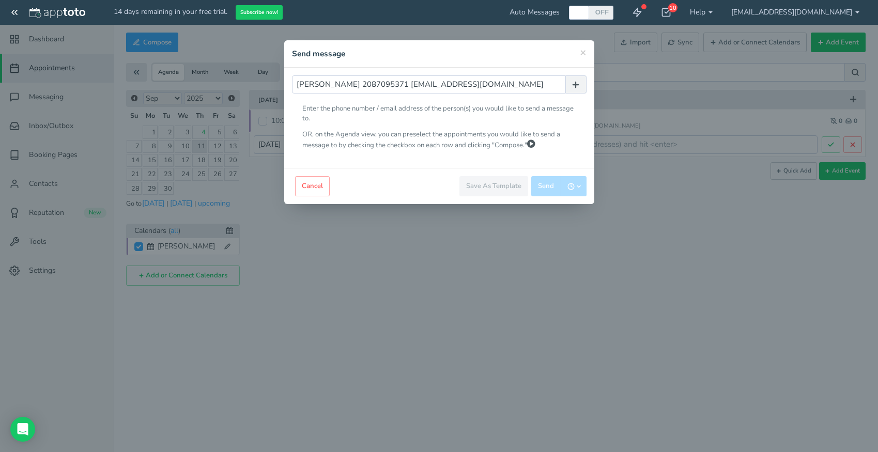
click at [406, 171] on div "Close Cancel Edit Save As Template Save As New Update Template Send Send" at bounding box center [439, 186] width 310 height 36
click at [581, 85] on button "button" at bounding box center [576, 84] width 21 height 18
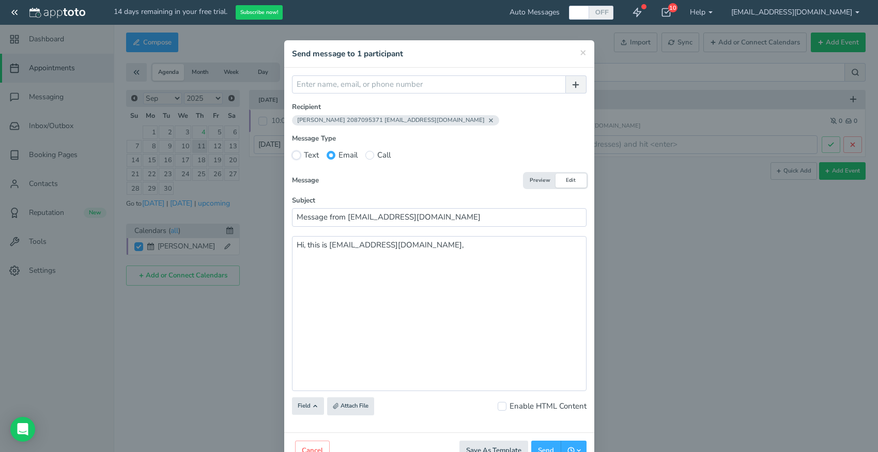
click at [298, 157] on input "Text" at bounding box center [296, 155] width 9 height 9
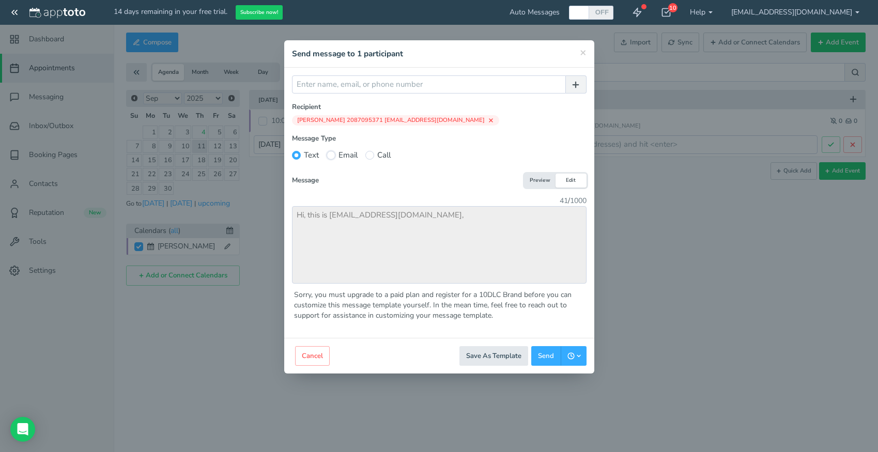
click at [330, 156] on input "Email" at bounding box center [331, 155] width 9 height 9
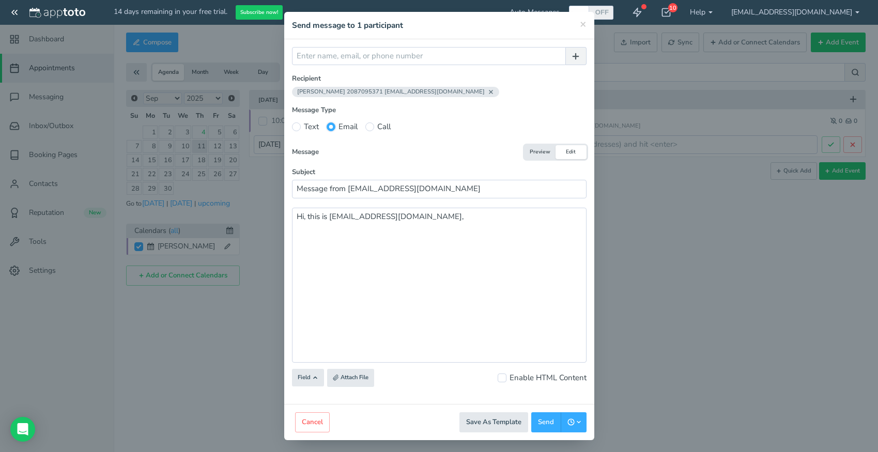
scroll to position [32, 0]
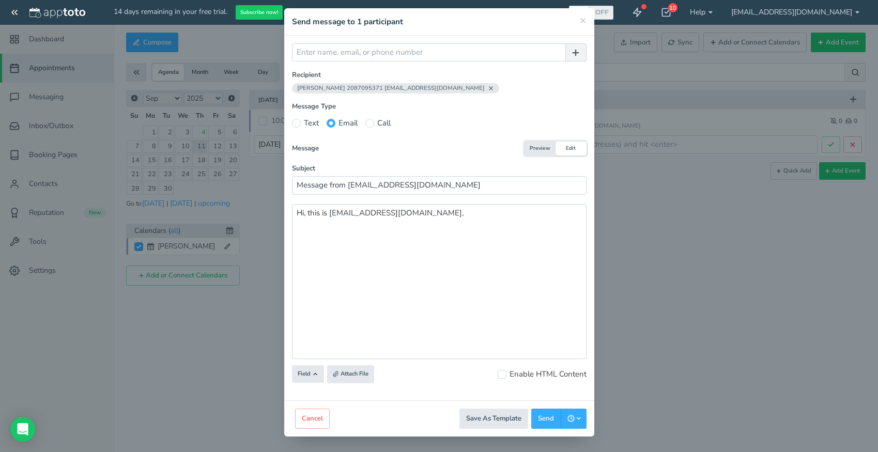
click at [536, 149] on button "Preview" at bounding box center [539, 149] width 31 height 14
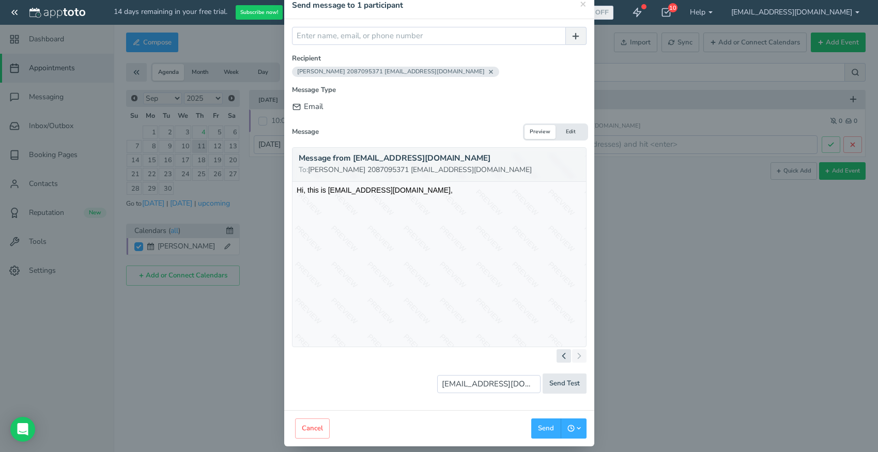
scroll to position [58, 0]
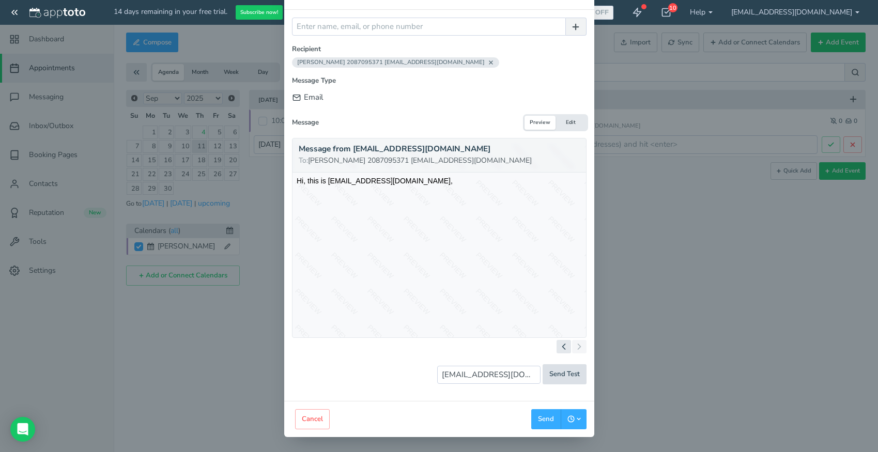
click at [565, 380] on button "Send Test" at bounding box center [565, 374] width 44 height 20
click at [373, 225] on div at bounding box center [438, 252] width 293 height 158
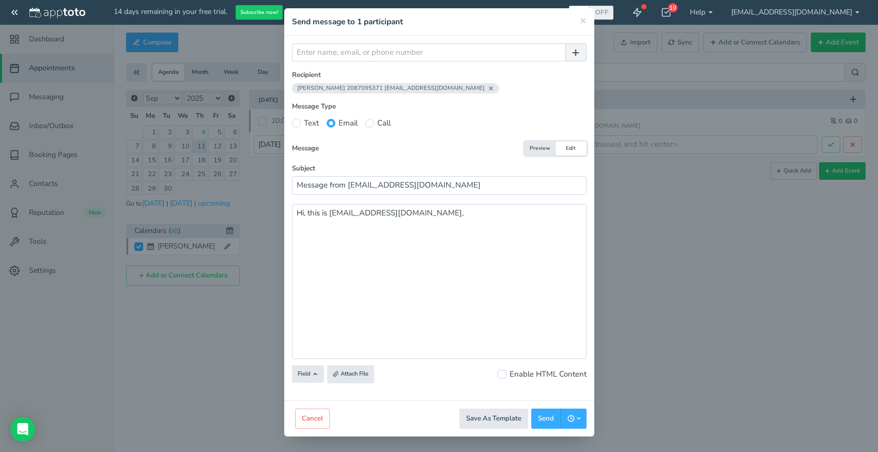
scroll to position [32, 0]
click at [581, 417] on icon at bounding box center [579, 418] width 6 height 6
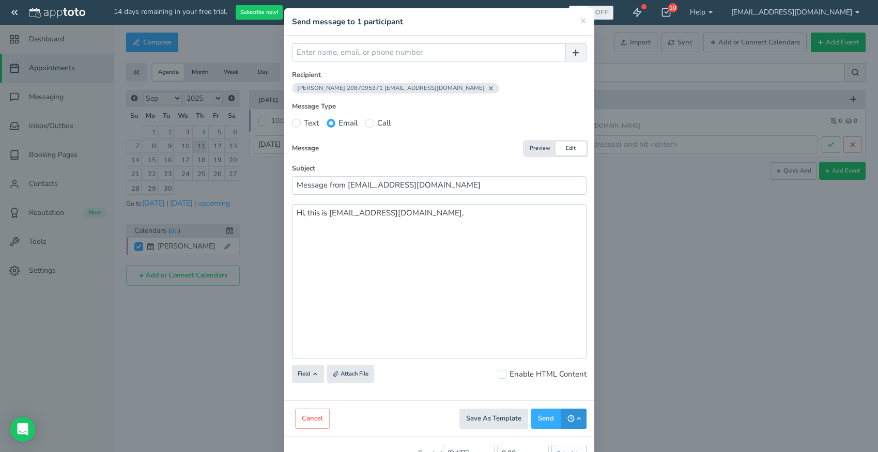
scroll to position [66, 0]
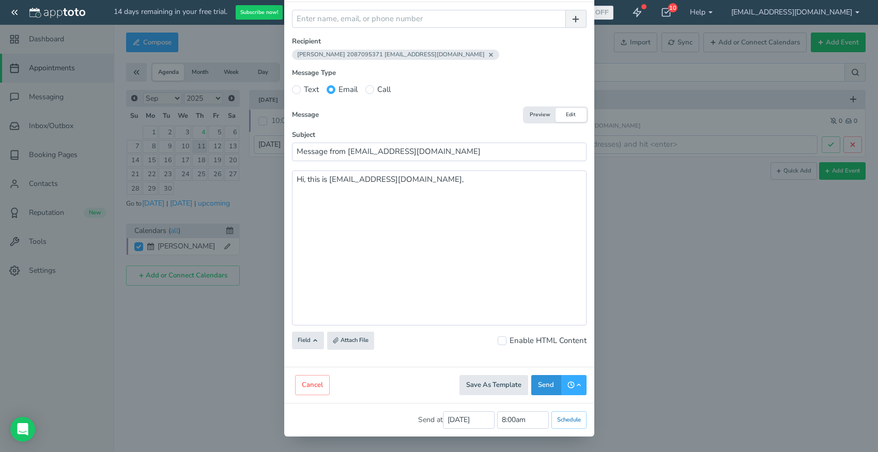
click at [547, 384] on button "Send" at bounding box center [545, 385] width 29 height 20
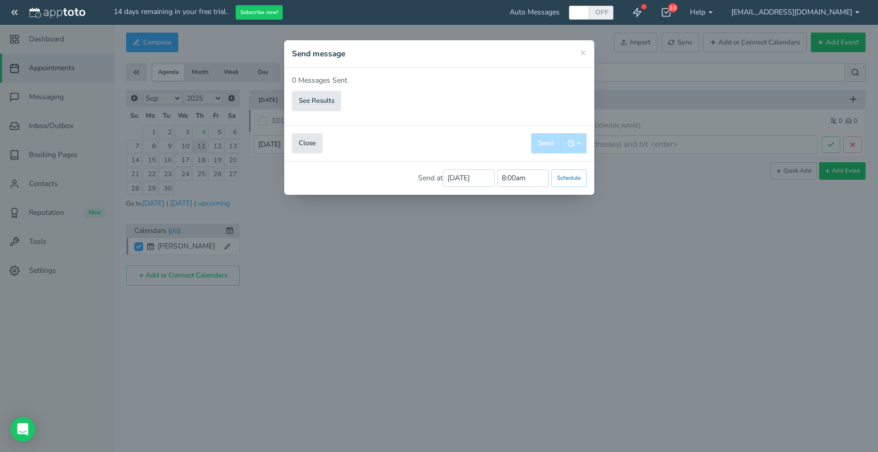
click at [508, 178] on input "8:00am" at bounding box center [523, 178] width 52 height 18
click at [483, 182] on input "[DATE]" at bounding box center [469, 178] width 52 height 18
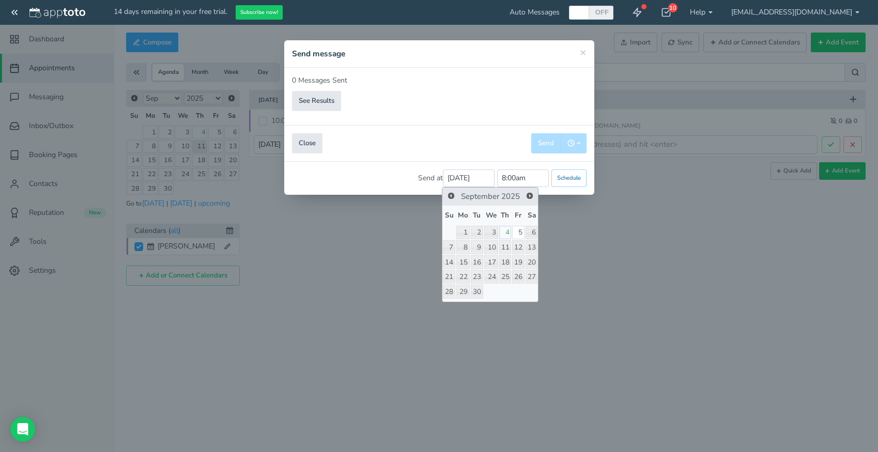
click at [506, 233] on link "4" at bounding box center [505, 233] width 12 height 14
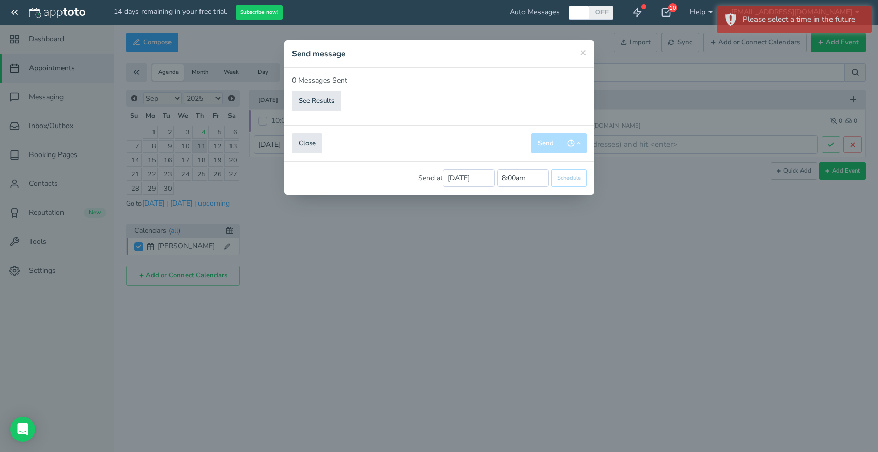
click at [519, 176] on input "8:00am" at bounding box center [523, 178] width 52 height 18
click at [520, 260] on li "12:45 pm" at bounding box center [519, 262] width 45 height 8
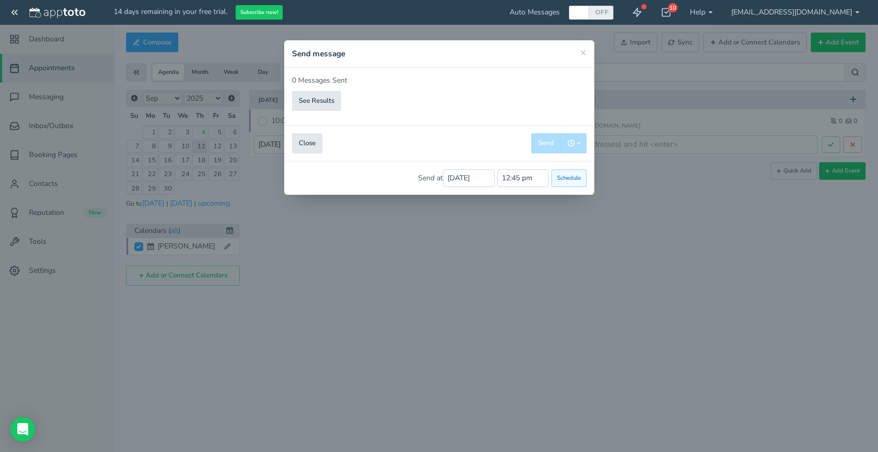
click at [572, 182] on button "Schedule" at bounding box center [568, 178] width 35 height 18
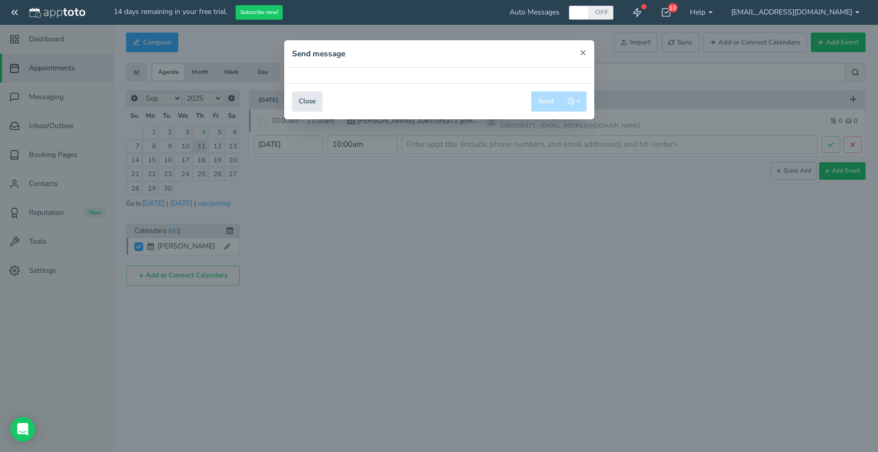
click at [584, 54] on span "×" at bounding box center [583, 52] width 7 height 14
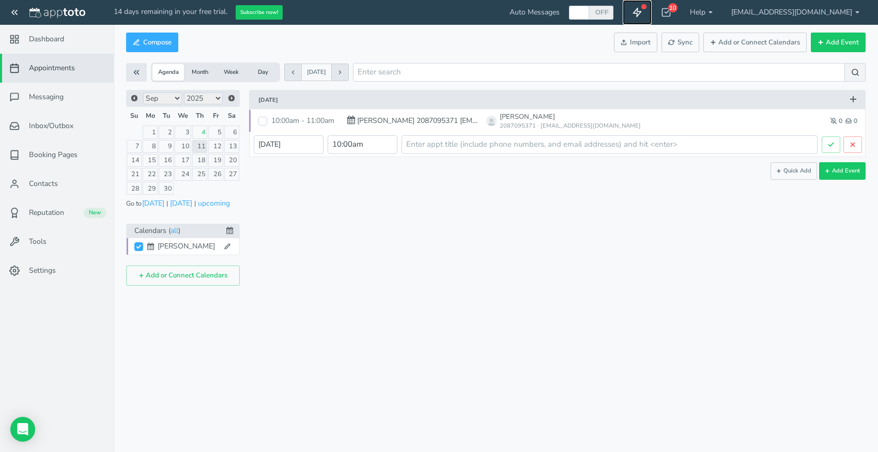
click at [642, 15] on icon at bounding box center [637, 12] width 10 height 10
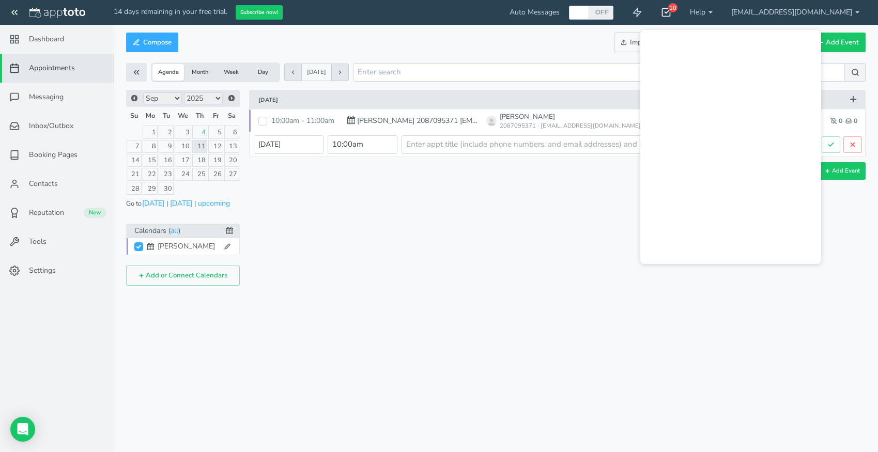
click at [671, 14] on icon at bounding box center [666, 12] width 10 height 10
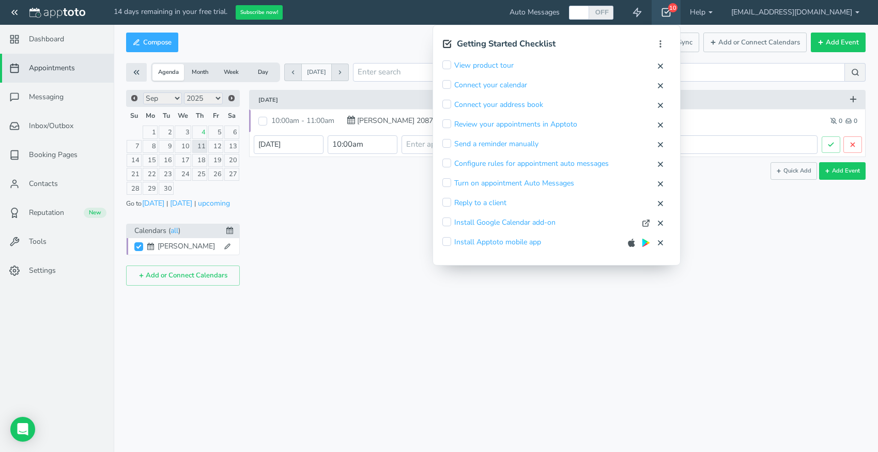
click at [671, 14] on icon at bounding box center [666, 12] width 10 height 10
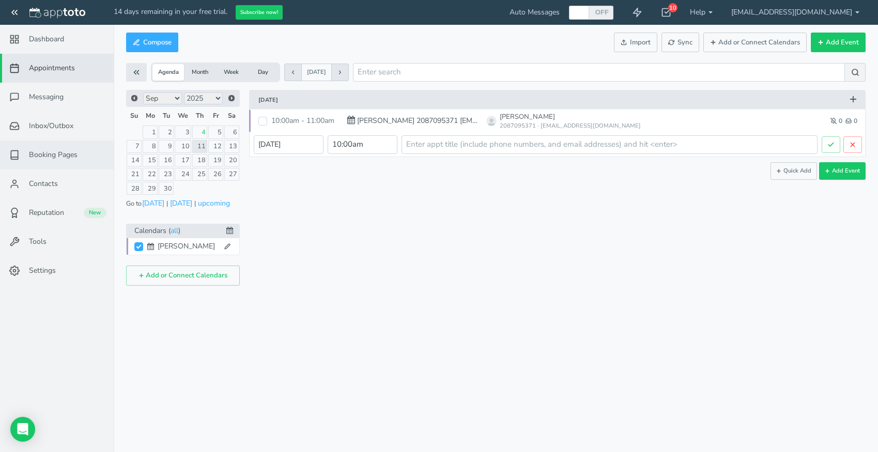
click at [55, 159] on span "Booking Pages" at bounding box center [53, 155] width 49 height 10
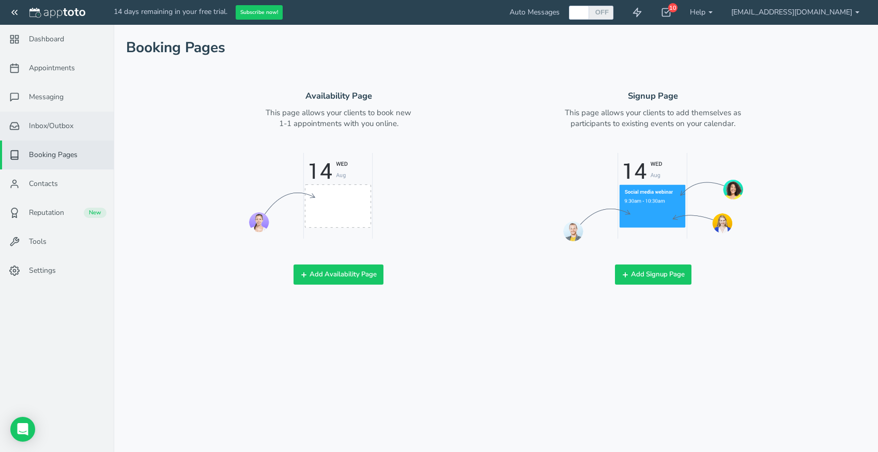
click at [42, 129] on span "Inbox/Outbox" at bounding box center [51, 126] width 44 height 10
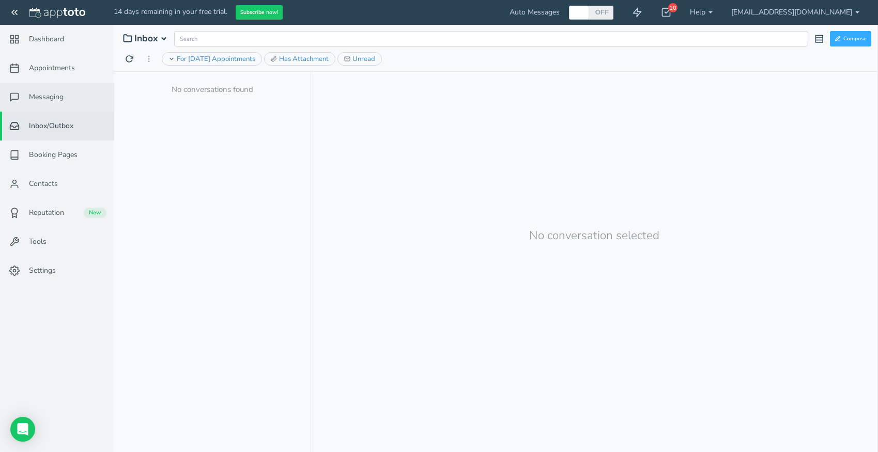
click at [50, 98] on span "Messaging" at bounding box center [46, 97] width 35 height 10
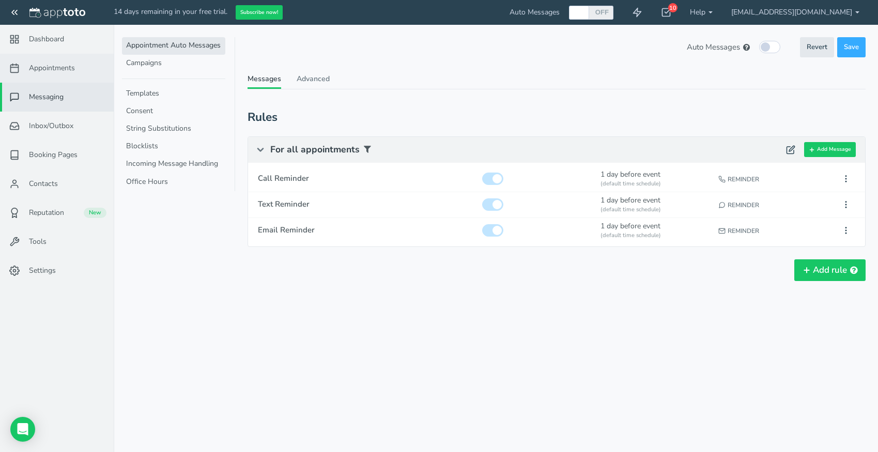
click at [52, 69] on span "Appointments" at bounding box center [52, 68] width 46 height 10
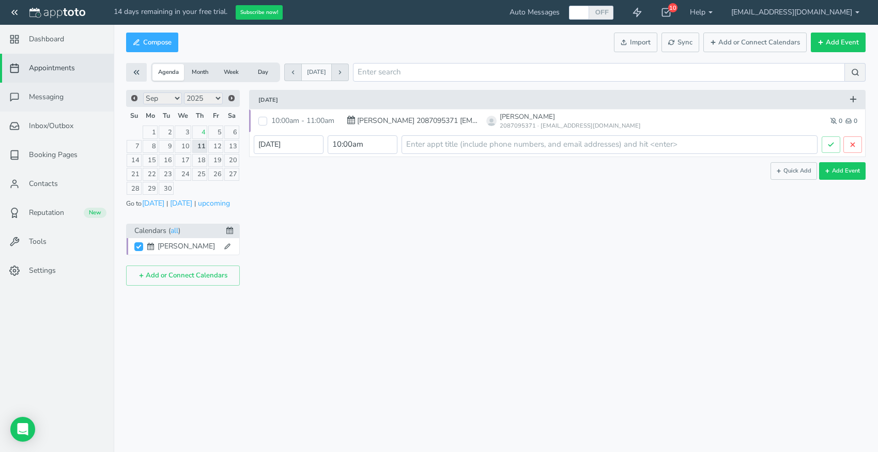
click at [53, 95] on span "Messaging" at bounding box center [46, 97] width 35 height 10
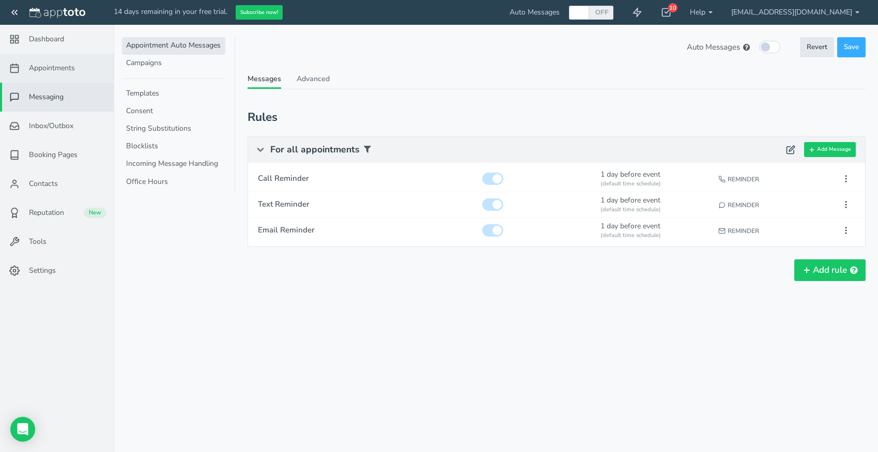
click at [61, 68] on span "Appointments" at bounding box center [52, 68] width 46 height 10
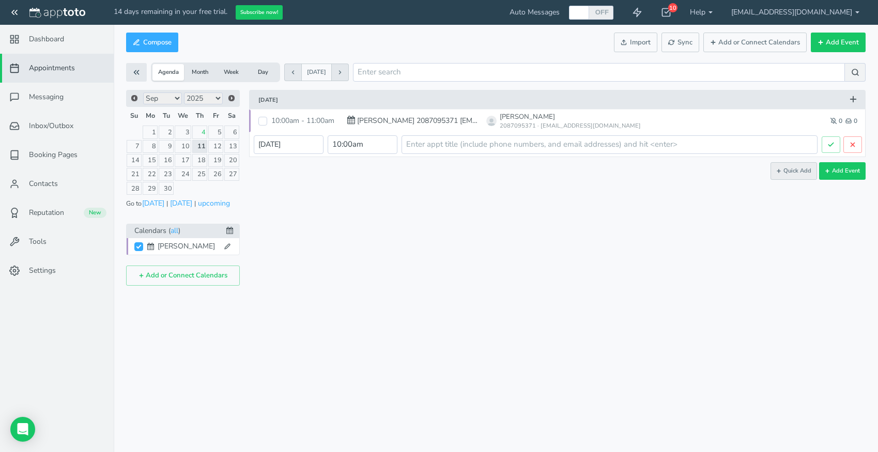
click at [795, 174] on button "Quick Add" at bounding box center [793, 171] width 47 height 18
click at [838, 174] on button "Add Event" at bounding box center [842, 171] width 47 height 18
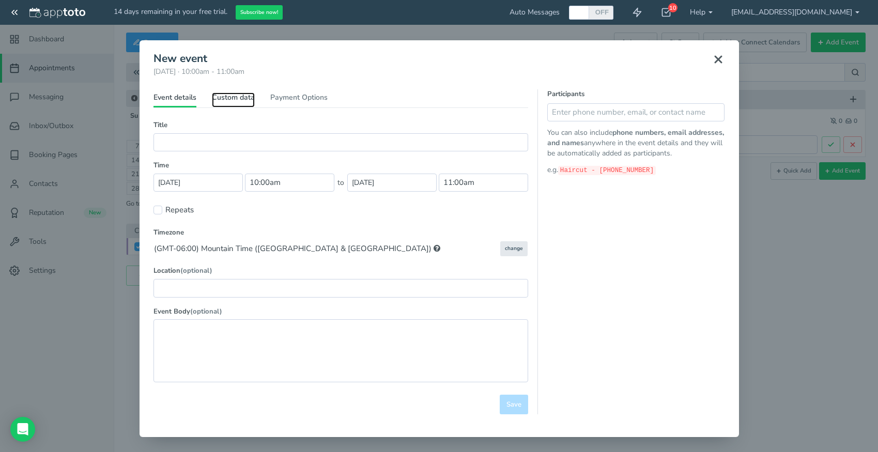
click at [241, 96] on link "Custom data" at bounding box center [233, 99] width 43 height 15
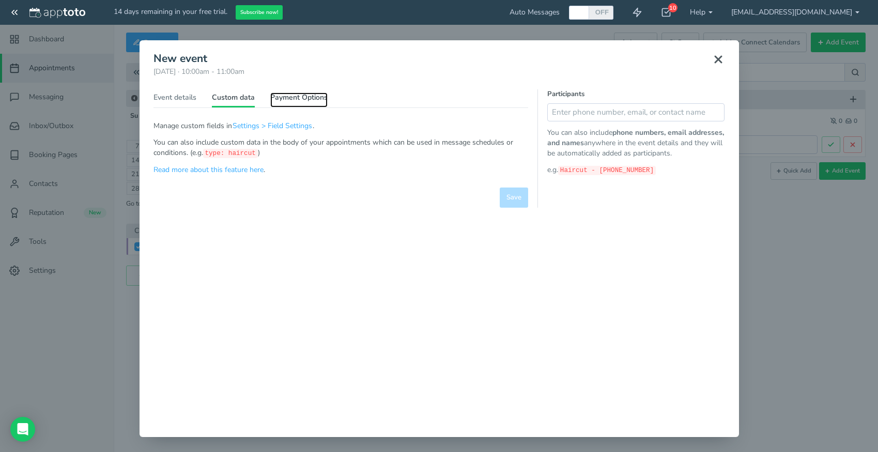
click at [283, 99] on link "Payment Options" at bounding box center [298, 99] width 57 height 15
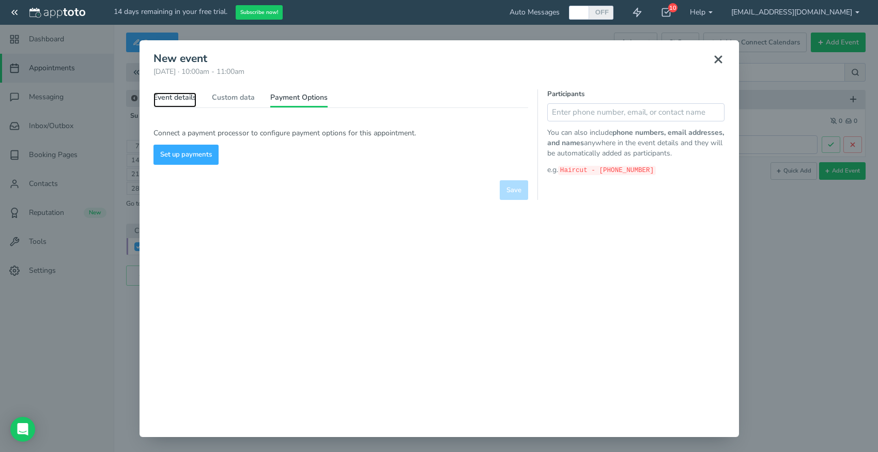
click at [172, 98] on link "Event details" at bounding box center [174, 99] width 43 height 15
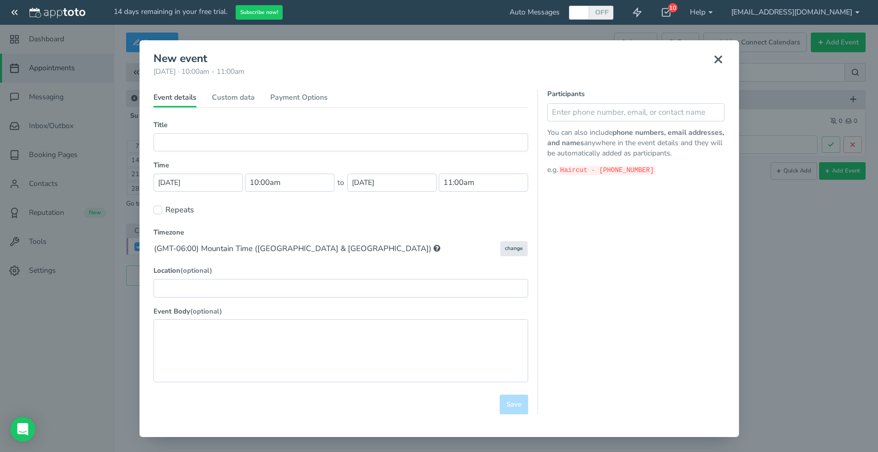
click at [718, 61] on icon at bounding box center [718, 59] width 12 height 12
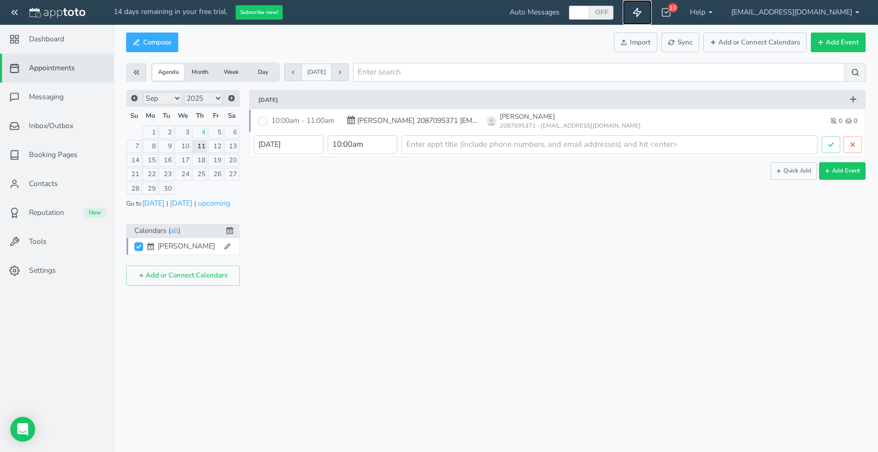
click at [641, 17] on use at bounding box center [637, 12] width 8 height 9
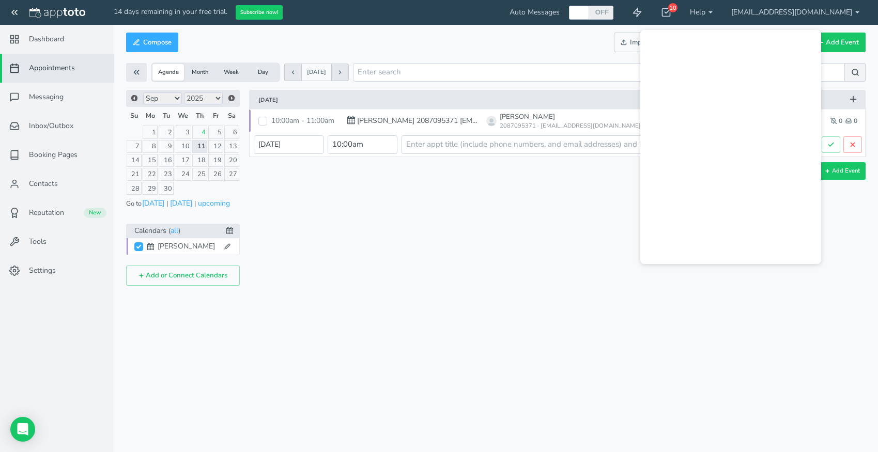
click at [520, 206] on div "× New event [DATE] · 10:00am - 11:00am Public reschedule link Event details Cus…" at bounding box center [553, 188] width 626 height 196
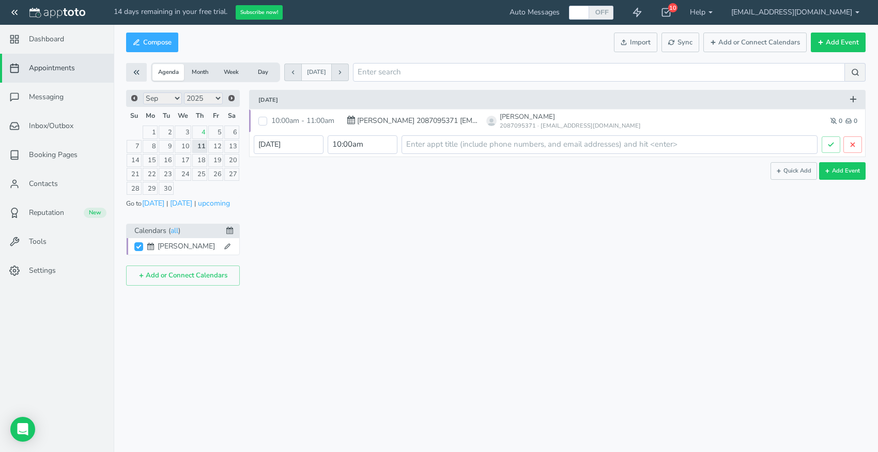
click at [260, 76] on button "Day" at bounding box center [263, 72] width 32 height 17
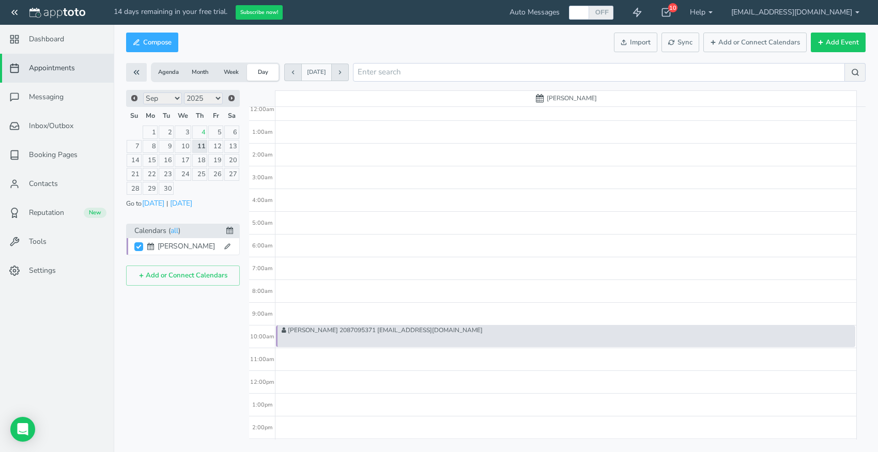
scroll to position [15, 0]
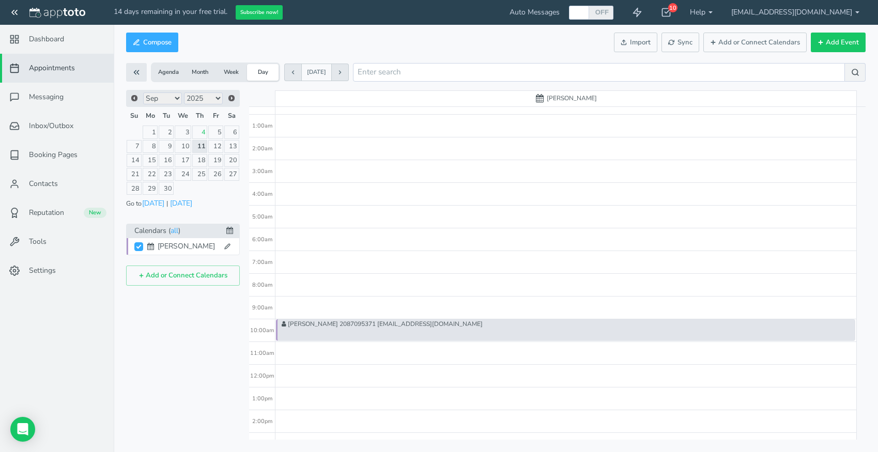
click at [302, 280] on div "[PERSON_NAME] 2087095371 [EMAIL_ADDRESS][DOMAIN_NAME]" at bounding box center [565, 365] width 581 height 546
click at [265, 283] on div "8:00am" at bounding box center [262, 285] width 26 height 23
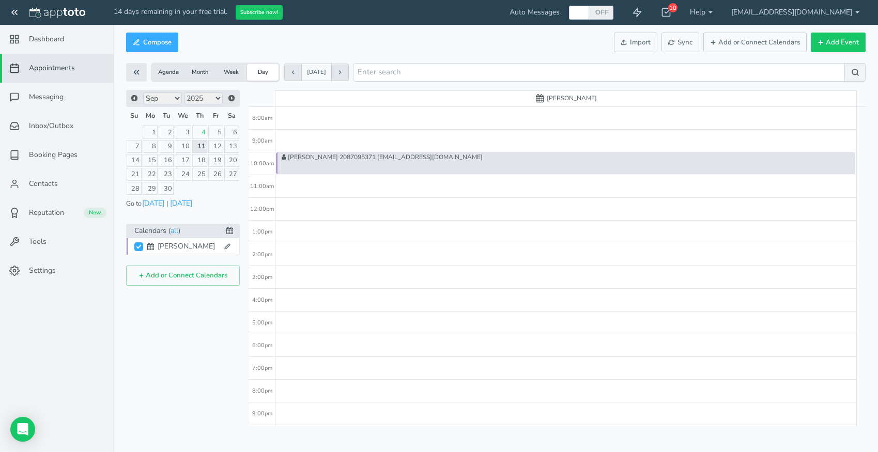
scroll to position [182, 0]
click at [69, 184] on link "Contacts" at bounding box center [57, 183] width 114 height 29
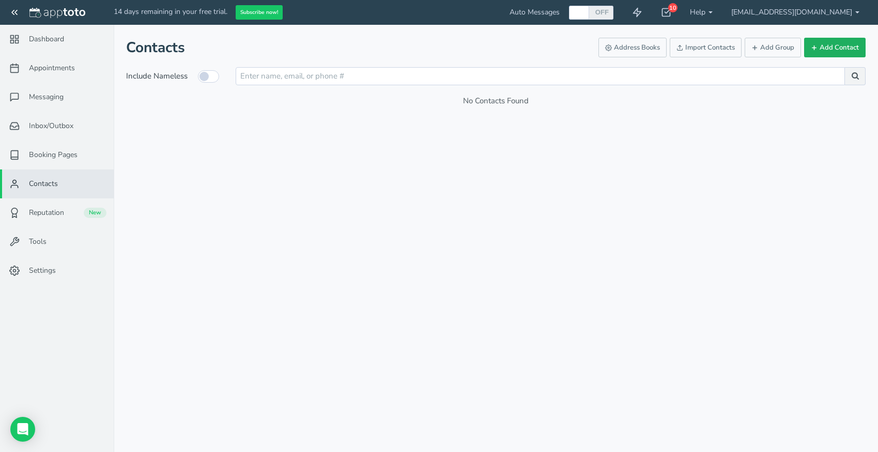
click at [824, 47] on button "Add Contact" at bounding box center [834, 48] width 61 height 20
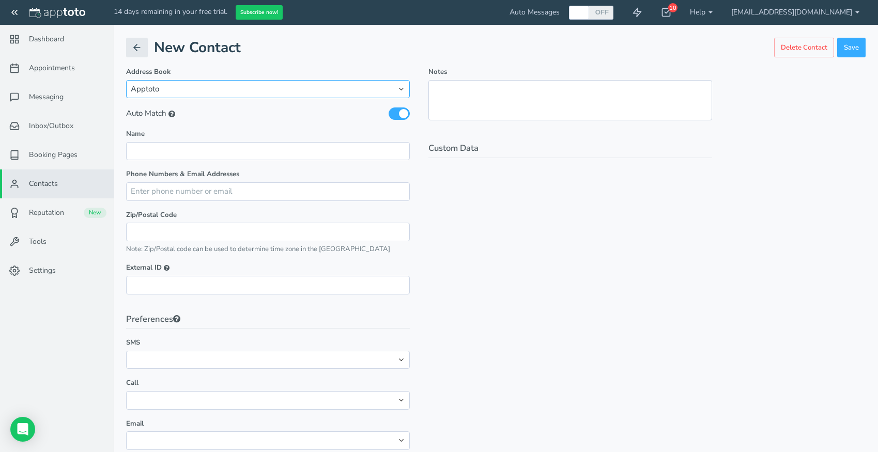
click option "Apptoto" at bounding box center [0, 0] width 0 height 0
click at [181, 154] on input "text" at bounding box center [268, 151] width 284 height 18
click at [388, 194] on div "Phone Numbers & Email Addresses 2087095371 mobile home work other main assistan…" at bounding box center [268, 309] width 284 height 280
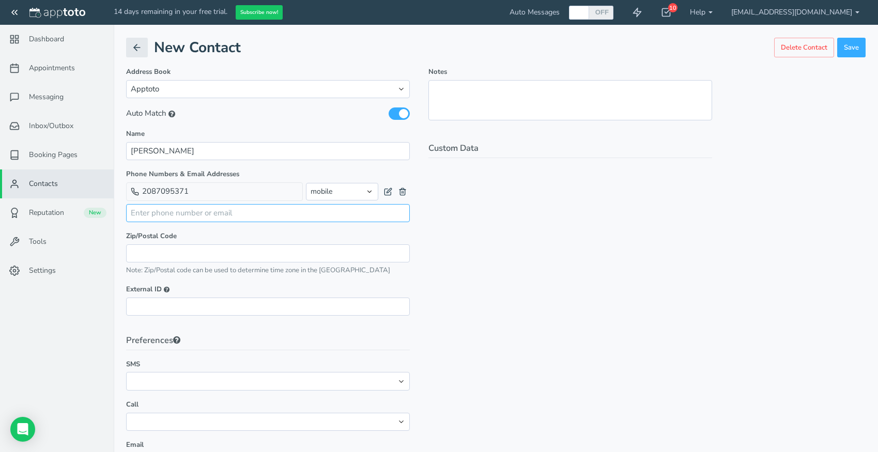
click at [215, 216] on input "text" at bounding box center [268, 213] width 284 height 18
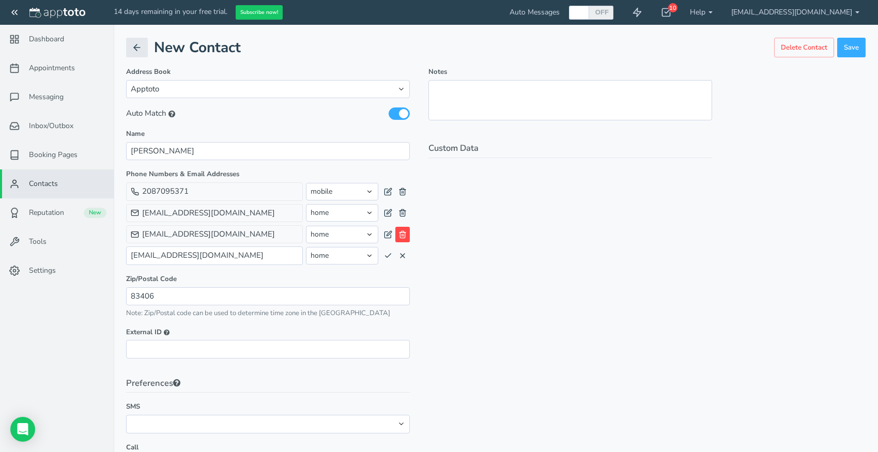
click at [401, 237] on icon at bounding box center [402, 234] width 8 height 8
click at [404, 235] on icon at bounding box center [402, 234] width 8 height 8
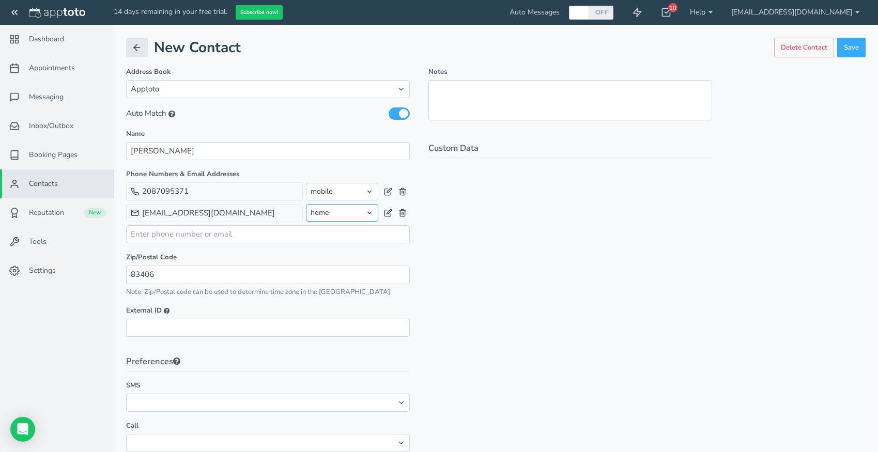
click option "work" at bounding box center [0, 0] width 0 height 0
click option "other" at bounding box center [0, 0] width 0 height 0
click at [216, 255] on label "Zip/Postal Code" at bounding box center [268, 258] width 284 height 10
click at [165, 321] on input "text" at bounding box center [268, 328] width 284 height 18
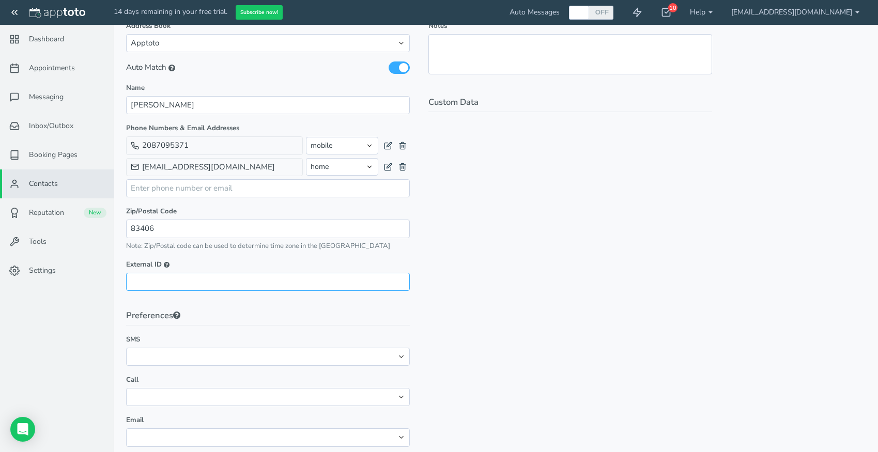
scroll to position [63, 0]
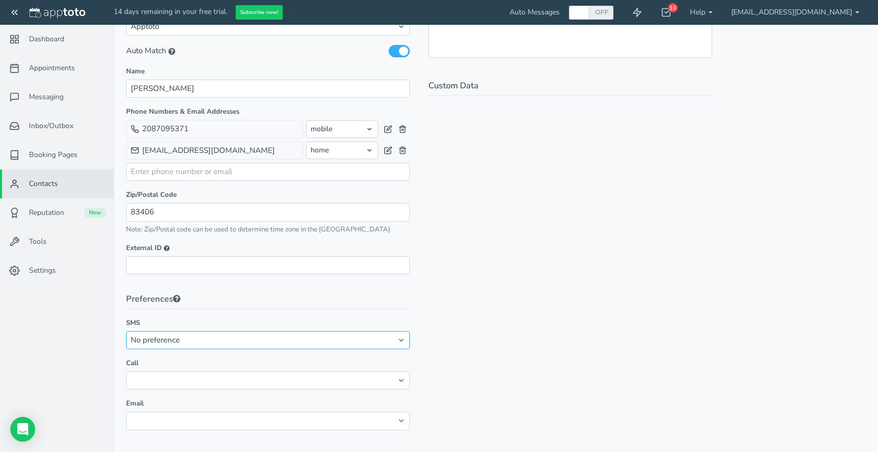
click option "No preference" at bounding box center [0, 0] width 0 height 0
click option "Opt-out" at bounding box center [0, 0] width 0 height 0
click at [126, 412] on select "No preference Opt-out" at bounding box center [268, 421] width 284 height 18
click option "Opt-out" at bounding box center [0, 0] width 0 height 0
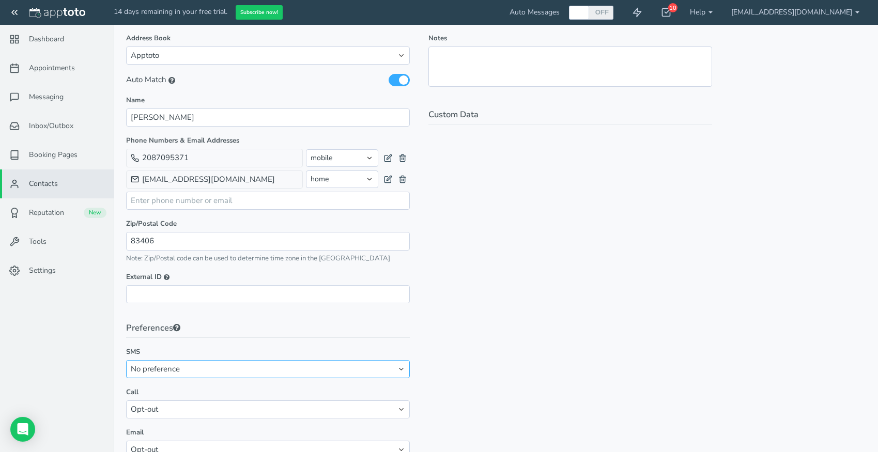
scroll to position [0, 0]
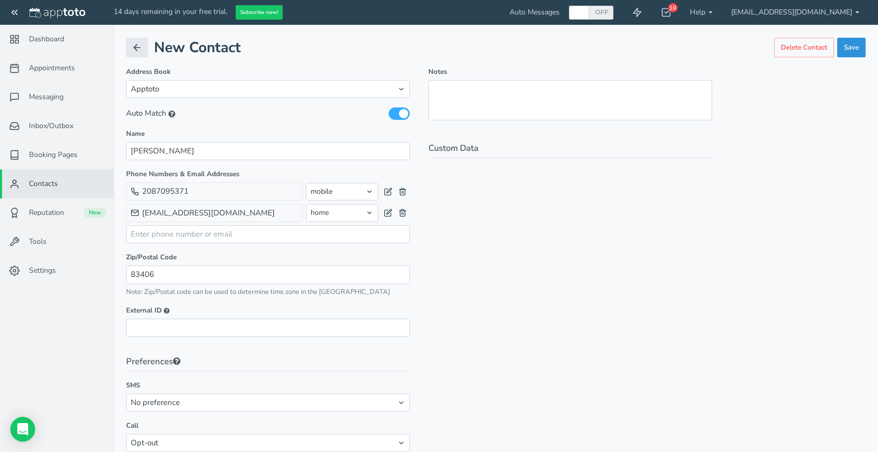
click at [861, 45] on button "Save" at bounding box center [851, 48] width 28 height 20
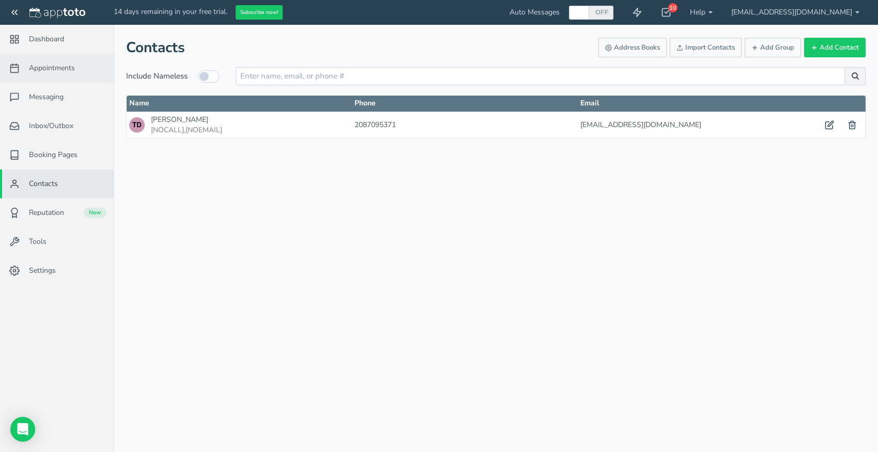
click at [49, 73] on span "Appointments" at bounding box center [52, 68] width 46 height 10
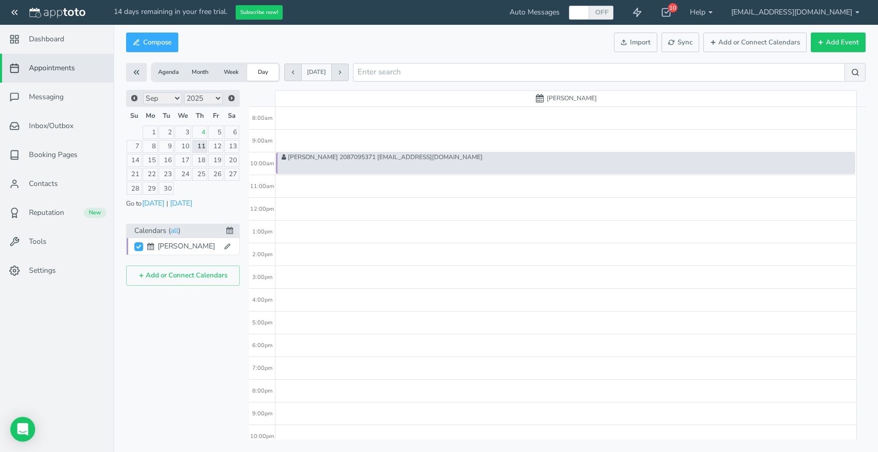
scroll to position [182, 0]
click at [291, 185] on div "[PERSON_NAME] 2087095371 [EMAIL_ADDRESS][DOMAIN_NAME]" at bounding box center [565, 198] width 581 height 546
click at [764, 49] on button "Add or Connect Calendars" at bounding box center [754, 43] width 103 height 20
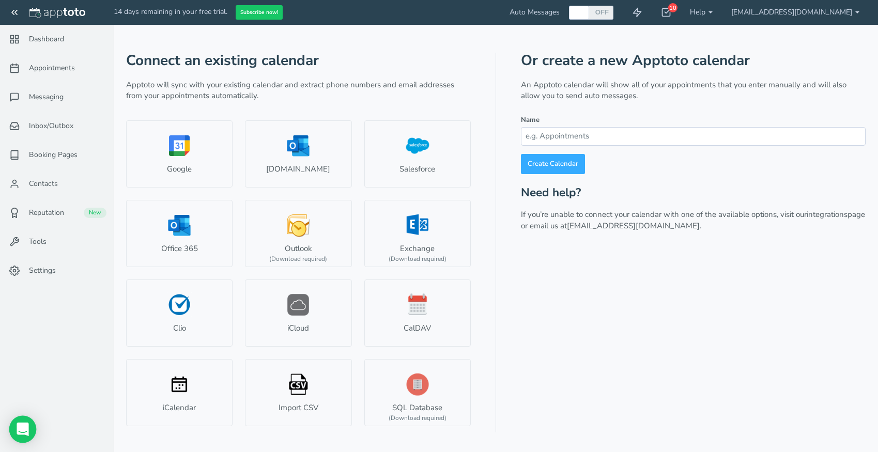
click at [22, 429] on icon "Open Intercom Messenger" at bounding box center [23, 429] width 12 height 13
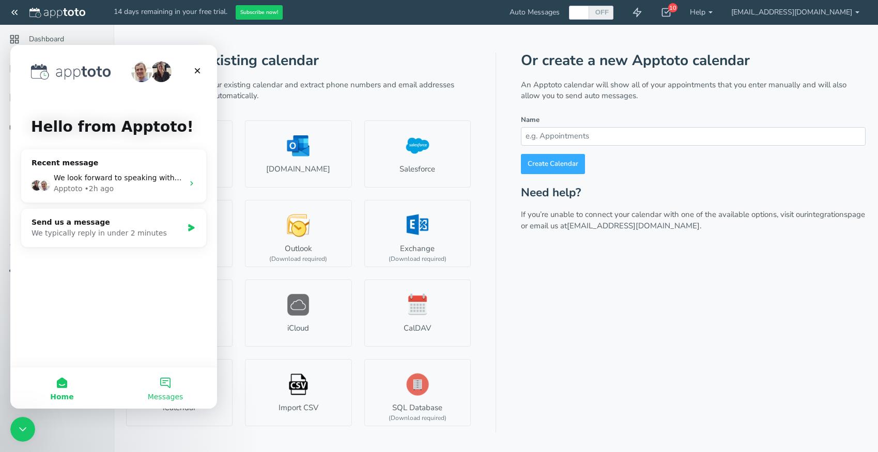
click at [166, 385] on button "Messages" at bounding box center [165, 387] width 103 height 41
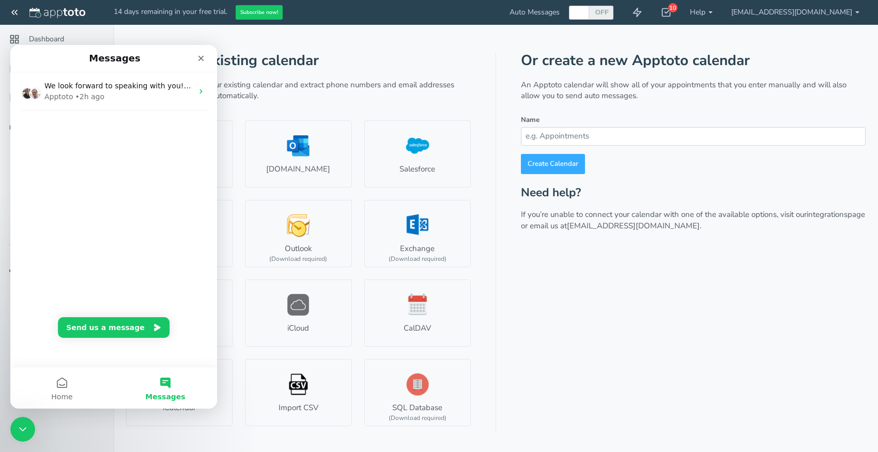
click at [636, 300] on div "Or create a new Apptoto calendar An Apptoto calendar will show all of your appo…" at bounding box center [693, 243] width 345 height 380
click at [200, 60] on icon "Close" at bounding box center [201, 58] width 8 height 8
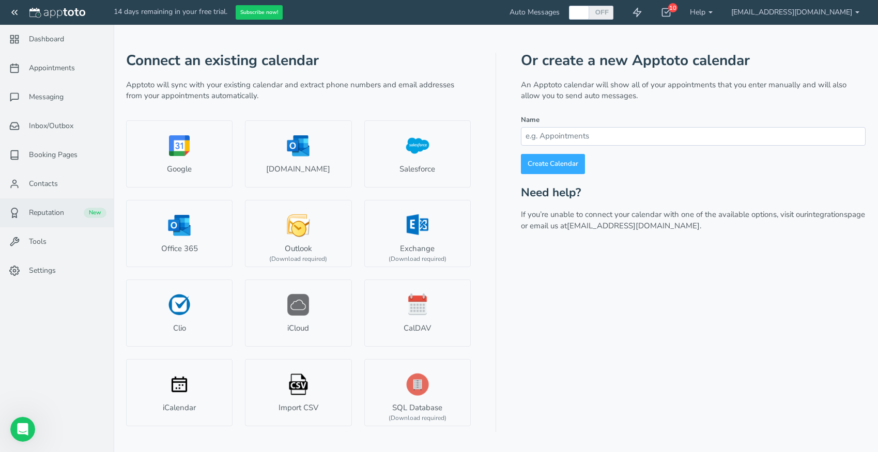
click at [78, 220] on link "Reputation New" at bounding box center [57, 212] width 114 height 29
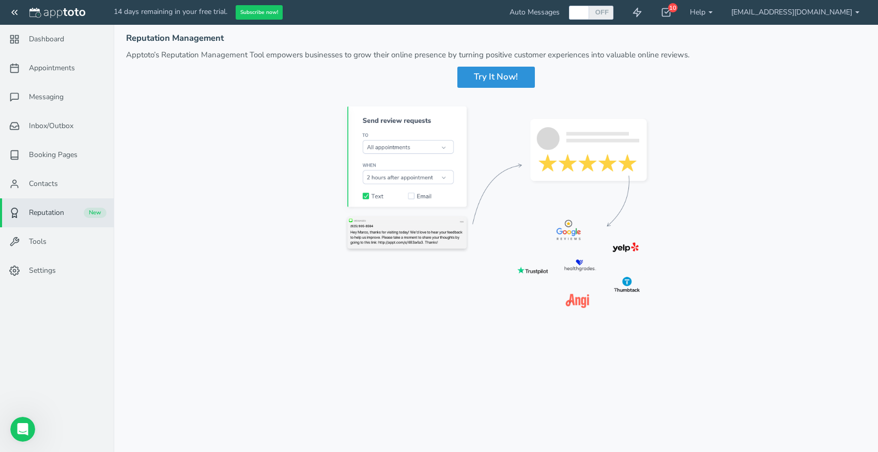
click at [483, 75] on div "Try It Now!" at bounding box center [496, 77] width 78 height 21
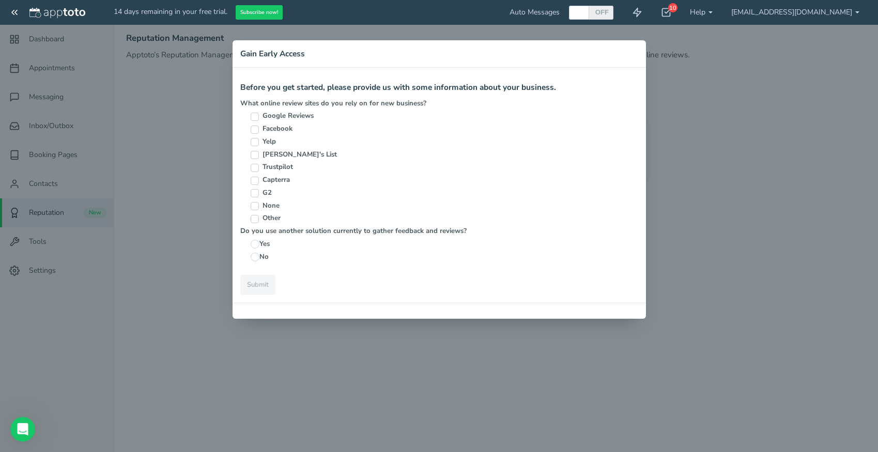
click at [256, 119] on input "Google Reviews" at bounding box center [255, 117] width 8 height 8
click at [257, 256] on input "No" at bounding box center [255, 257] width 9 height 9
click at [261, 286] on link "Submit" at bounding box center [257, 285] width 35 height 20
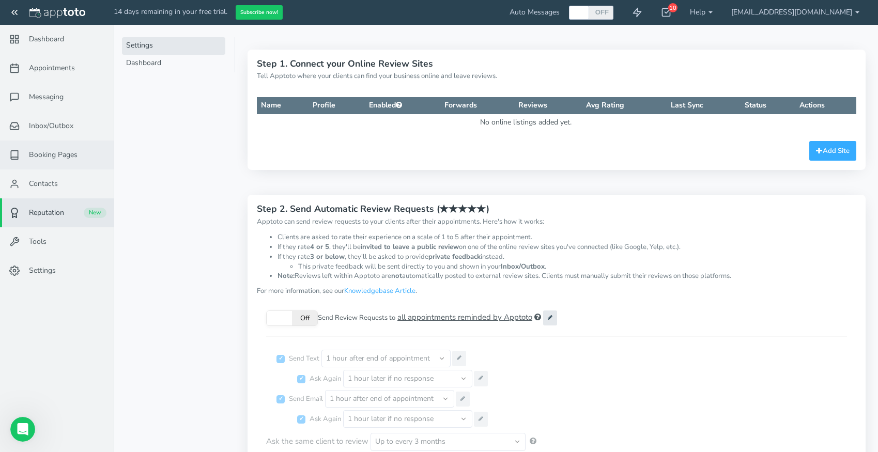
click at [82, 153] on link "Booking Pages" at bounding box center [57, 155] width 114 height 29
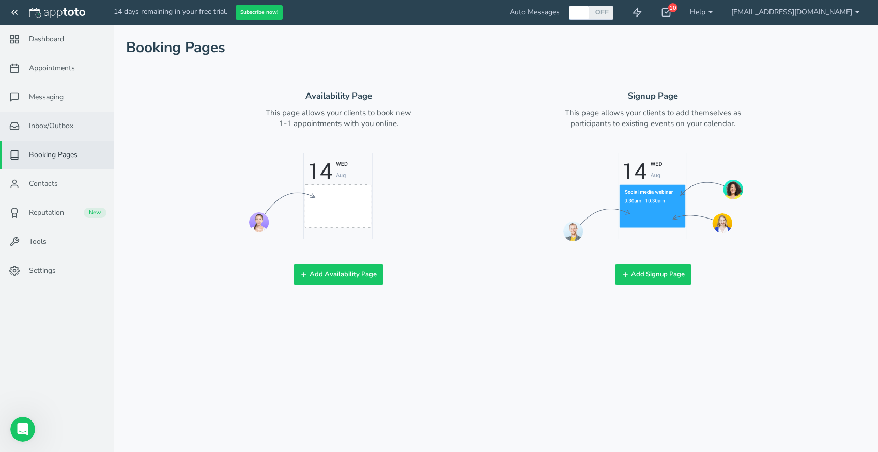
click at [68, 127] on span "Inbox/Outbox" at bounding box center [51, 126] width 44 height 10
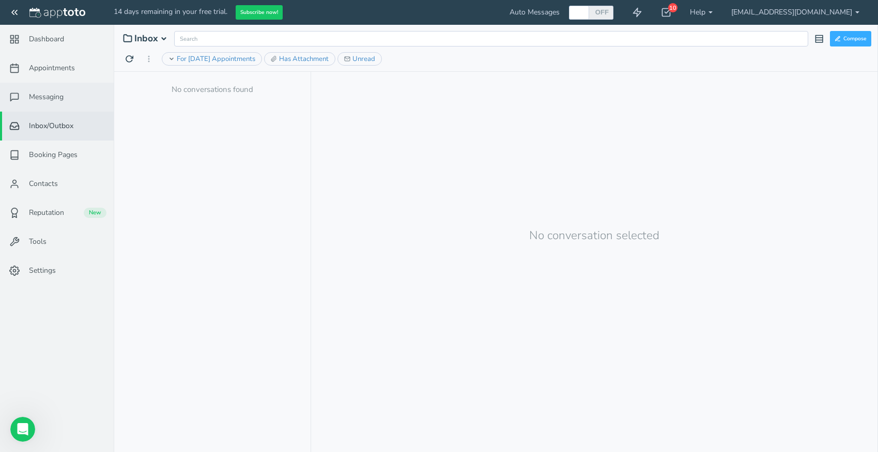
click at [59, 98] on span "Messaging" at bounding box center [46, 97] width 35 height 10
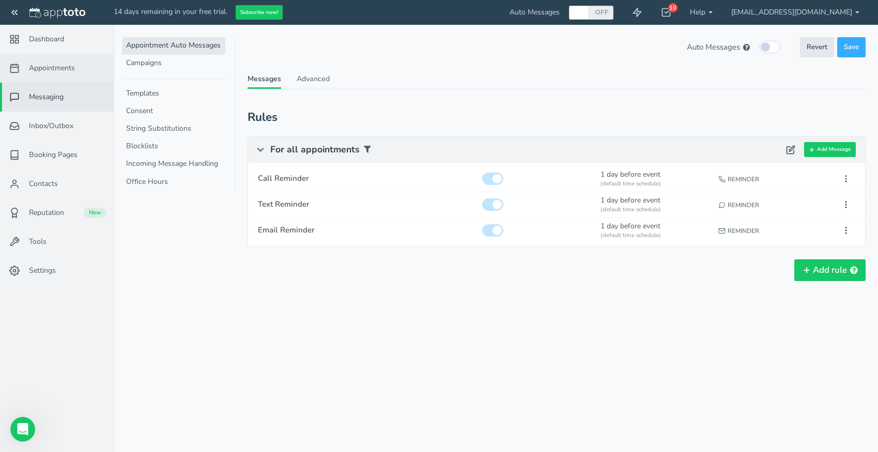
click at [58, 70] on span "Appointments" at bounding box center [52, 68] width 46 height 10
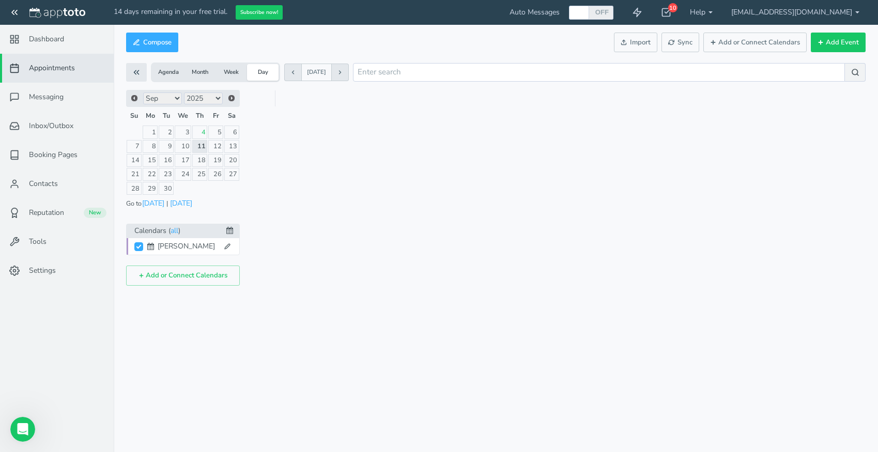
scroll to position [182, 0]
click at [202, 150] on link "11" at bounding box center [199, 146] width 15 height 13
click at [202, 148] on link "11" at bounding box center [199, 146] width 15 height 13
click at [184, 249] on div "[PERSON_NAME]" at bounding box center [189, 246] width 62 height 10
click at [203, 135] on link "4" at bounding box center [199, 132] width 15 height 13
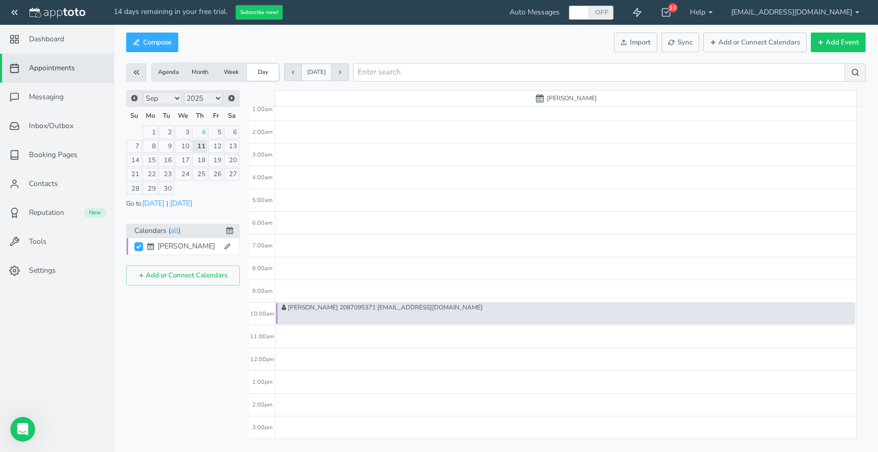
scroll to position [29, 0]
click at [367, 312] on div "[PERSON_NAME] 2087095371 [EMAIL_ADDRESS][DOMAIN_NAME]" at bounding box center [565, 316] width 579 height 22
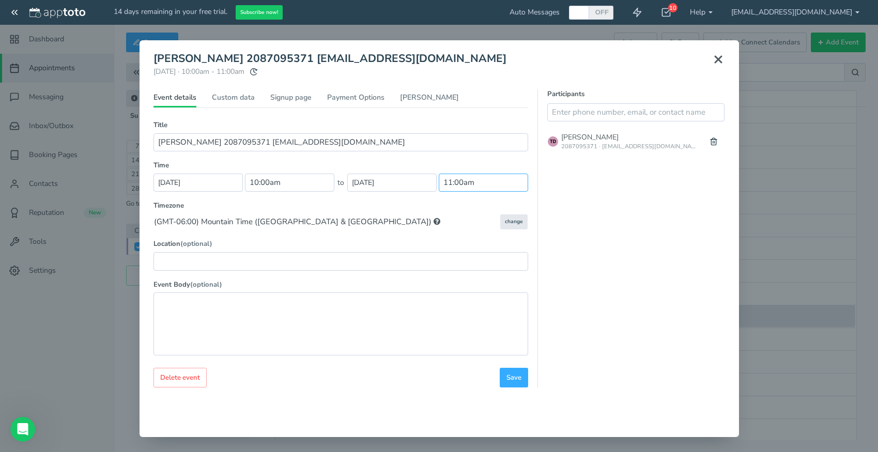
click at [462, 187] on input "11:00am" at bounding box center [483, 183] width 89 height 18
click at [460, 211] on li "10:15 am" at bounding box center [461, 210] width 45 height 8
click at [512, 373] on span "Save" at bounding box center [513, 378] width 15 height 10
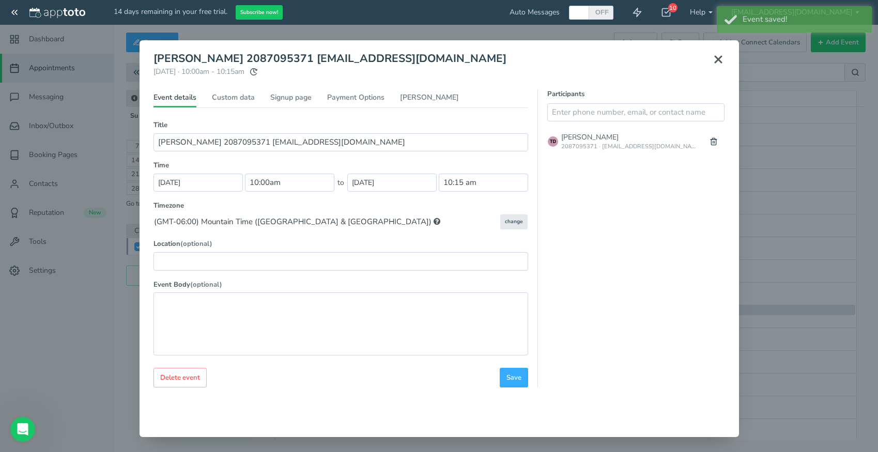
click at [720, 60] on icon at bounding box center [718, 59] width 12 height 12
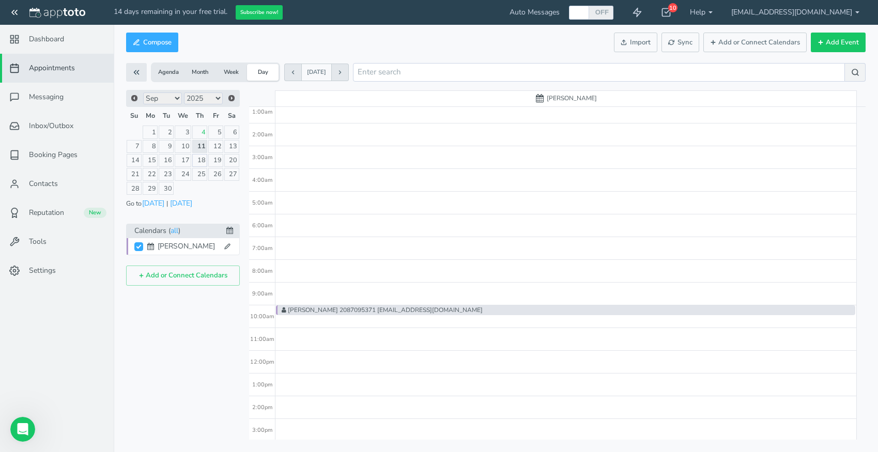
click at [204, 160] on link "18" at bounding box center [199, 160] width 15 height 13
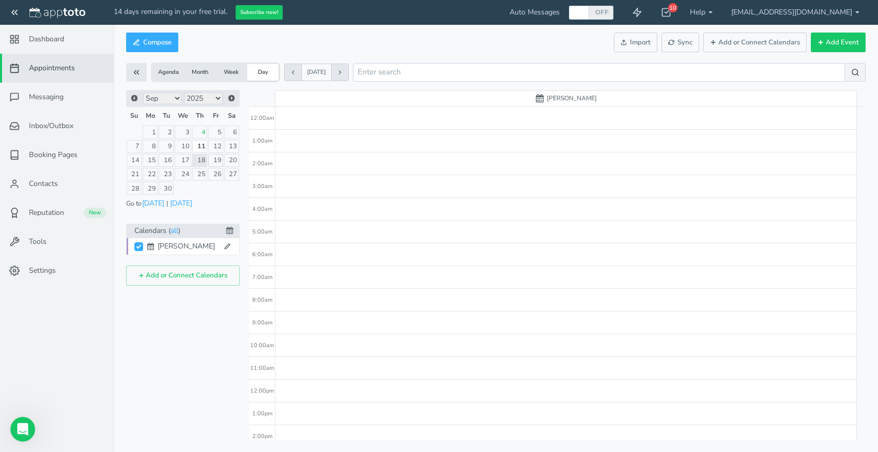
click at [216, 162] on link "19" at bounding box center [215, 160] width 15 height 13
click at [195, 162] on link "18" at bounding box center [199, 160] width 15 height 13
click at [671, 15] on icon at bounding box center [666, 12] width 10 height 10
click at [715, 14] on link "Help" at bounding box center [700, 12] width 41 height 25
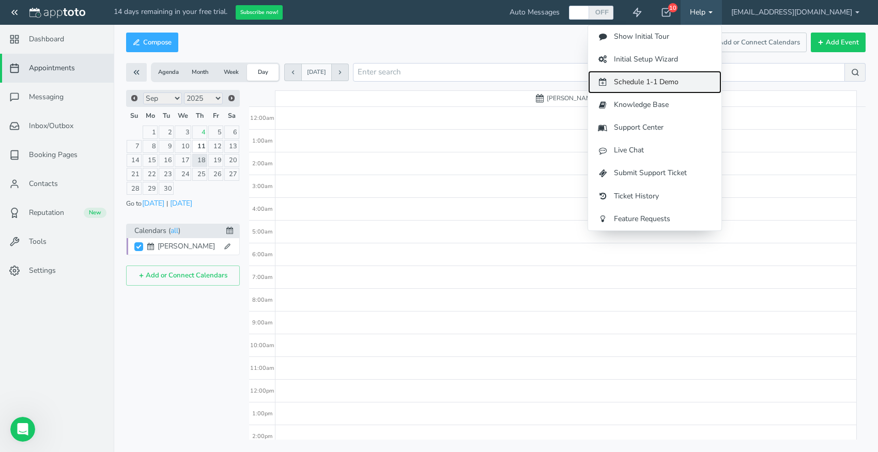
click at [699, 80] on link "Schedule 1-1 Demo" at bounding box center [654, 82] width 133 height 23
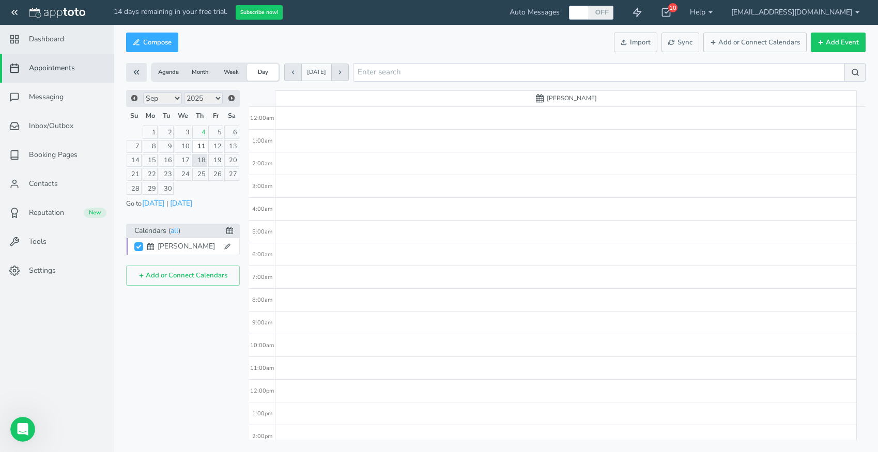
click at [55, 40] on span "Dashboard" at bounding box center [46, 39] width 35 height 10
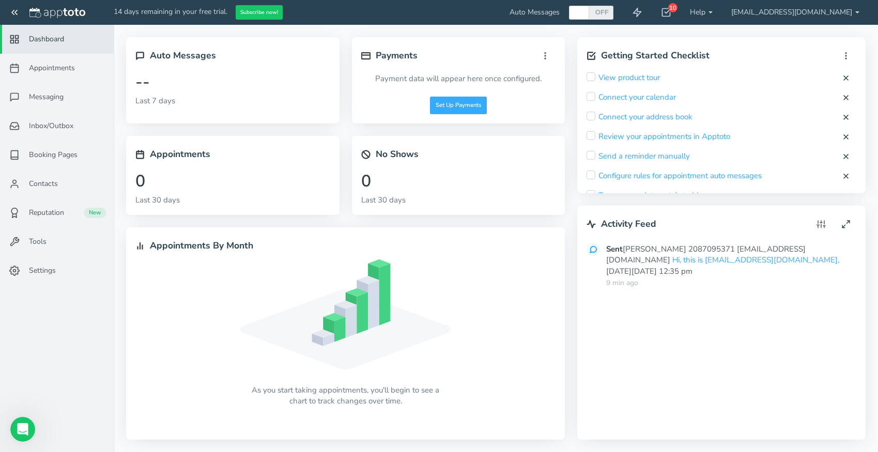
click at [397, 163] on div "No Shows" at bounding box center [458, 154] width 195 height 18
click at [626, 77] on link "View product tour" at bounding box center [628, 77] width 61 height 11
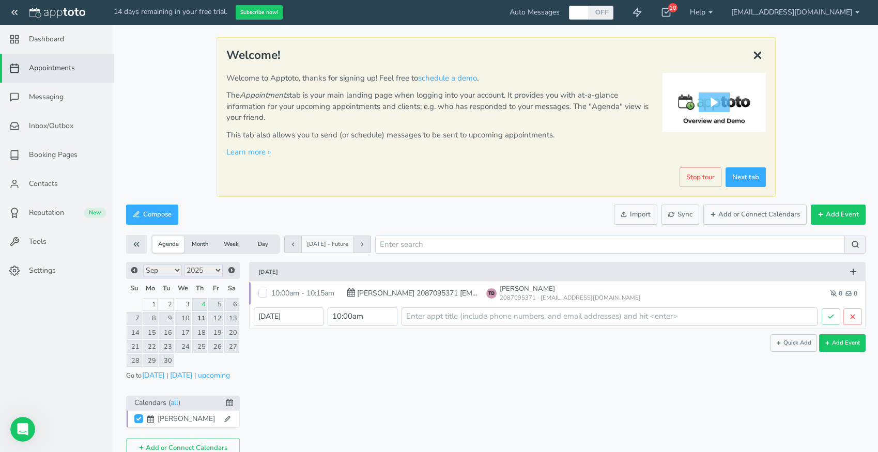
click at [757, 52] on icon at bounding box center [757, 55] width 17 height 17
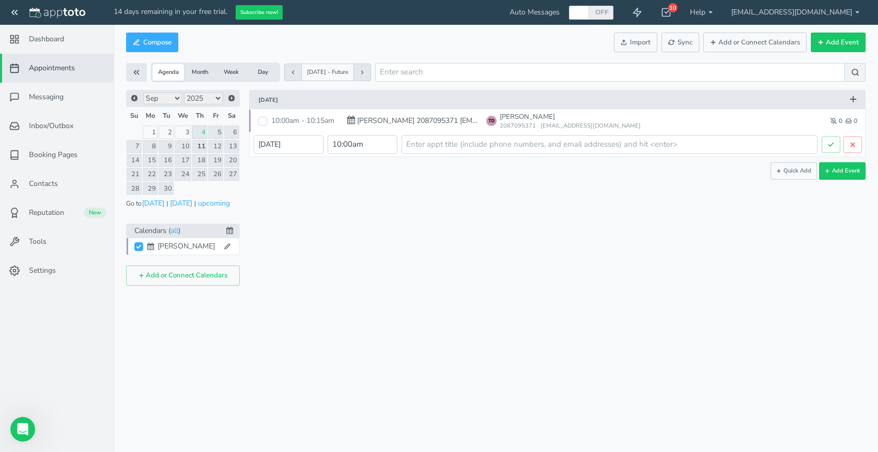
click at [203, 73] on button "Month" at bounding box center [200, 72] width 32 height 17
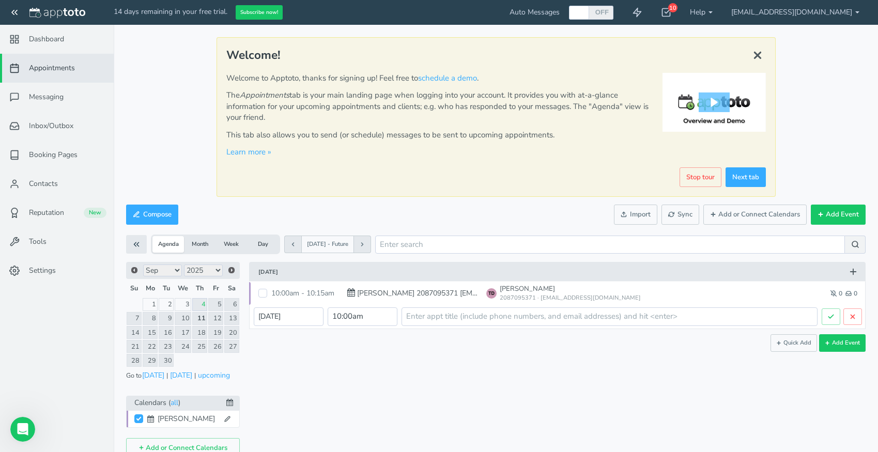
click at [197, 243] on button "Month" at bounding box center [200, 244] width 32 height 17
click at [230, 243] on button "Week" at bounding box center [231, 244] width 32 height 17
